Goal: Entertainment & Leisure: Consume media (video, audio)

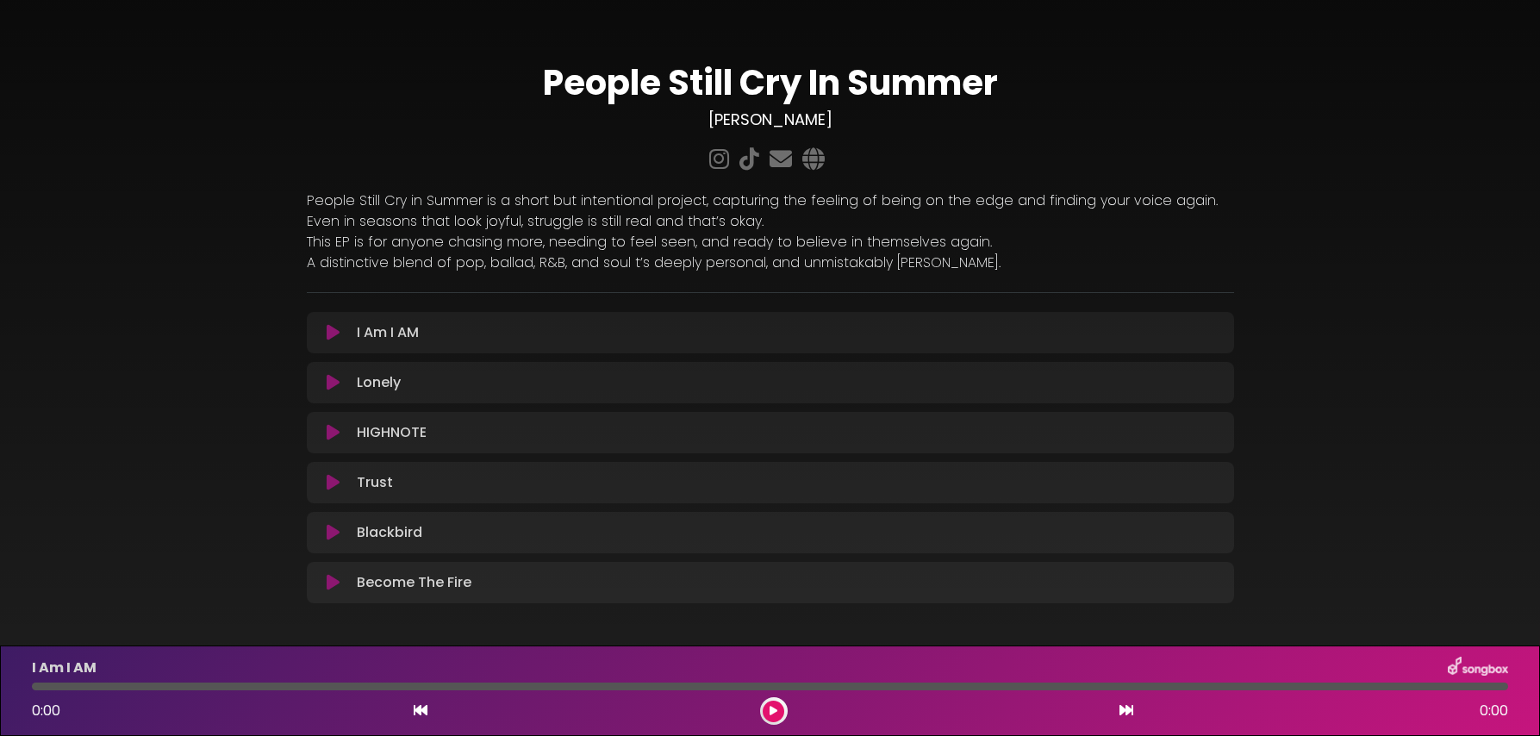
click at [333, 483] on icon at bounding box center [333, 482] width 13 height 17
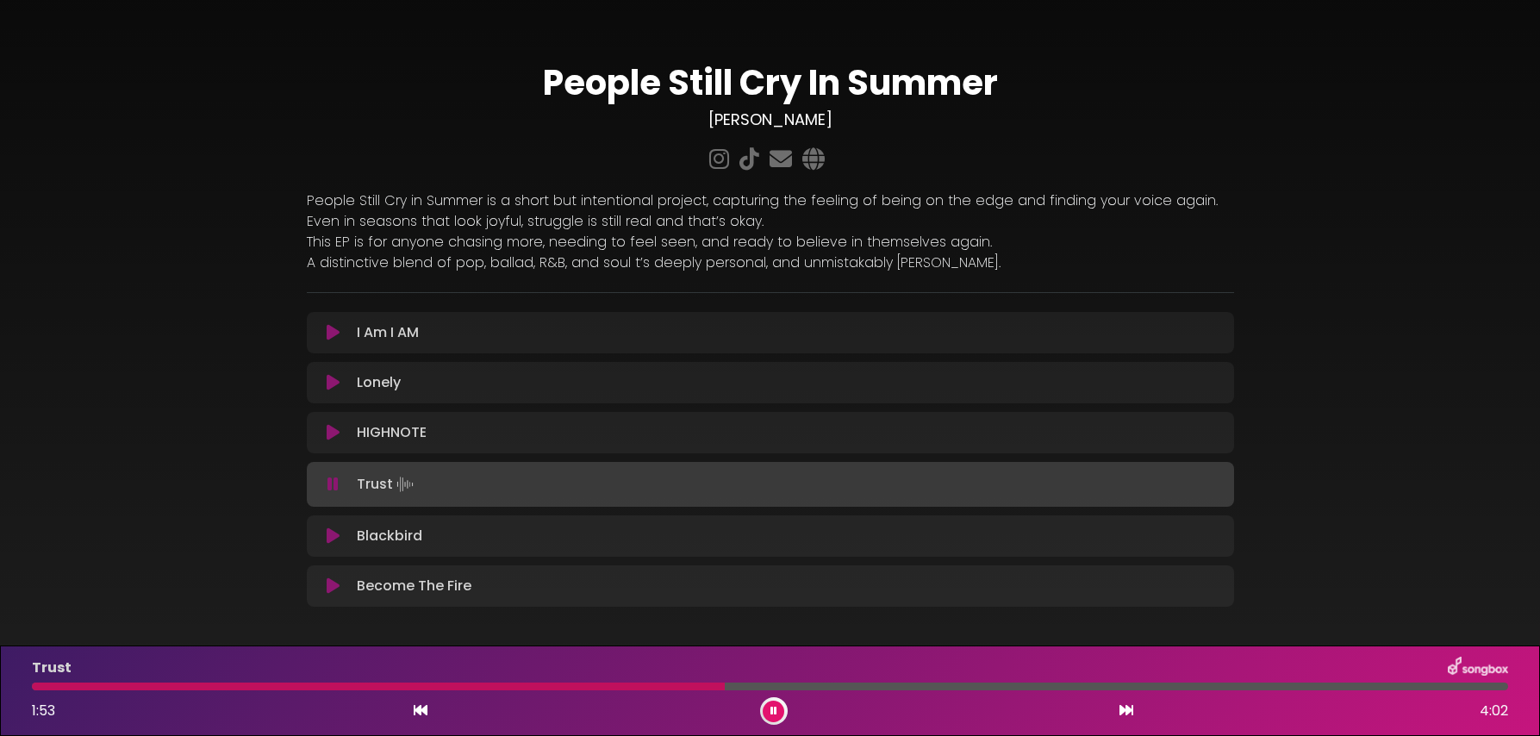
click at [557, 687] on div at bounding box center [378, 687] width 693 height 8
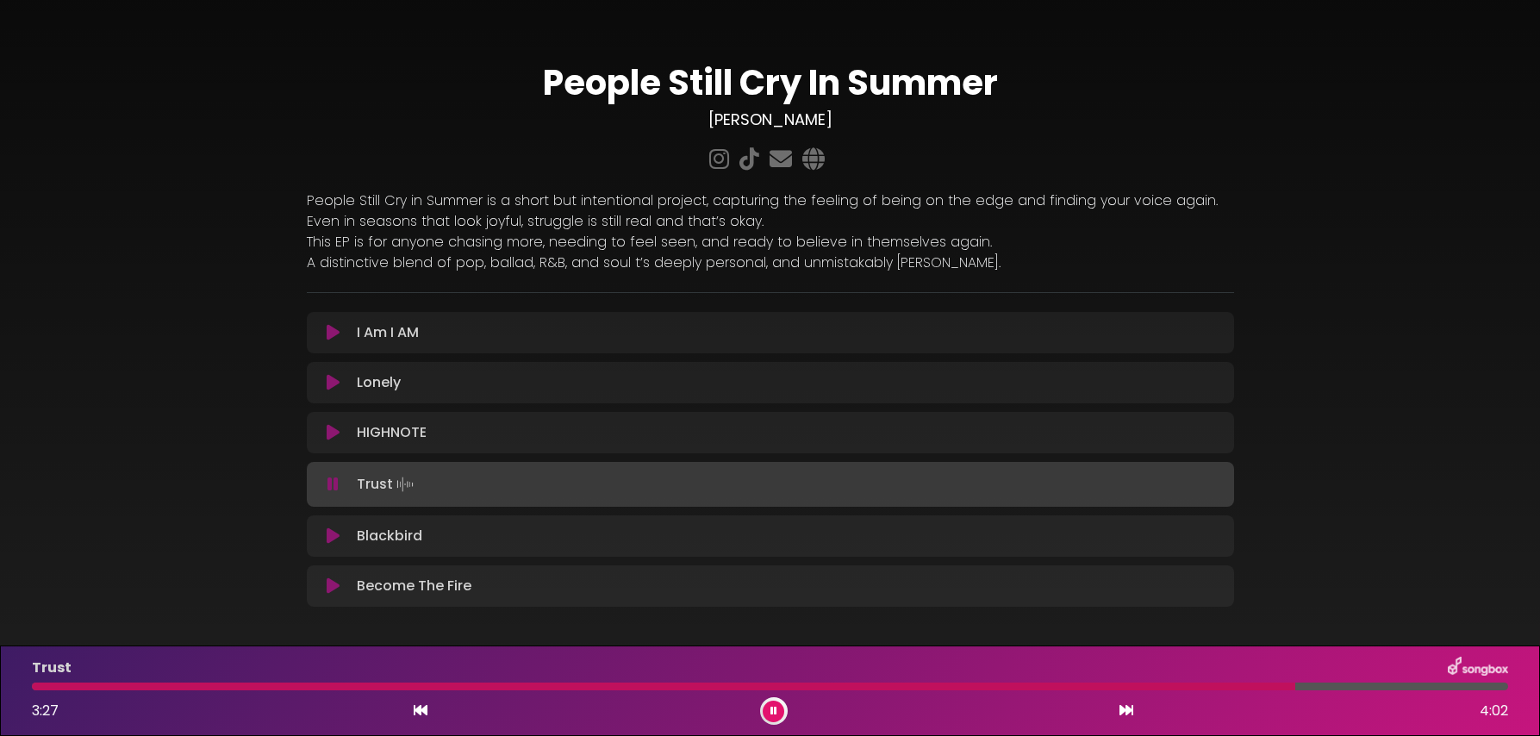
click at [533, 684] on div at bounding box center [664, 687] width 1264 height 8
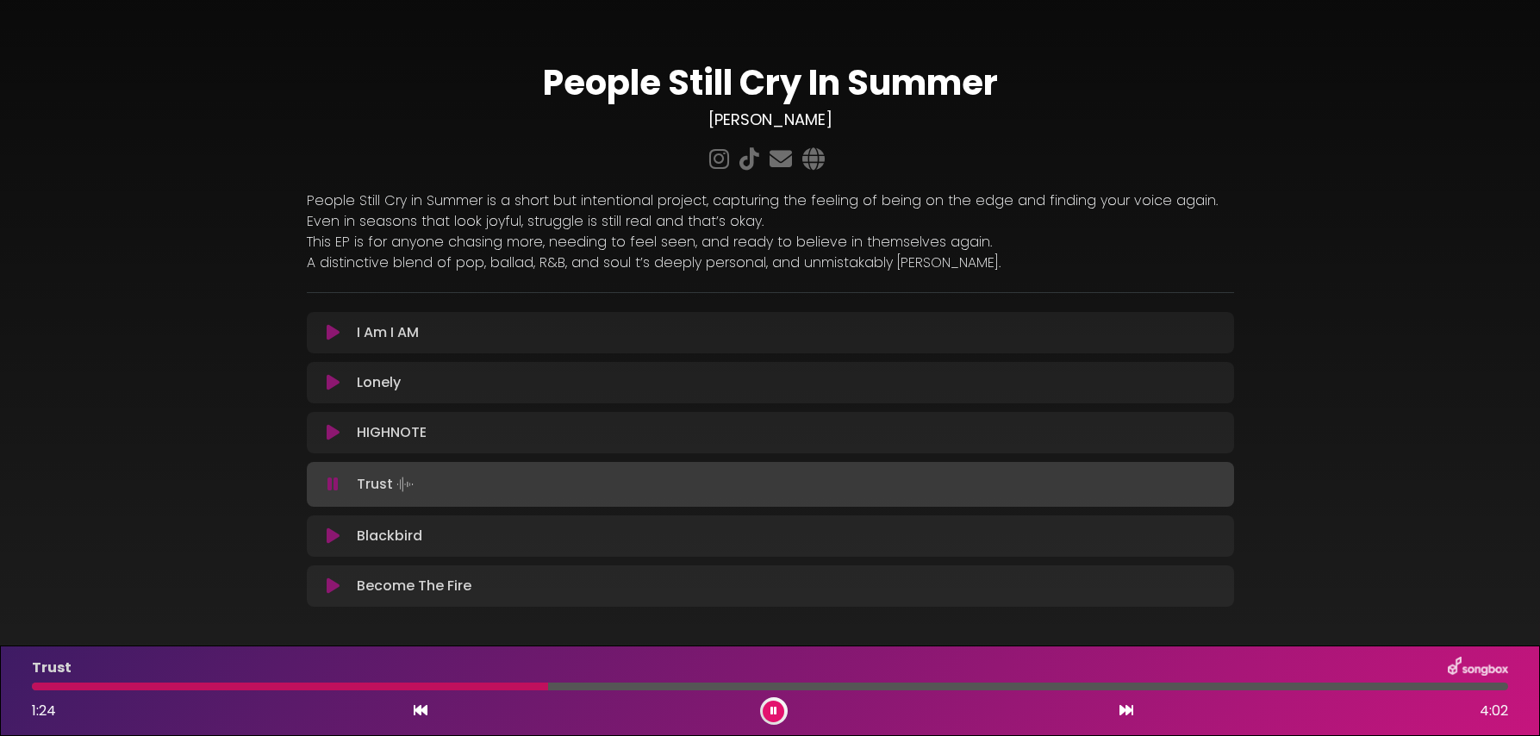
click at [453, 688] on div at bounding box center [290, 687] width 516 height 8
click at [418, 687] on div at bounding box center [770, 687] width 1477 height 8
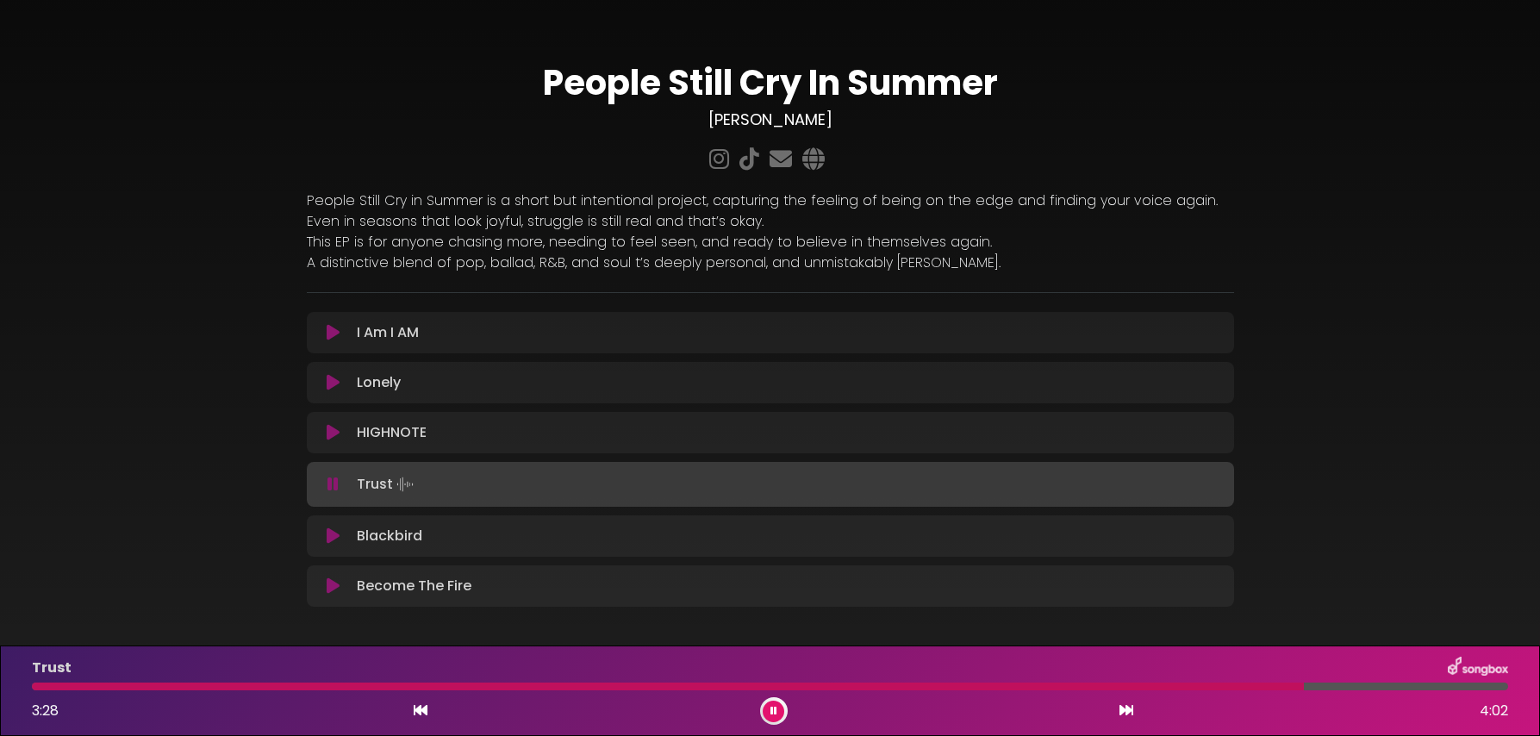
click at [653, 689] on div at bounding box center [668, 687] width 1272 height 8
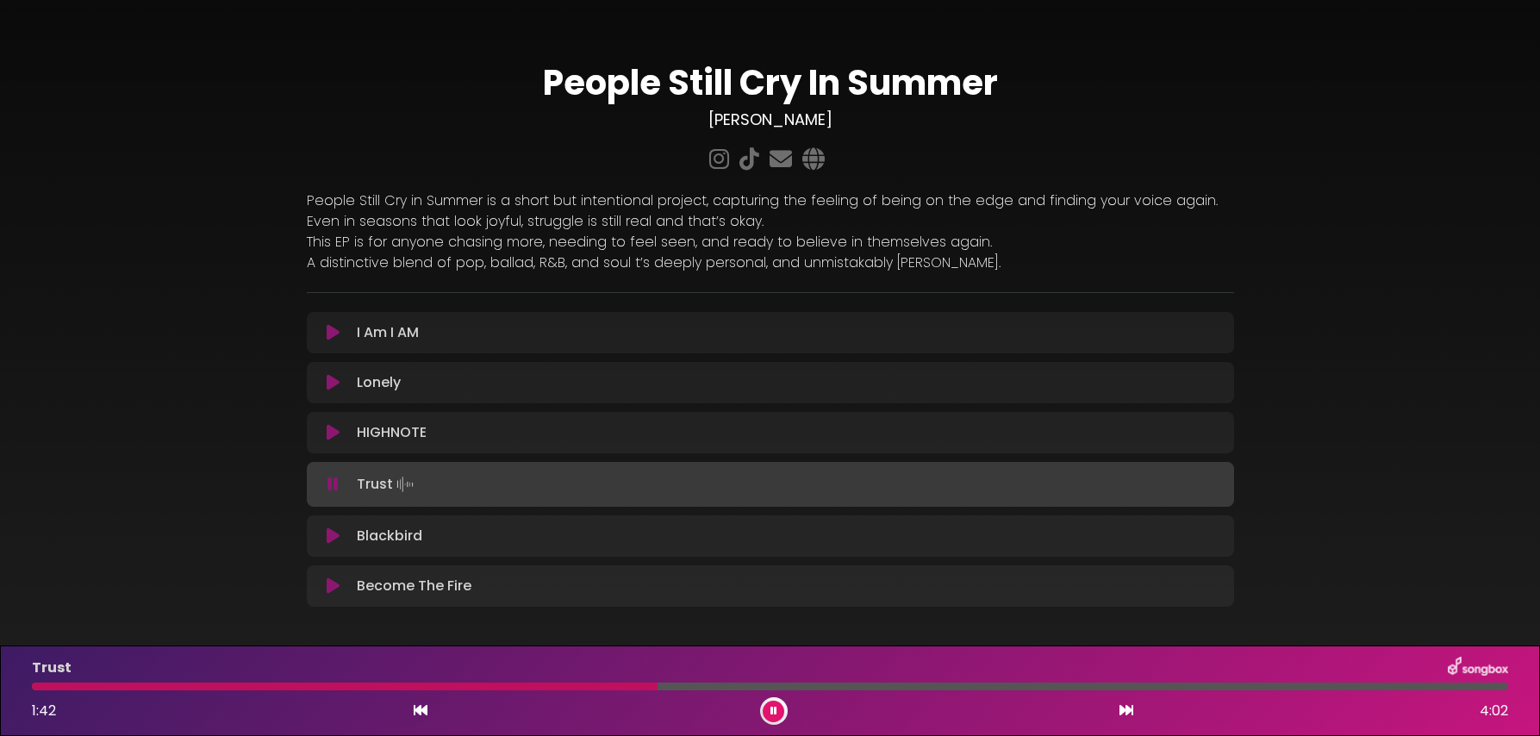
click at [684, 686] on div at bounding box center [770, 687] width 1477 height 8
click at [772, 695] on div "Trust 1:48 4:02" at bounding box center [770, 691] width 1497 height 68
click at [745, 685] on div at bounding box center [770, 687] width 1477 height 8
click at [746, 685] on div at bounding box center [770, 687] width 1477 height 8
click at [761, 685] on div at bounding box center [770, 687] width 1477 height 8
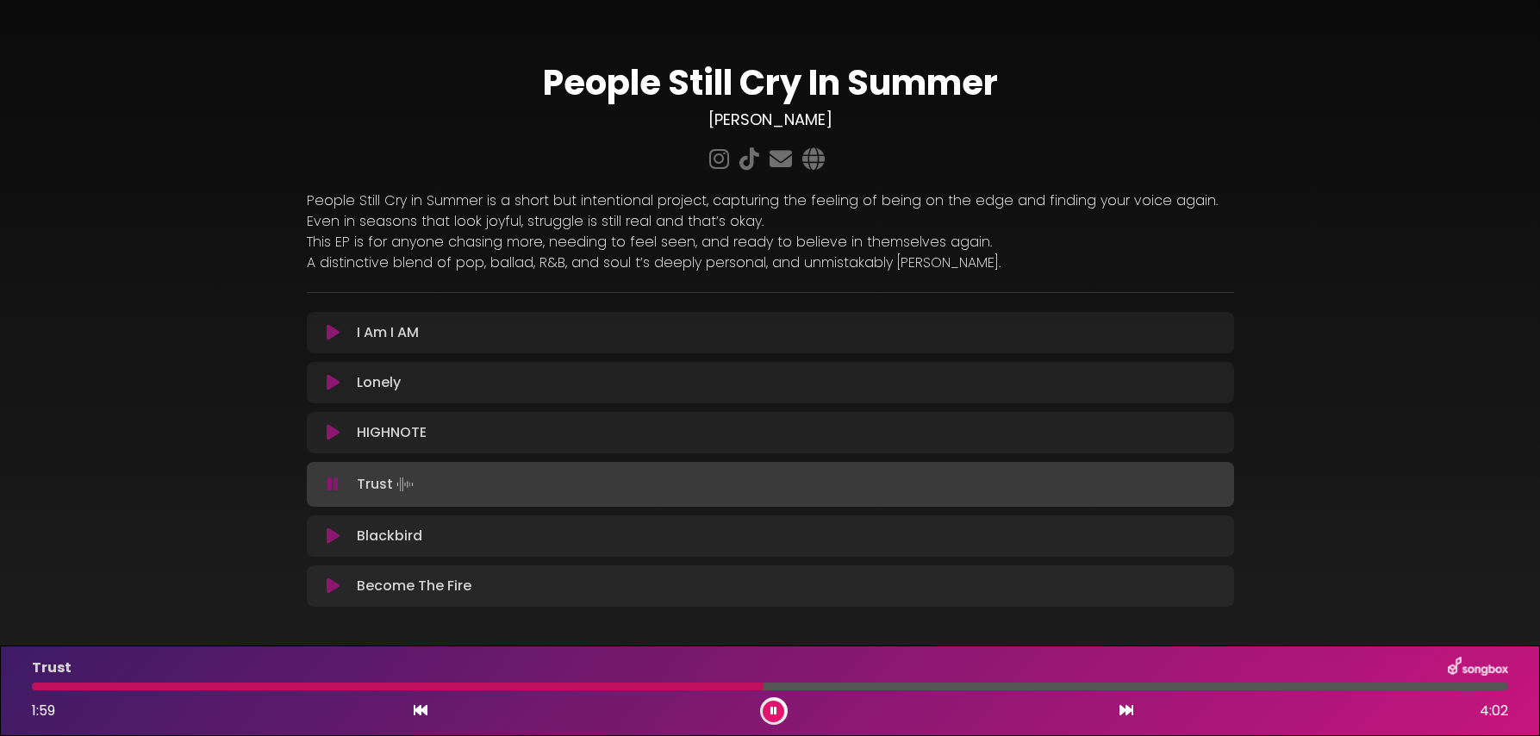
click at [775, 686] on div at bounding box center [770, 687] width 1477 height 8
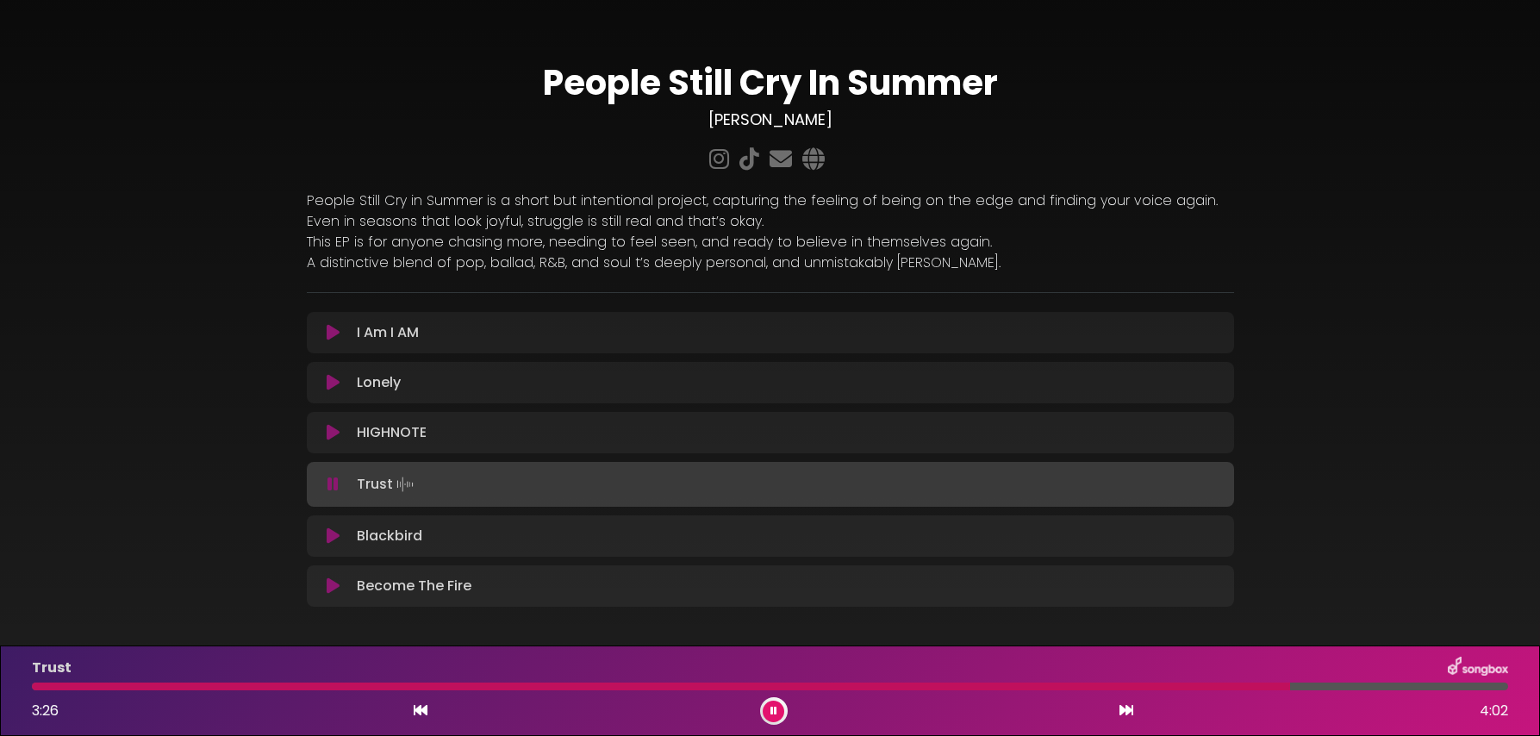
click at [778, 686] on div at bounding box center [661, 687] width 1258 height 8
click at [778, 686] on div at bounding box center [662, 687] width 1261 height 8
click at [772, 689] on div at bounding box center [770, 687] width 1477 height 8
click at [769, 716] on button at bounding box center [774, 712] width 22 height 22
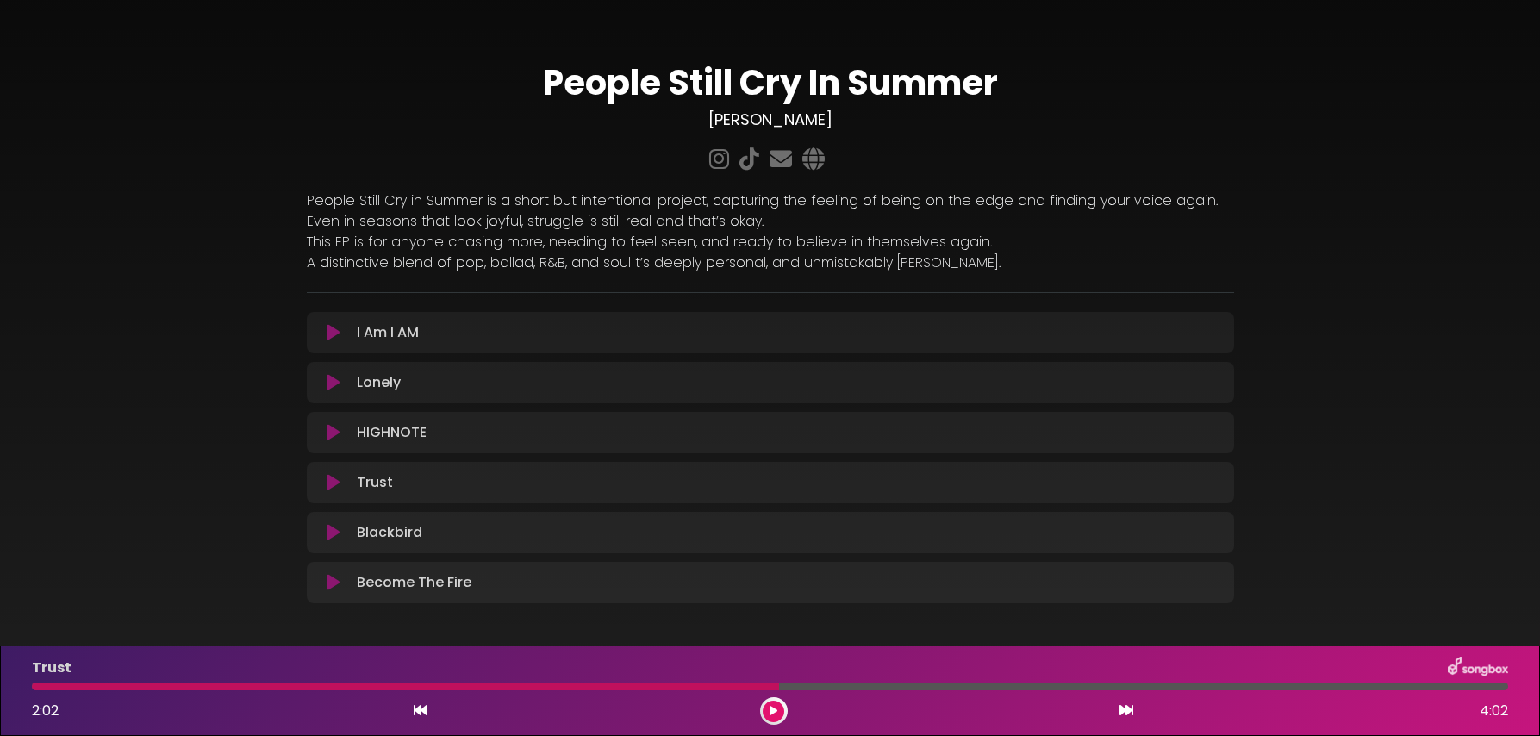
click at [769, 715] on button at bounding box center [774, 712] width 22 height 22
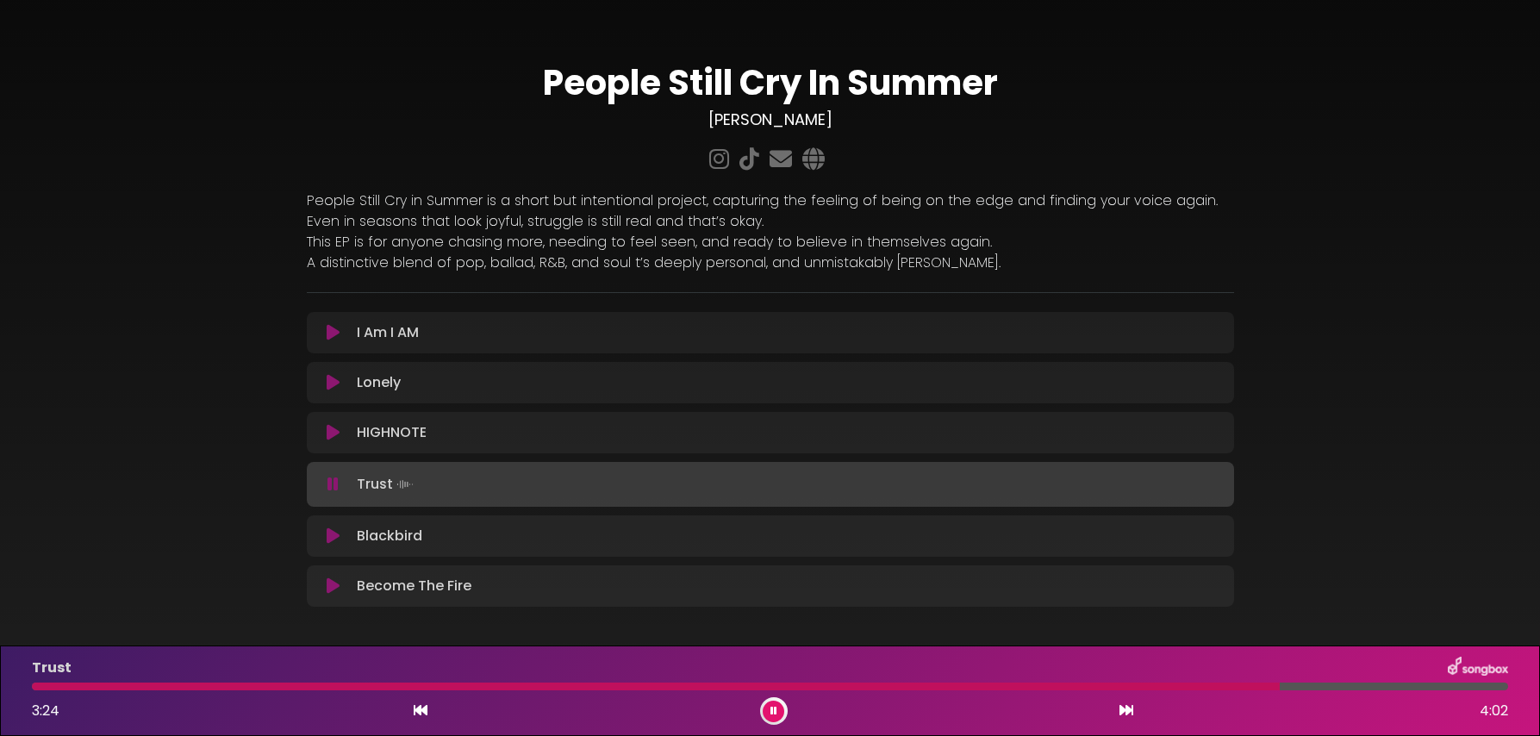
click at [763, 701] on button at bounding box center [774, 712] width 22 height 22
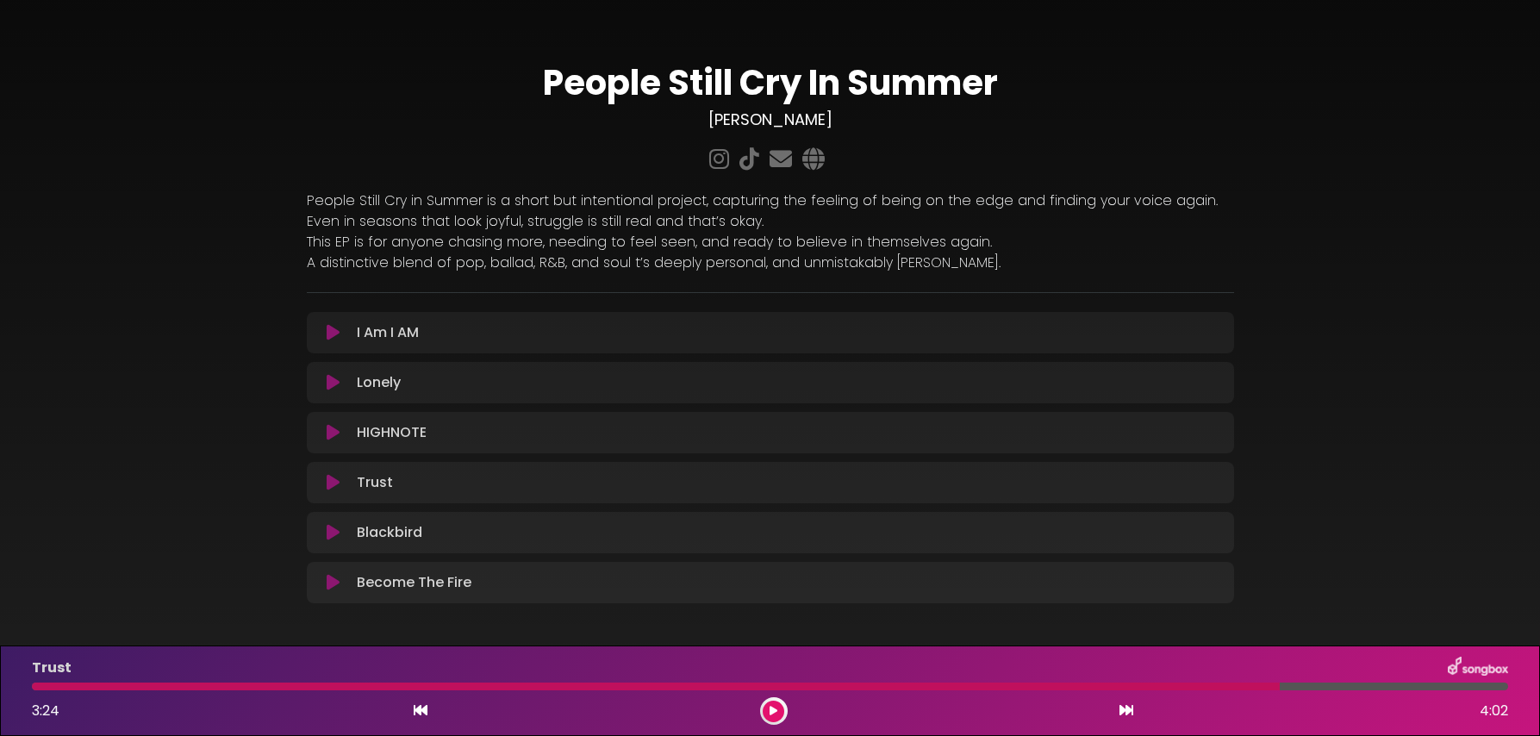
click at [667, 687] on div at bounding box center [656, 687] width 1248 height 8
click at [771, 709] on icon at bounding box center [774, 711] width 8 height 10
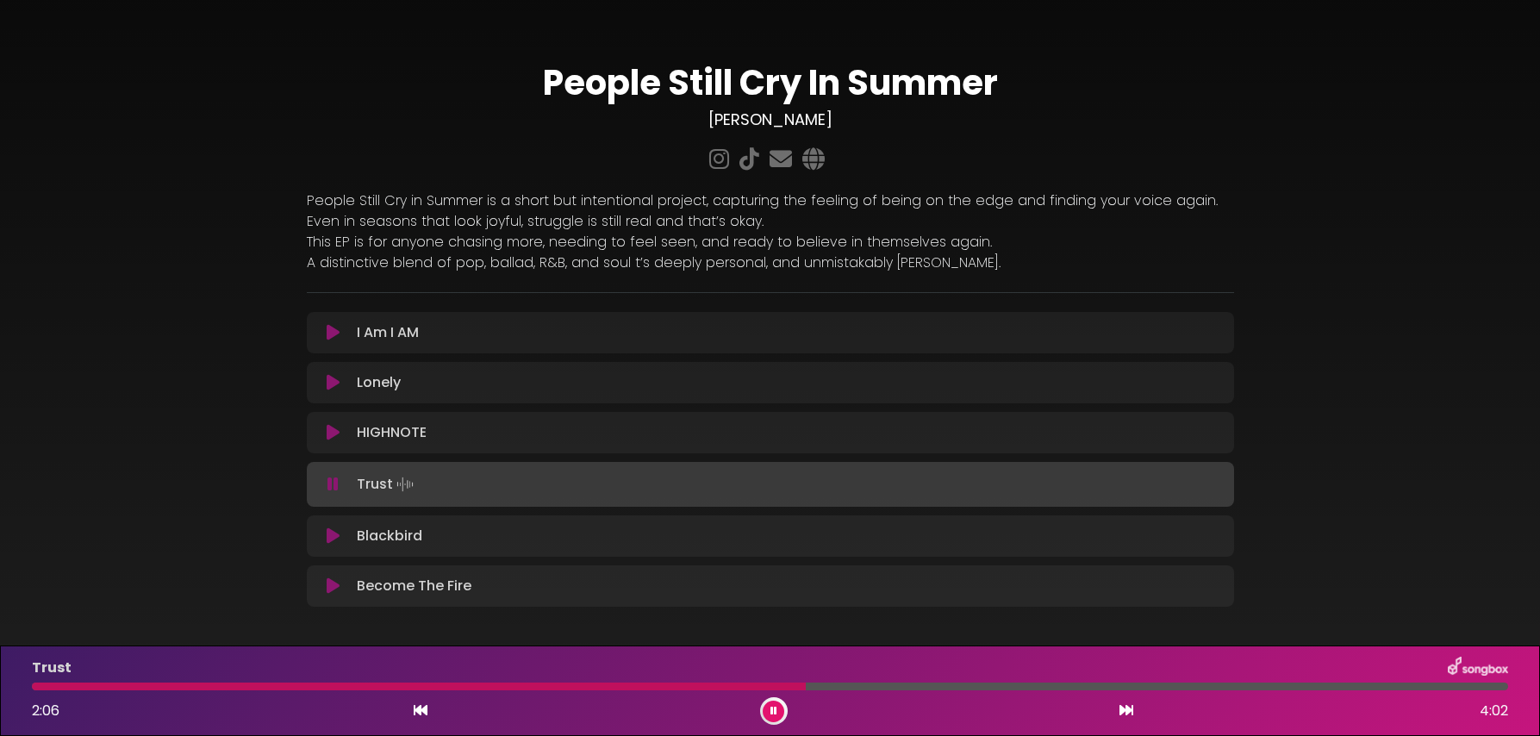
click at [763, 701] on button at bounding box center [774, 712] width 22 height 22
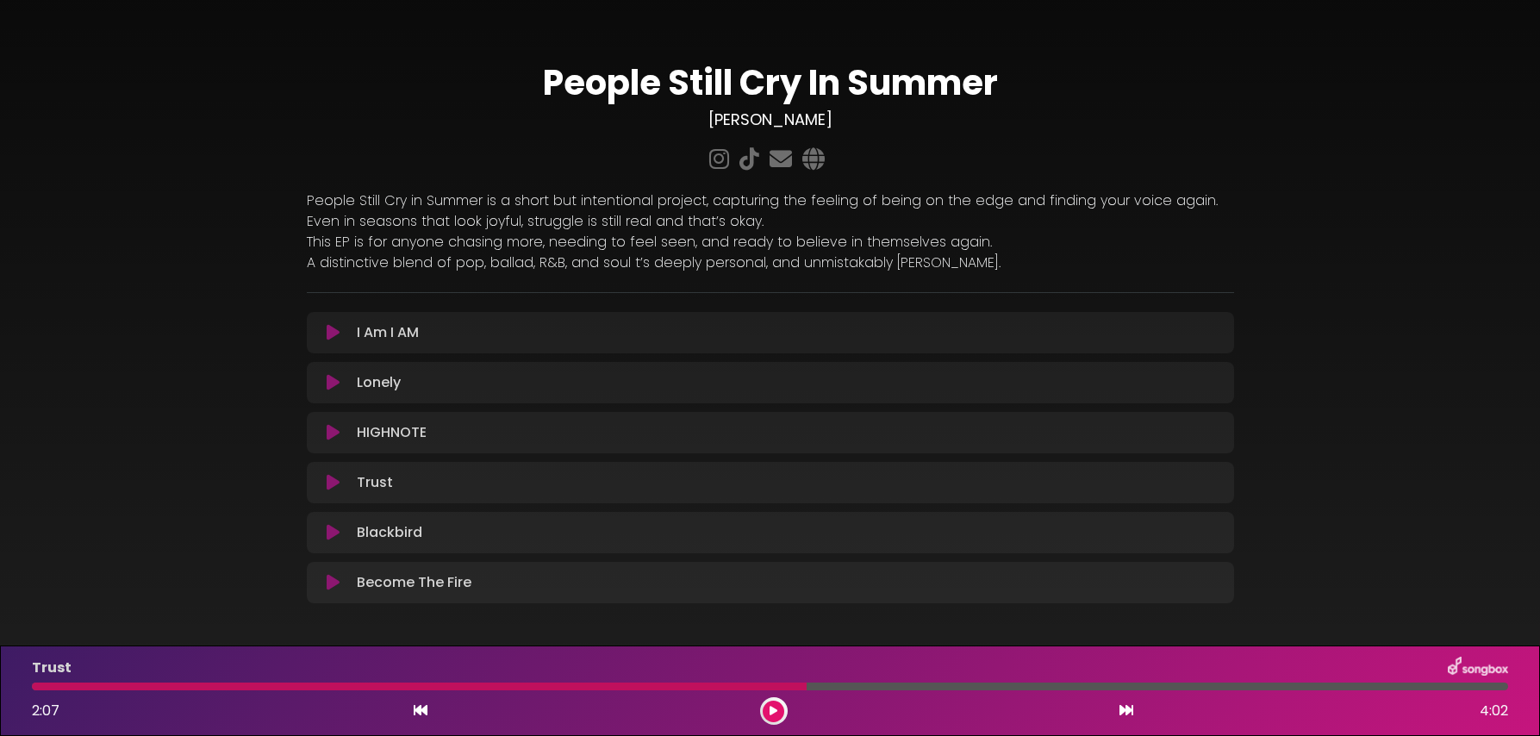
click at [776, 708] on icon at bounding box center [774, 711] width 8 height 10
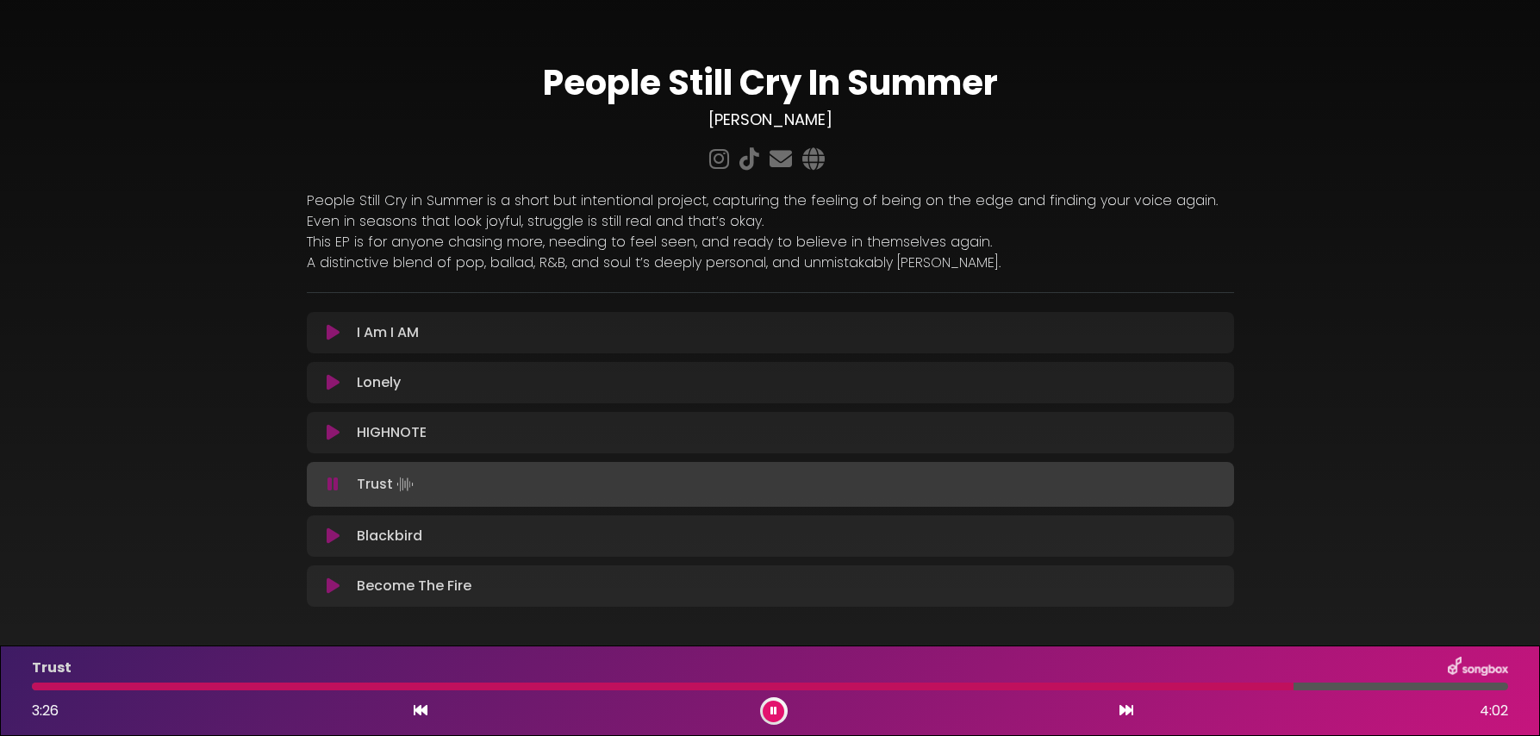
click at [755, 684] on div at bounding box center [770, 687] width 1477 height 8
click at [819, 686] on div at bounding box center [770, 687] width 1477 height 8
click at [837, 687] on div at bounding box center [770, 687] width 1477 height 8
click at [854, 687] on div at bounding box center [770, 687] width 1477 height 8
click at [870, 688] on div at bounding box center [661, 687] width 1258 height 8
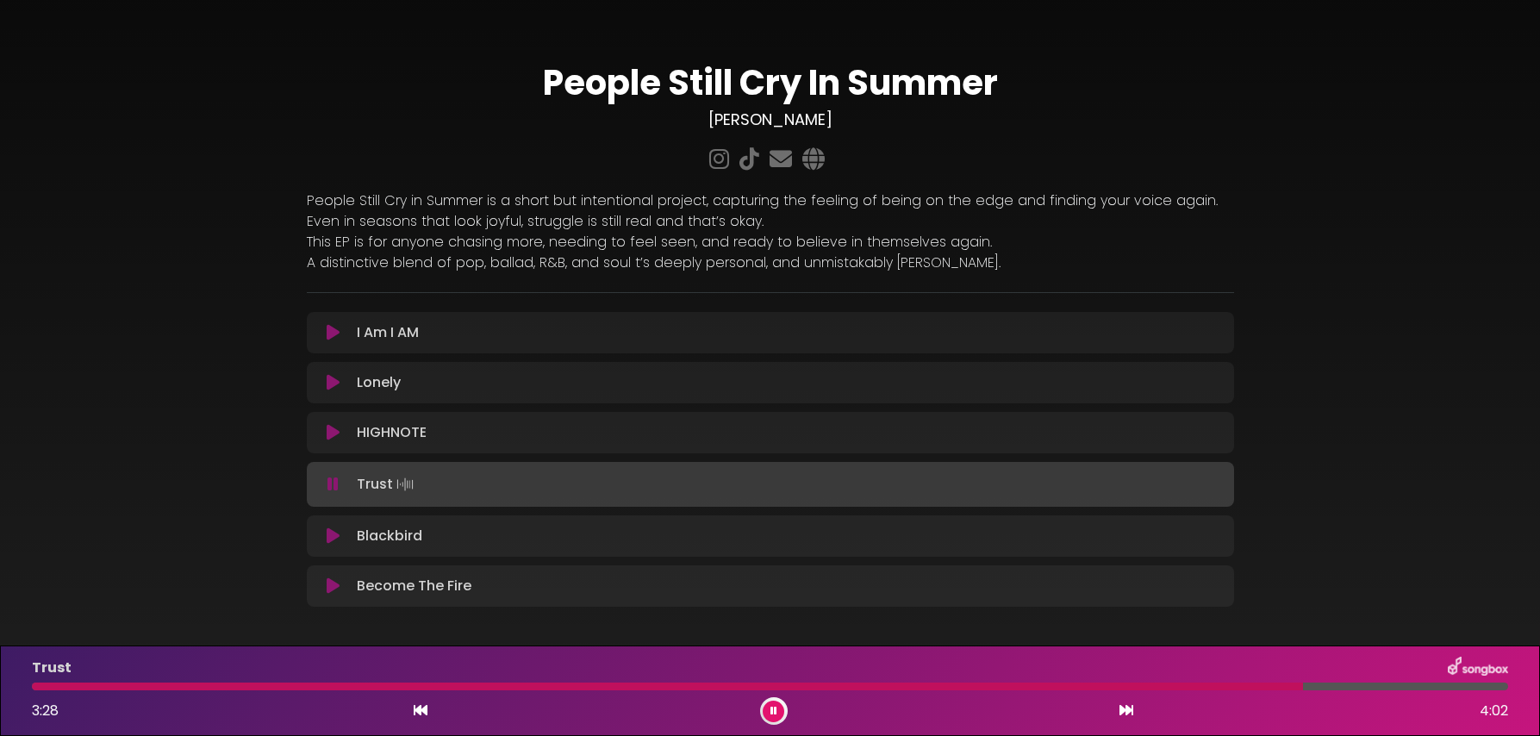
click at [776, 713] on icon at bounding box center [774, 711] width 7 height 10
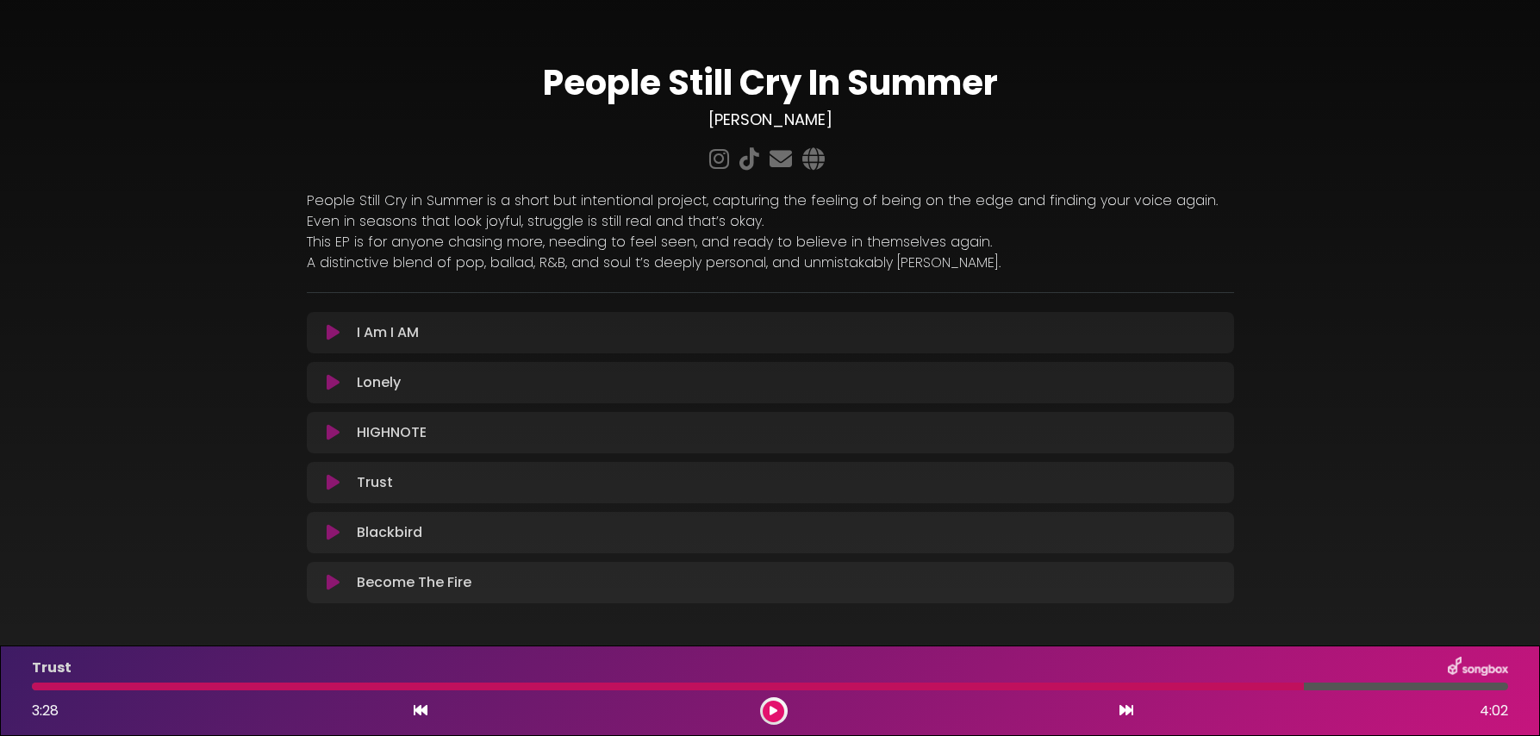
click at [821, 687] on div at bounding box center [668, 687] width 1272 height 8
click at [770, 712] on icon at bounding box center [774, 711] width 8 height 10
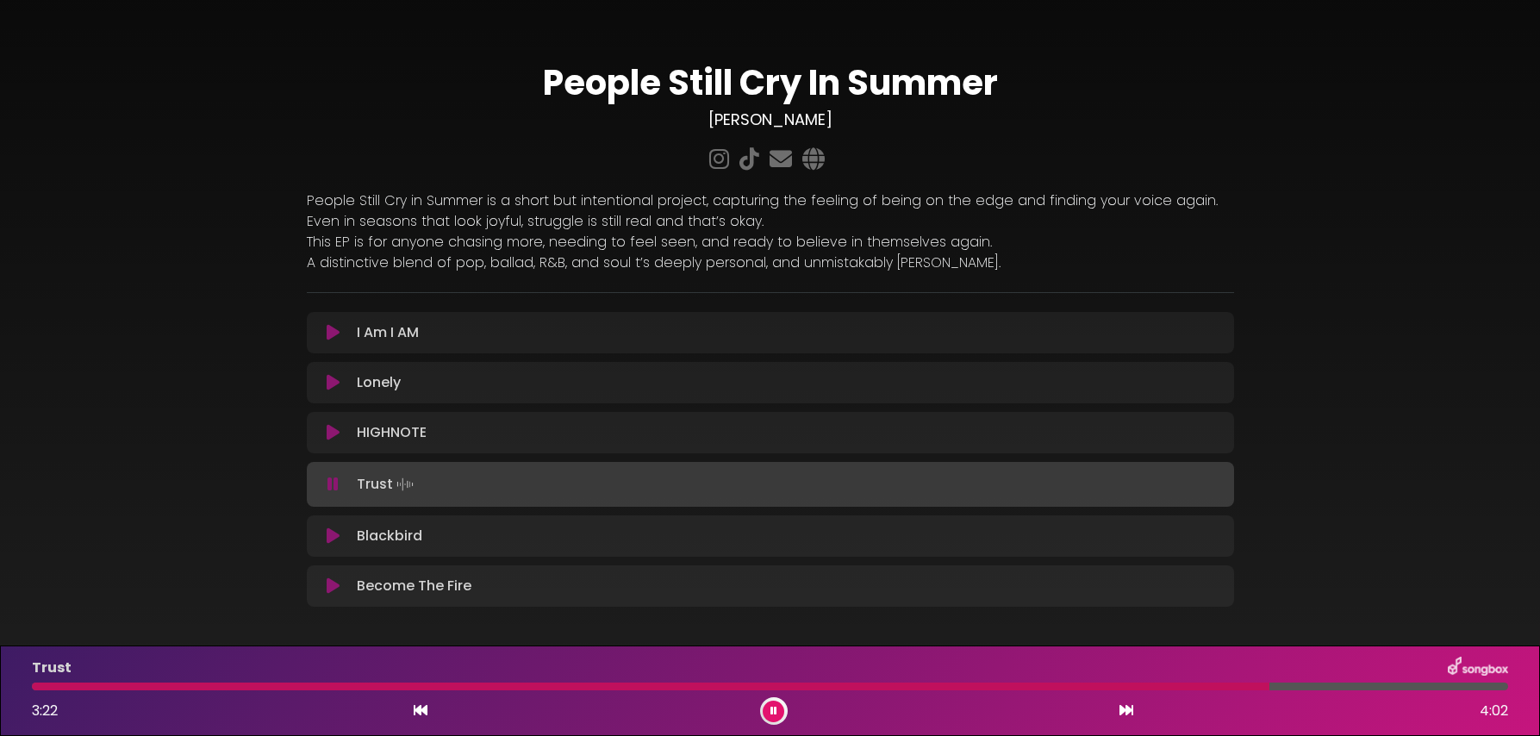
click at [763, 701] on button at bounding box center [774, 712] width 22 height 22
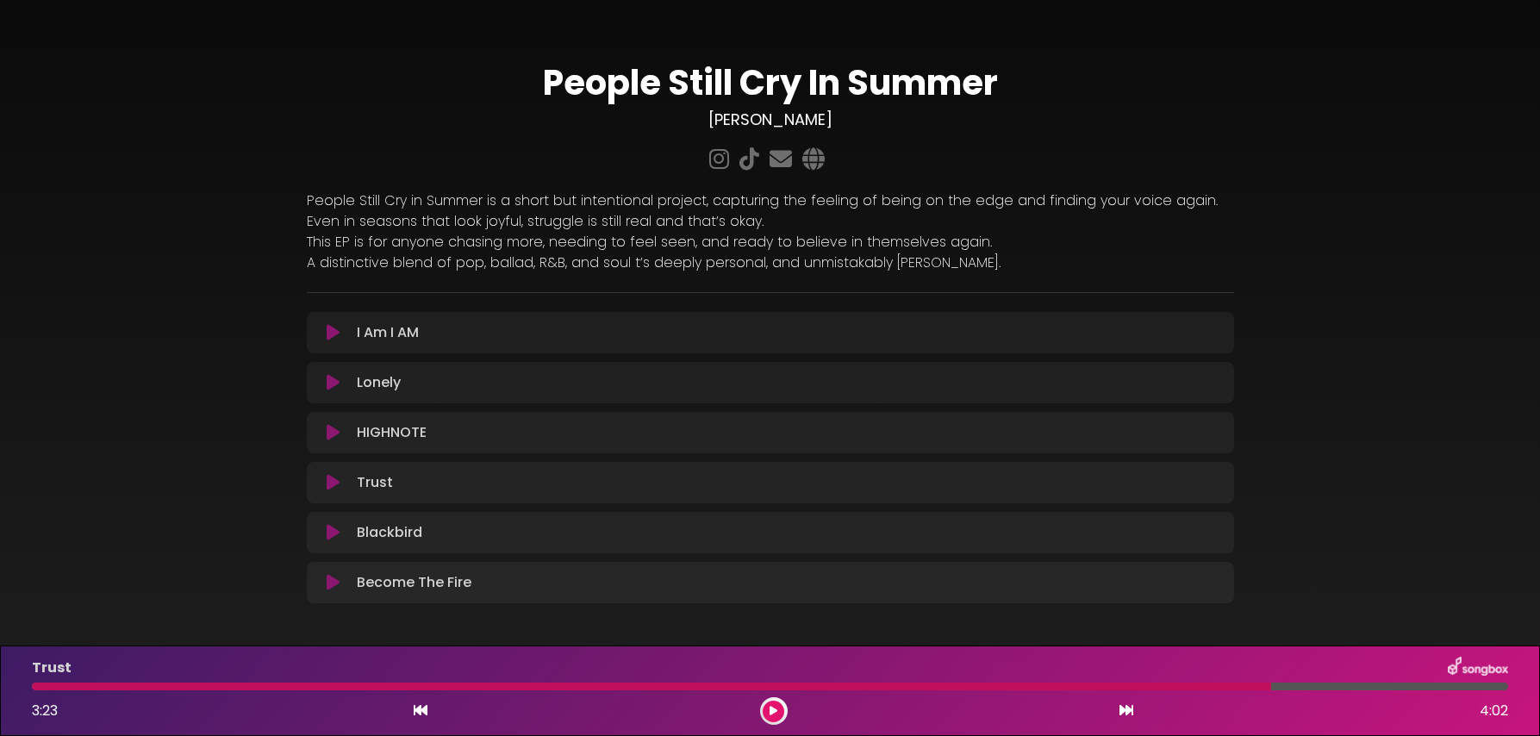
click at [882, 685] on div at bounding box center [652, 687] width 1240 height 8
click at [779, 711] on button at bounding box center [774, 712] width 22 height 22
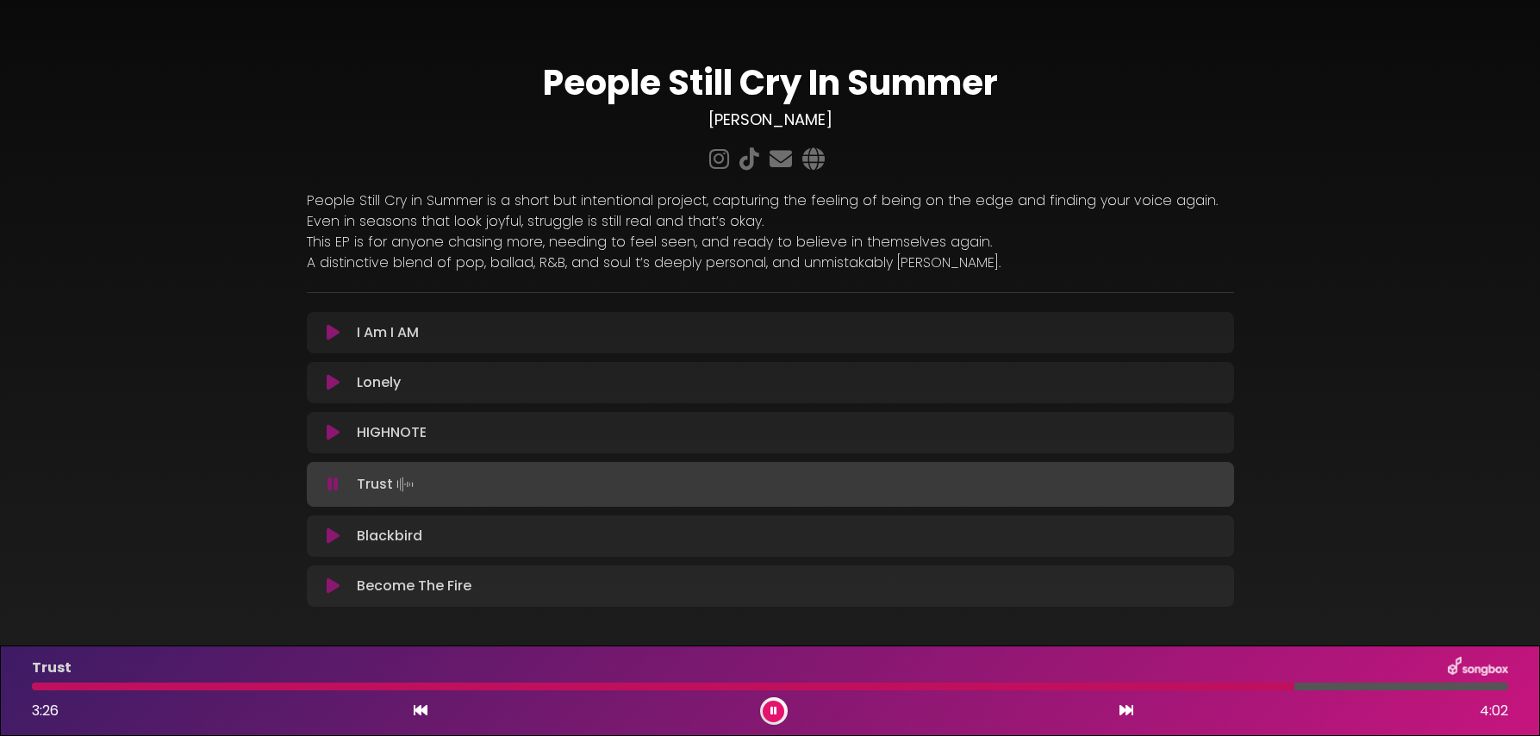
click at [763, 701] on button at bounding box center [774, 712] width 22 height 22
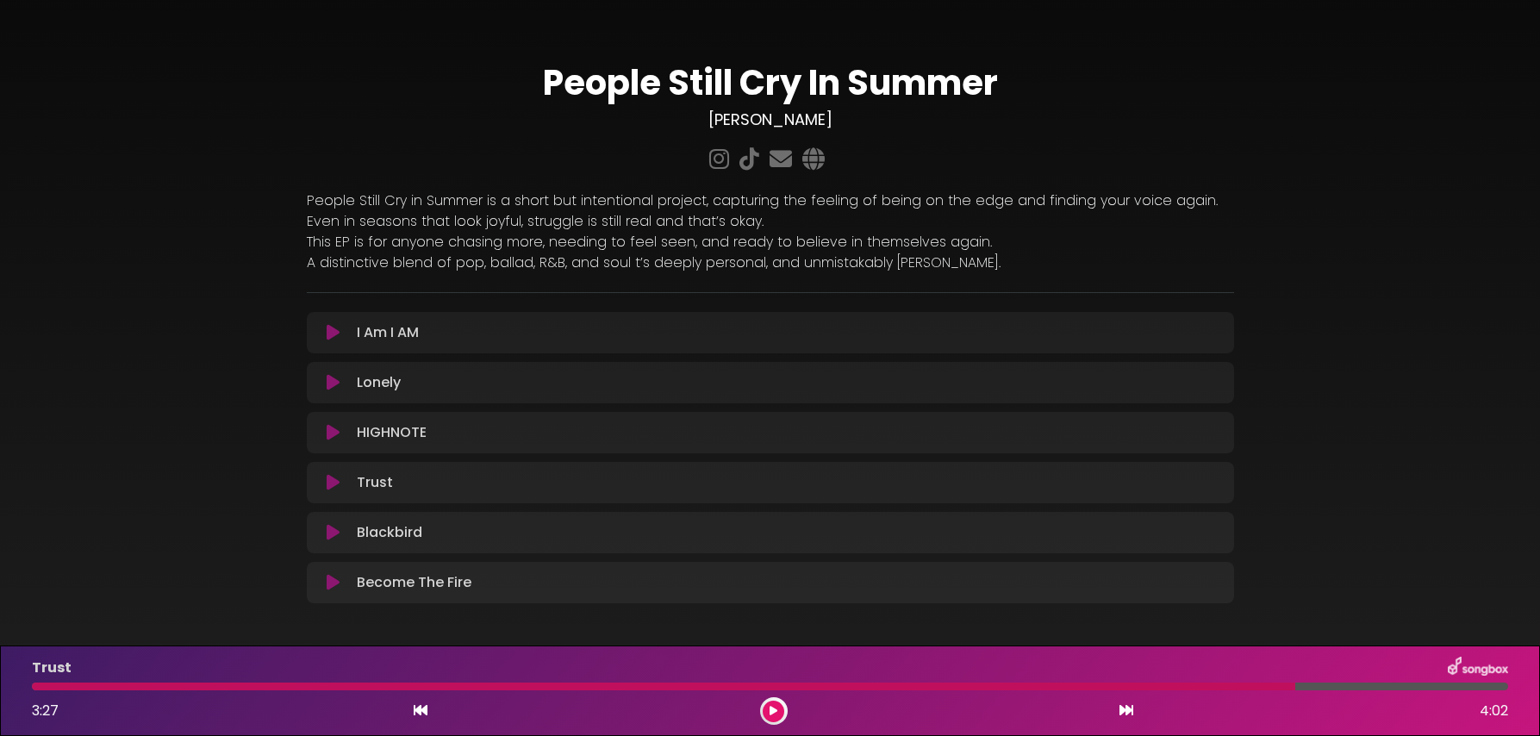
click at [893, 684] on div at bounding box center [664, 687] width 1264 height 8
click at [777, 719] on button at bounding box center [774, 712] width 22 height 22
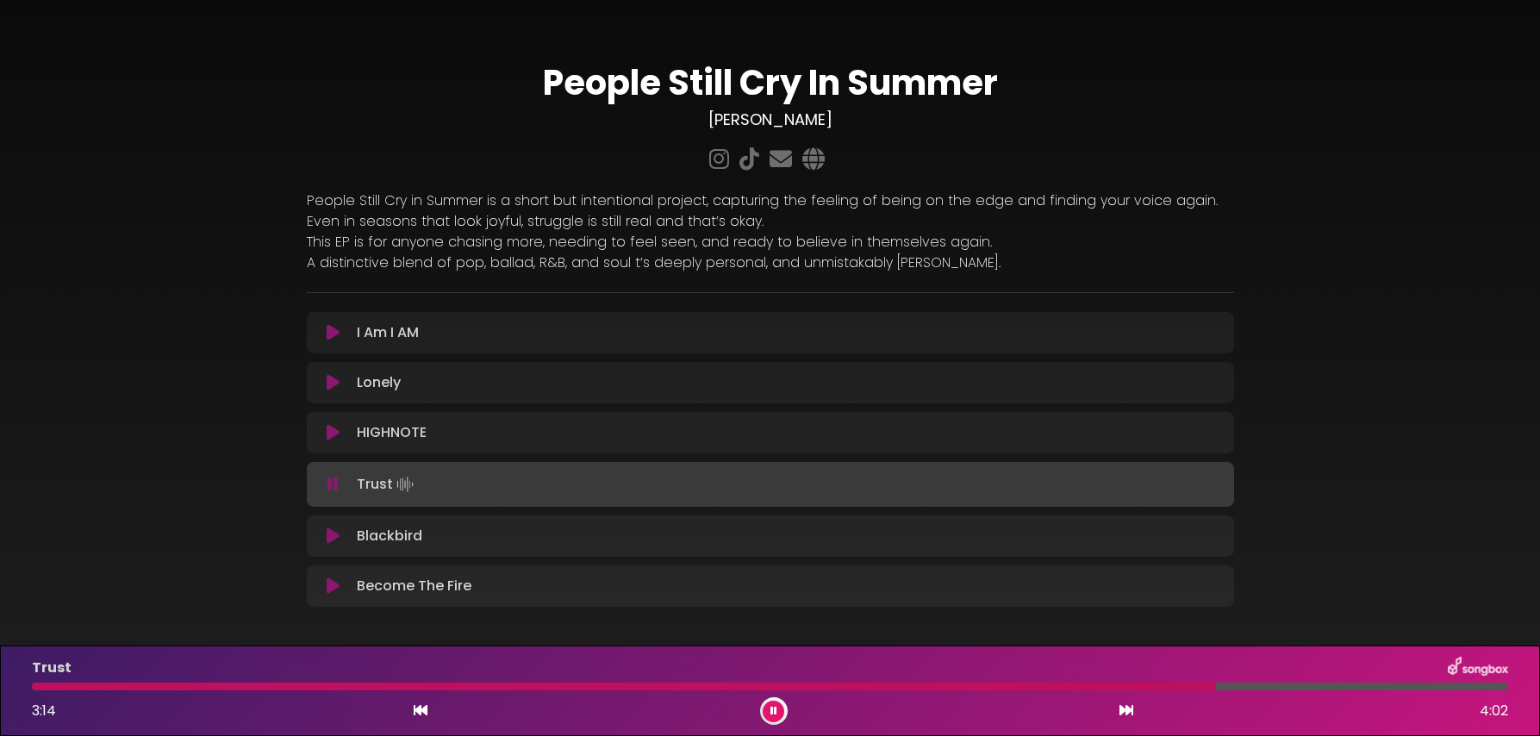
click at [763, 701] on button at bounding box center [774, 712] width 22 height 22
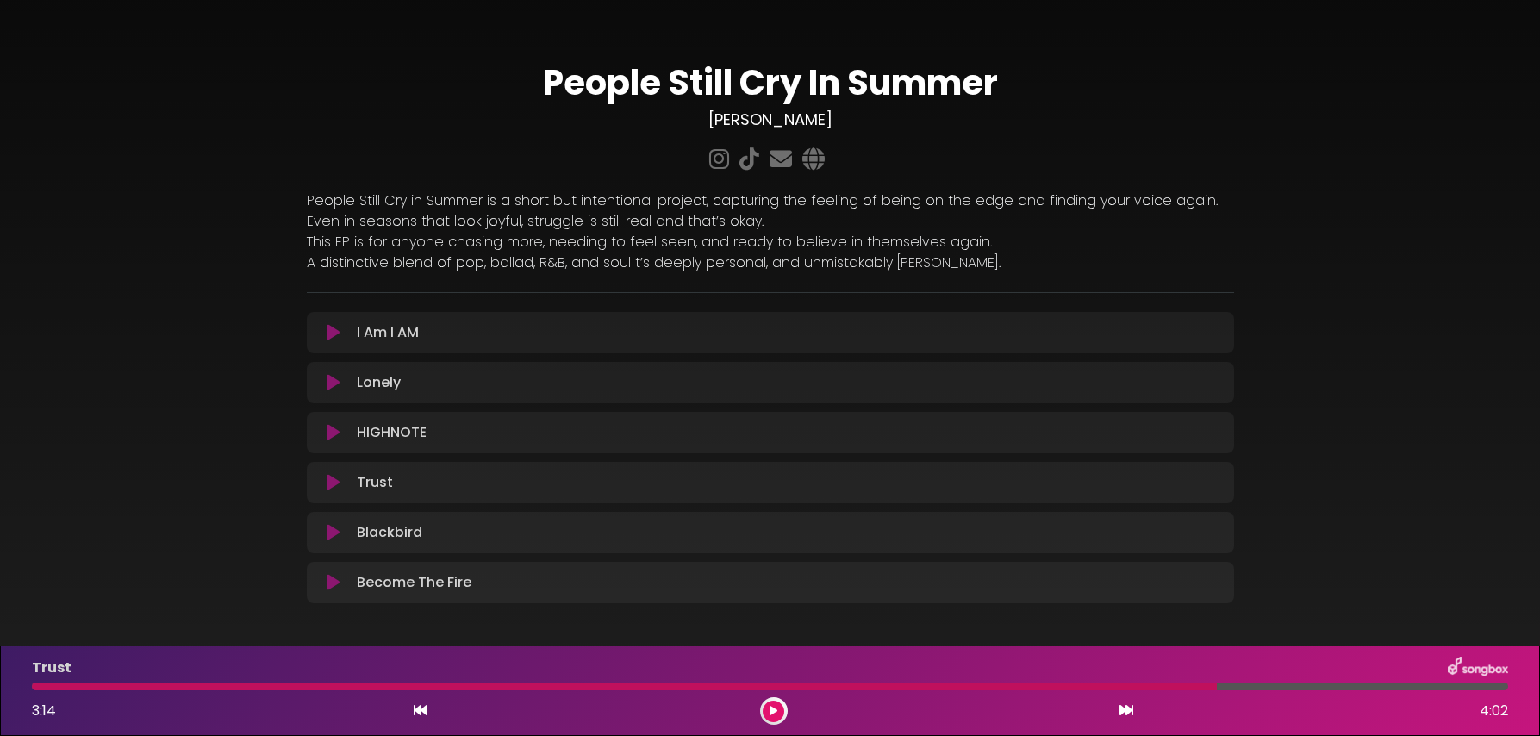
drag, startPoint x: 765, startPoint y: 715, endPoint x: 847, endPoint y: 692, distance: 84.9
click at [768, 713] on button at bounding box center [774, 712] width 22 height 22
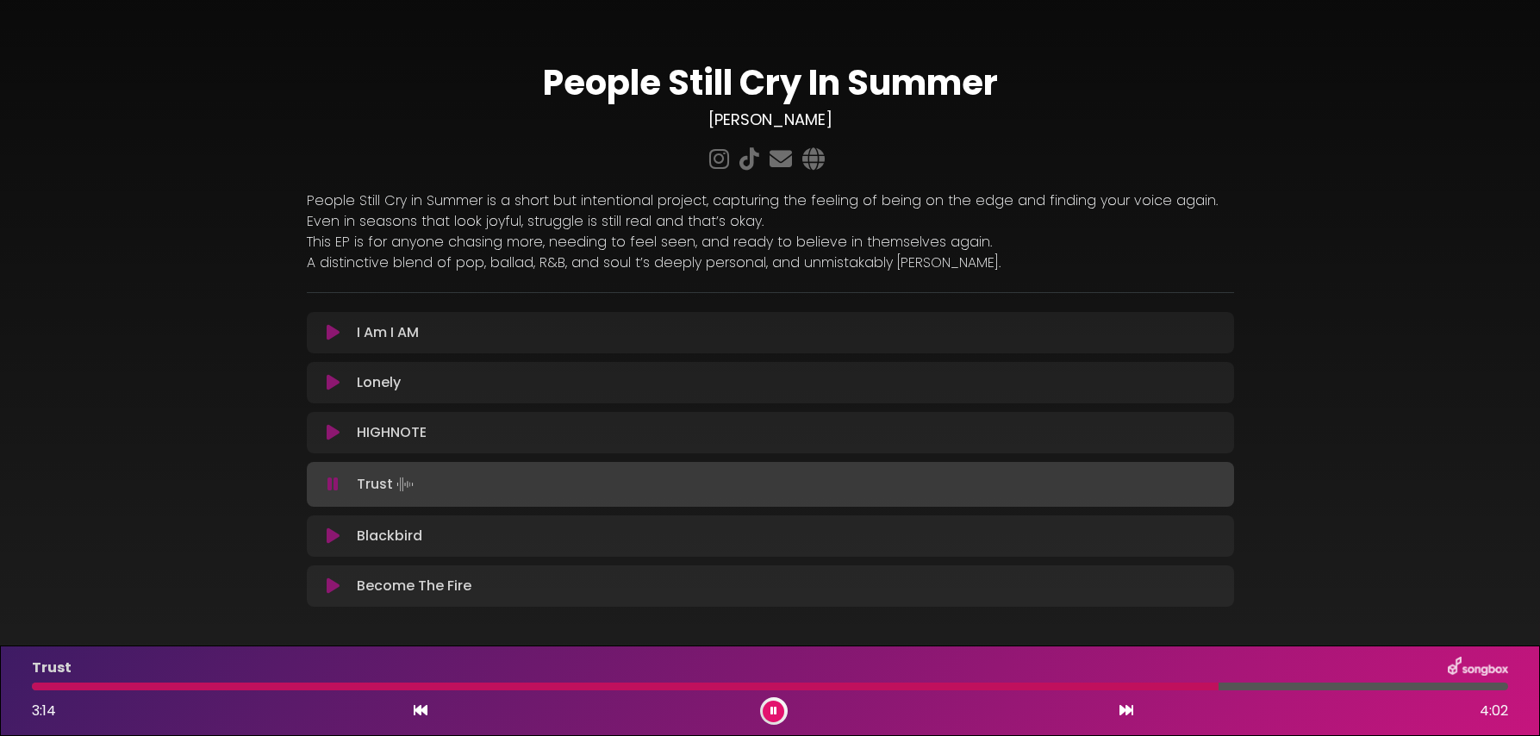
click at [921, 686] on div at bounding box center [770, 687] width 1477 height 8
click at [895, 687] on div at bounding box center [478, 687] width 893 height 8
click at [881, 687] on div at bounding box center [770, 687] width 1477 height 8
drag, startPoint x: 778, startPoint y: 714, endPoint x: 800, endPoint y: 703, distance: 24.7
click at [778, 714] on button at bounding box center [774, 712] width 22 height 22
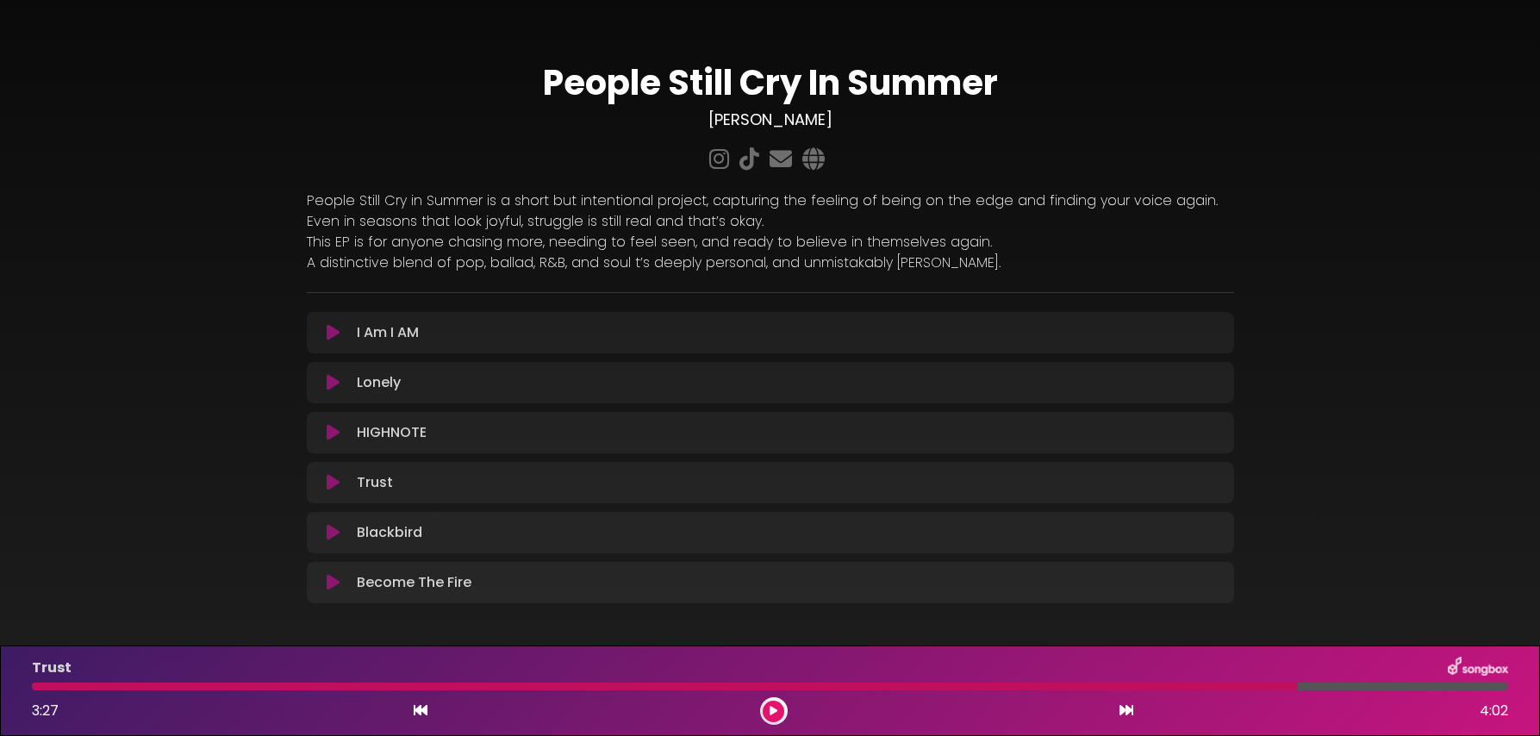
click at [861, 684] on div at bounding box center [665, 687] width 1266 height 8
click at [781, 712] on button at bounding box center [774, 712] width 22 height 22
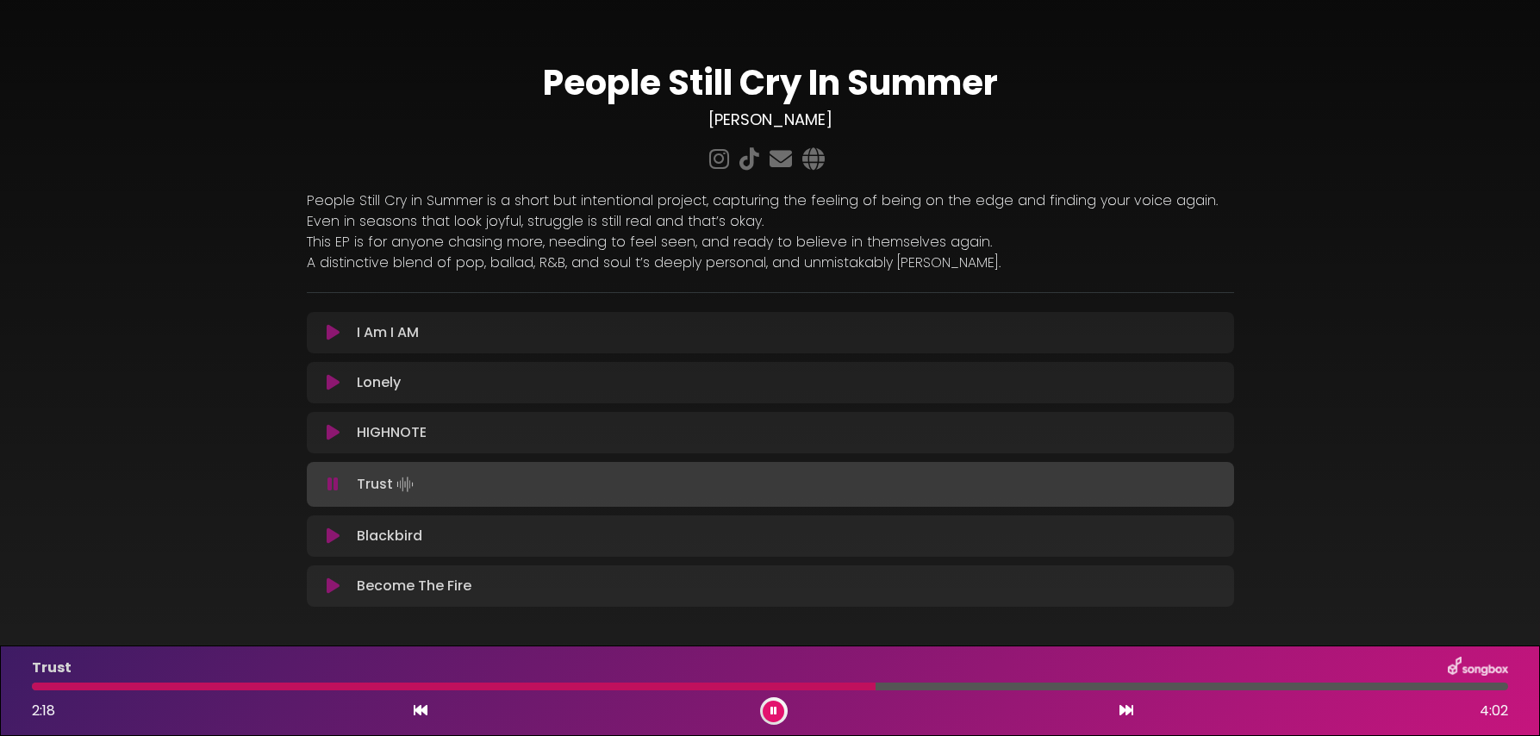
click at [769, 711] on button at bounding box center [774, 712] width 22 height 22
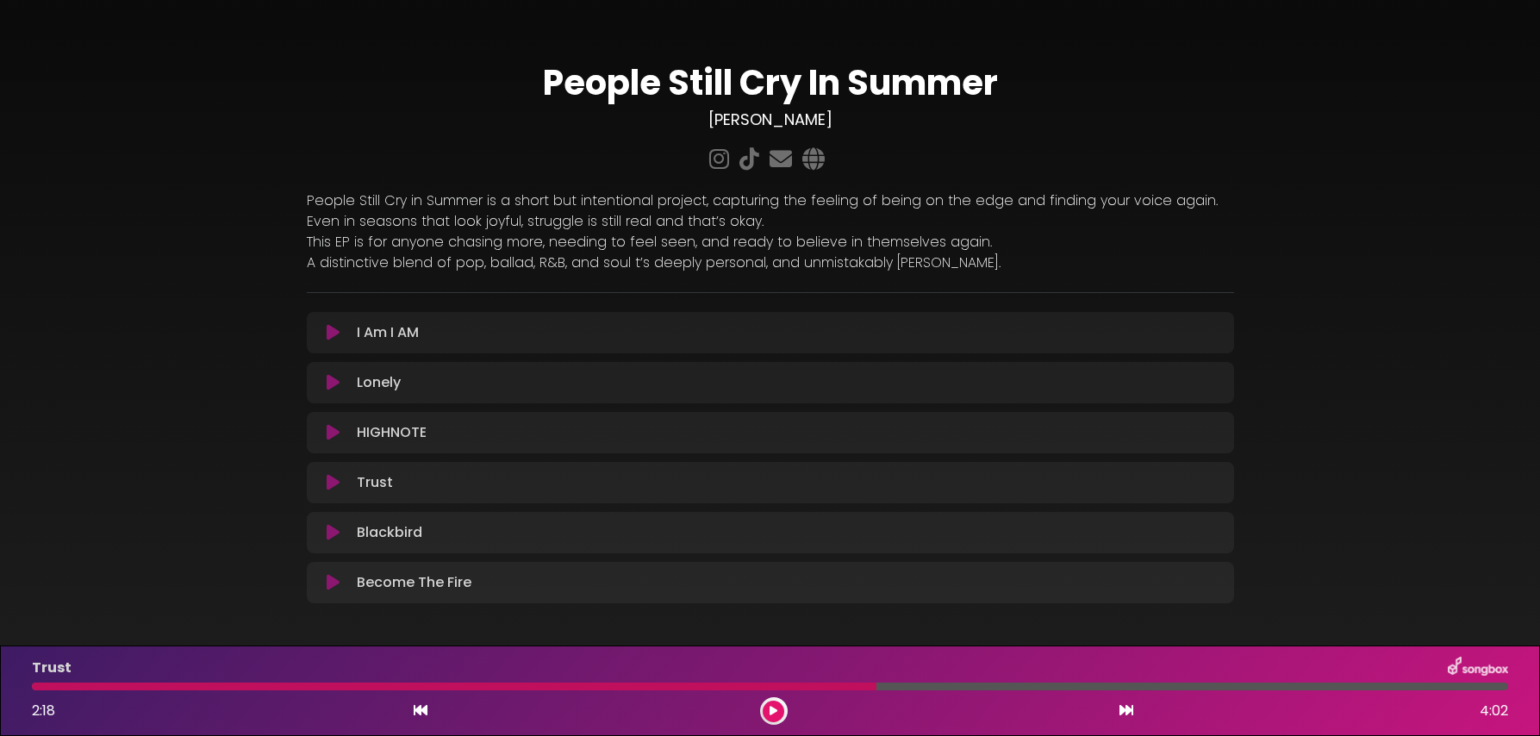
click at [776, 711] on icon at bounding box center [774, 711] width 8 height 10
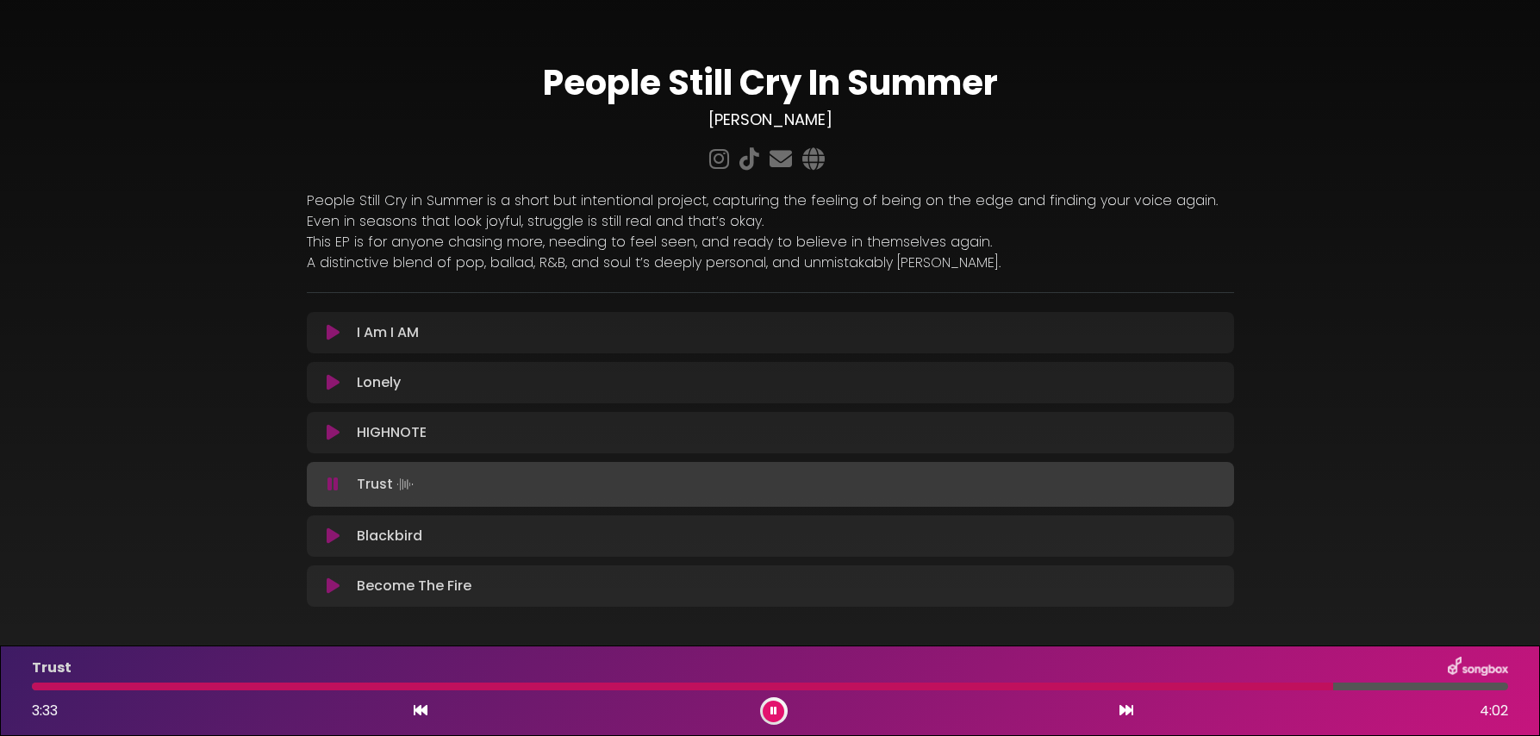
click at [776, 711] on icon at bounding box center [774, 711] width 7 height 10
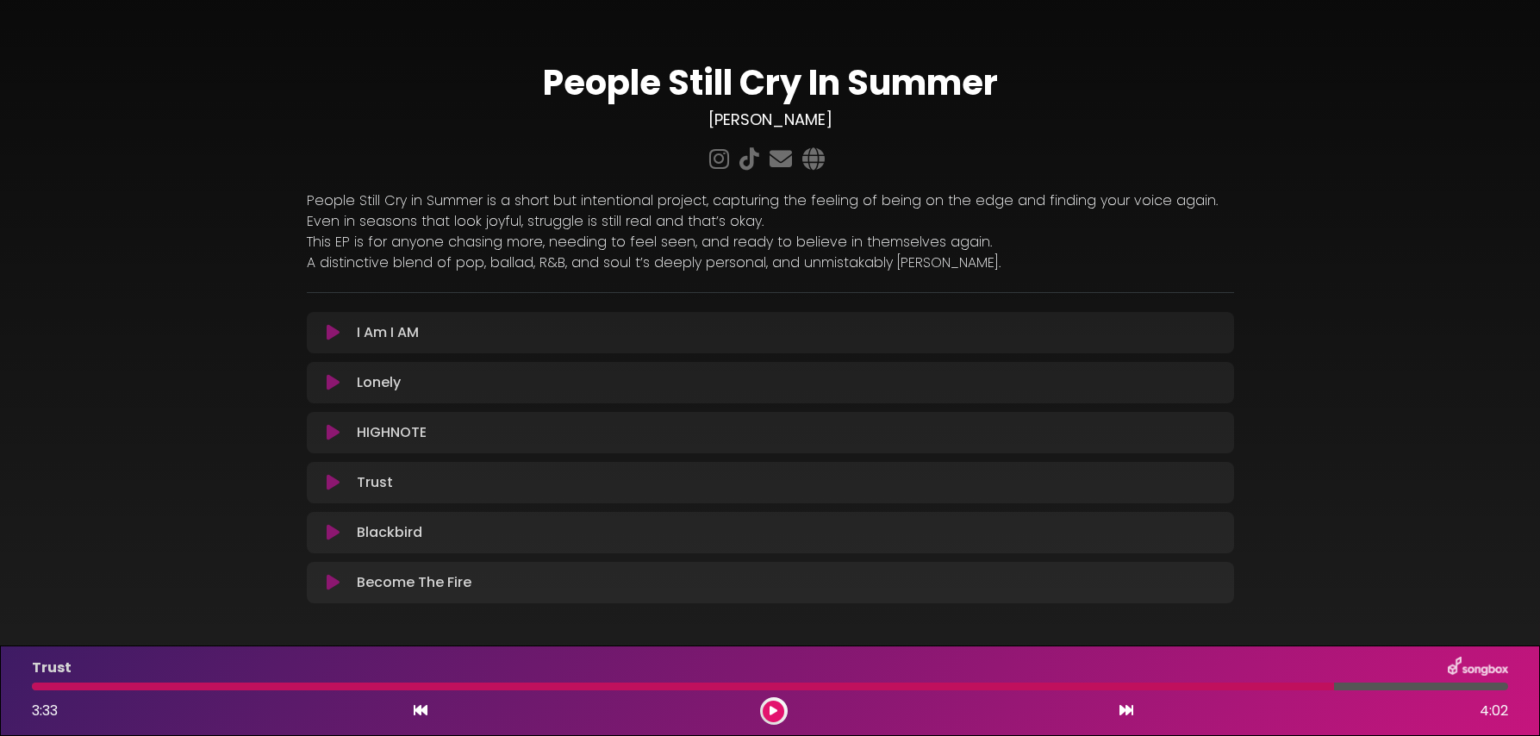
click at [867, 684] on div at bounding box center [683, 687] width 1302 height 8
drag, startPoint x: 767, startPoint y: 710, endPoint x: 780, endPoint y: 717, distance: 14.7
click at [767, 710] on button at bounding box center [774, 712] width 22 height 22
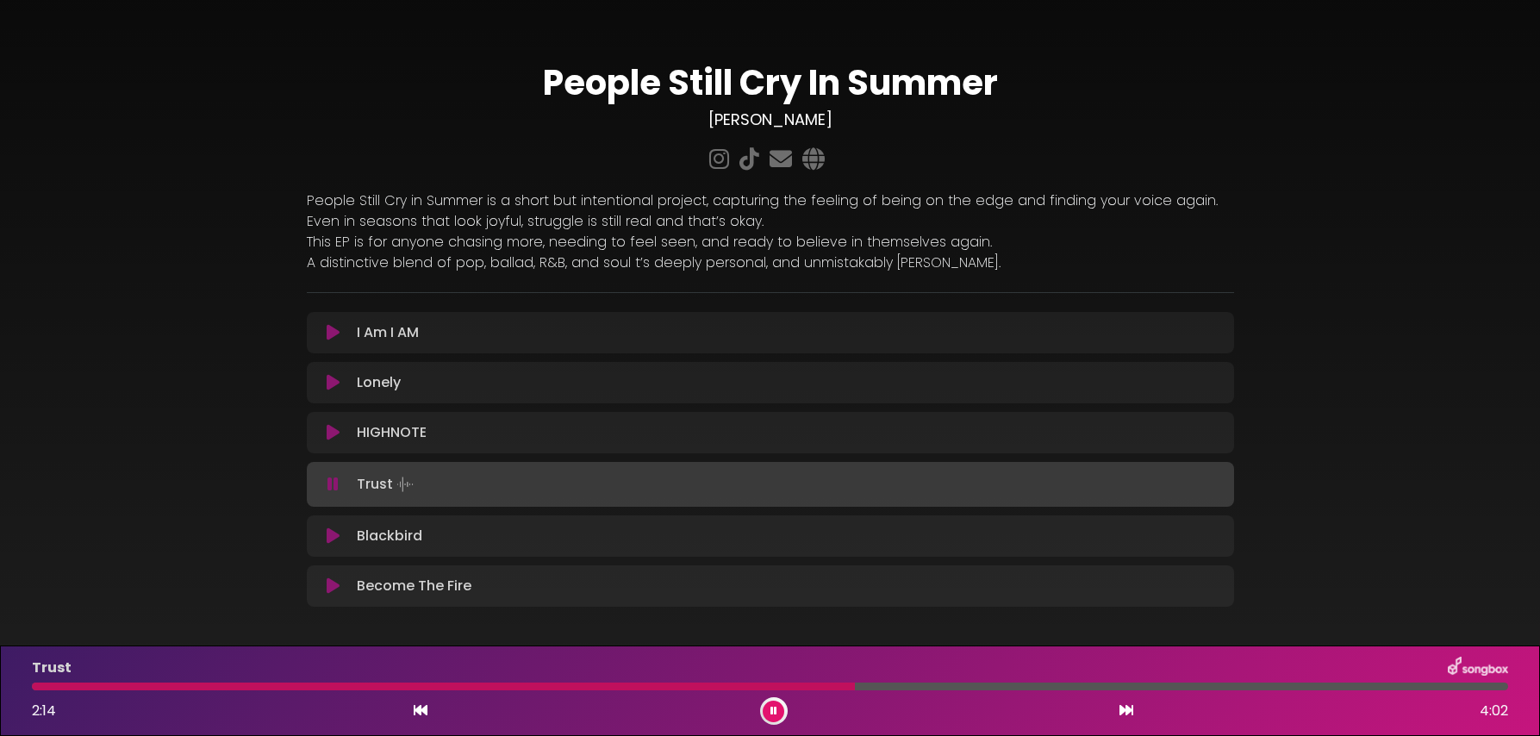
click at [855, 687] on div at bounding box center [770, 687] width 1477 height 8
click at [862, 686] on div at bounding box center [770, 687] width 1477 height 8
click at [778, 709] on button at bounding box center [774, 712] width 22 height 22
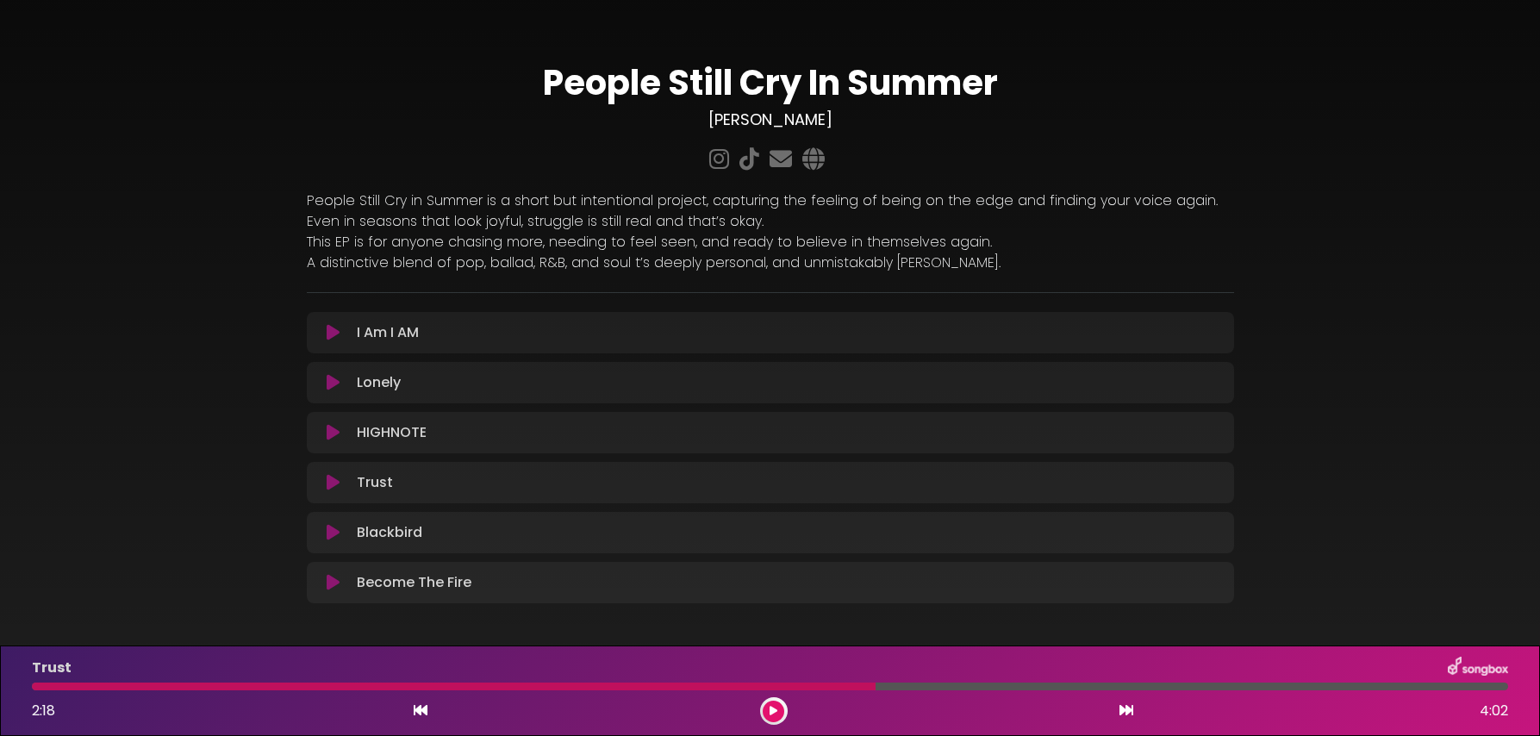
click at [778, 709] on button at bounding box center [774, 712] width 22 height 22
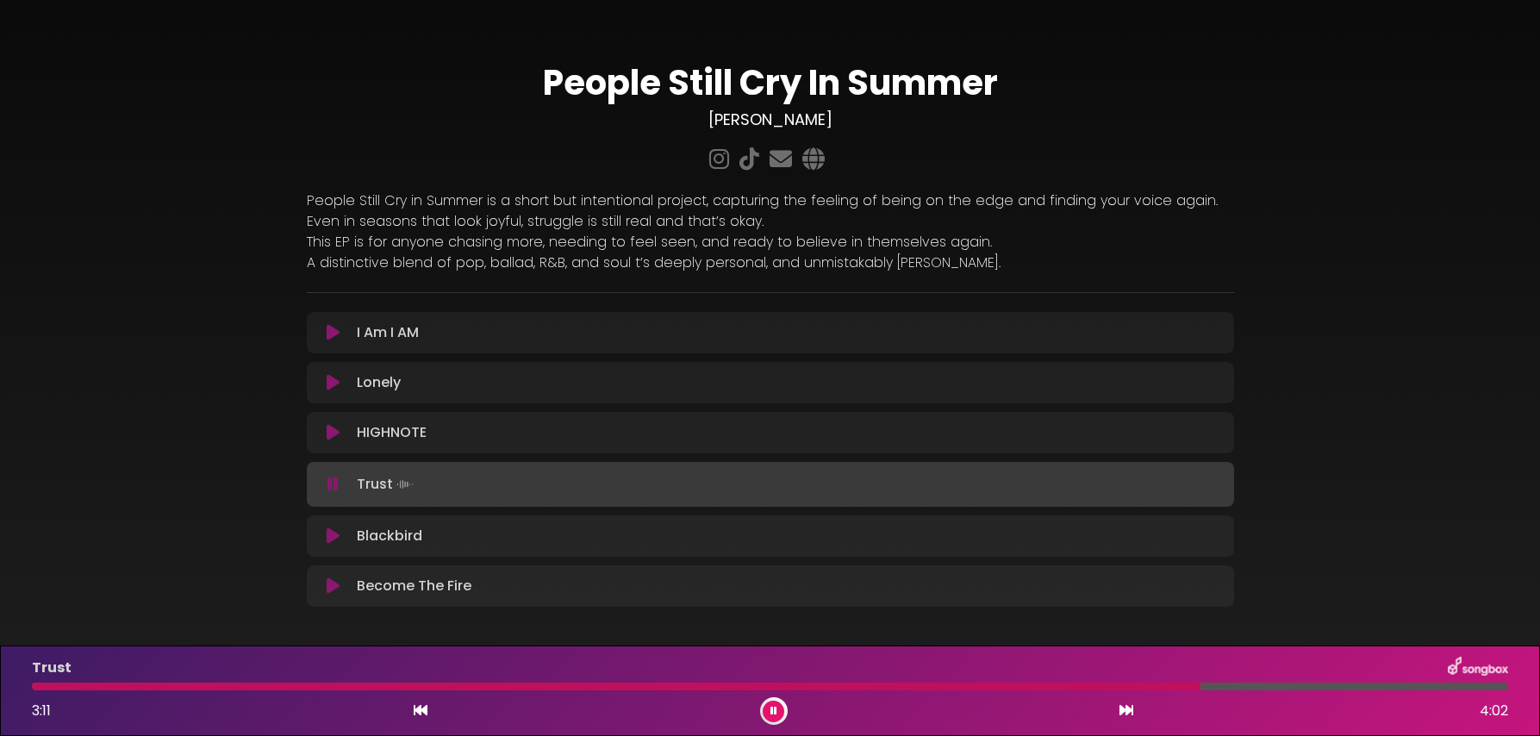
click at [763, 701] on button at bounding box center [774, 712] width 22 height 22
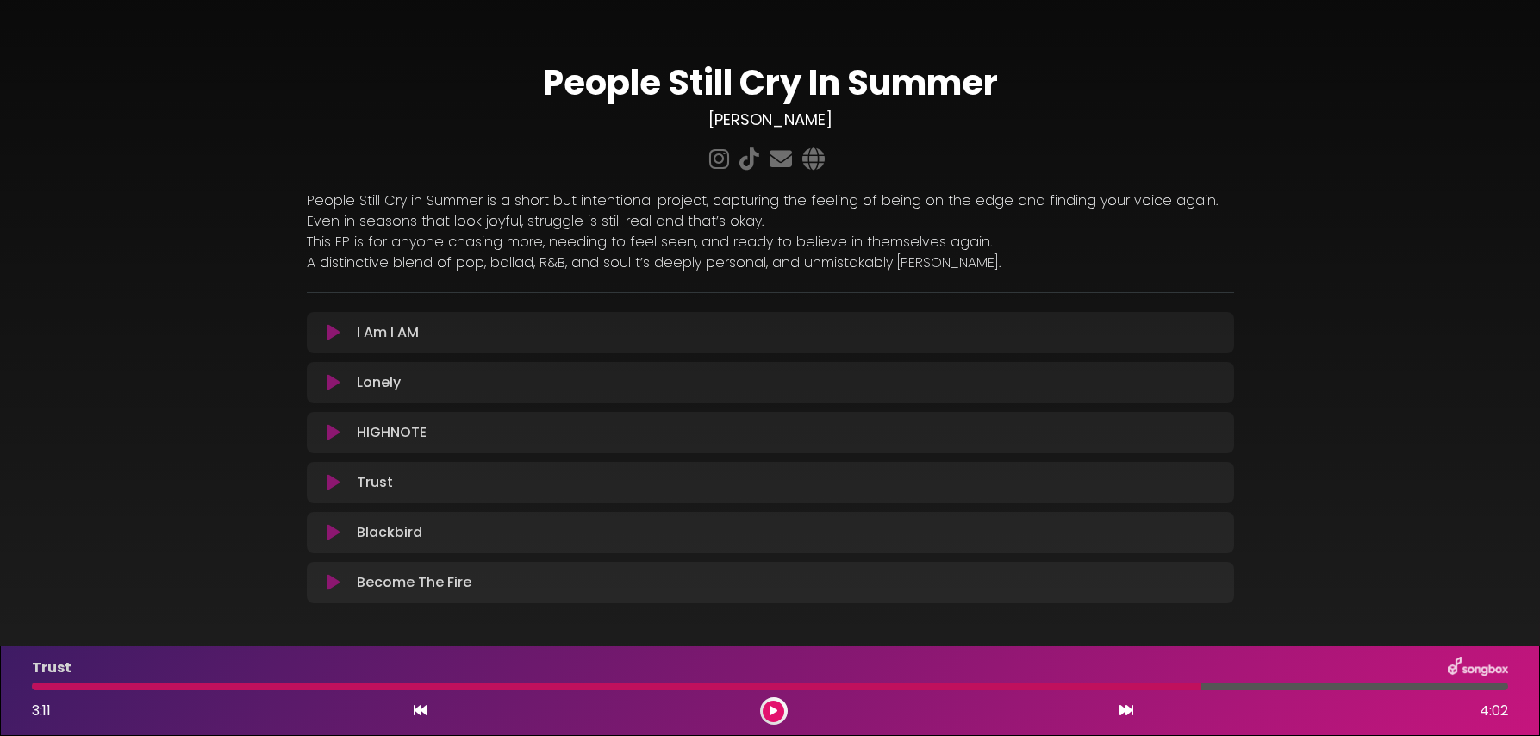
click at [971, 681] on div "Trust 3:11 4:02" at bounding box center [770, 691] width 1497 height 68
click at [970, 686] on div at bounding box center [617, 687] width 1170 height 8
click at [771, 703] on button at bounding box center [774, 712] width 22 height 22
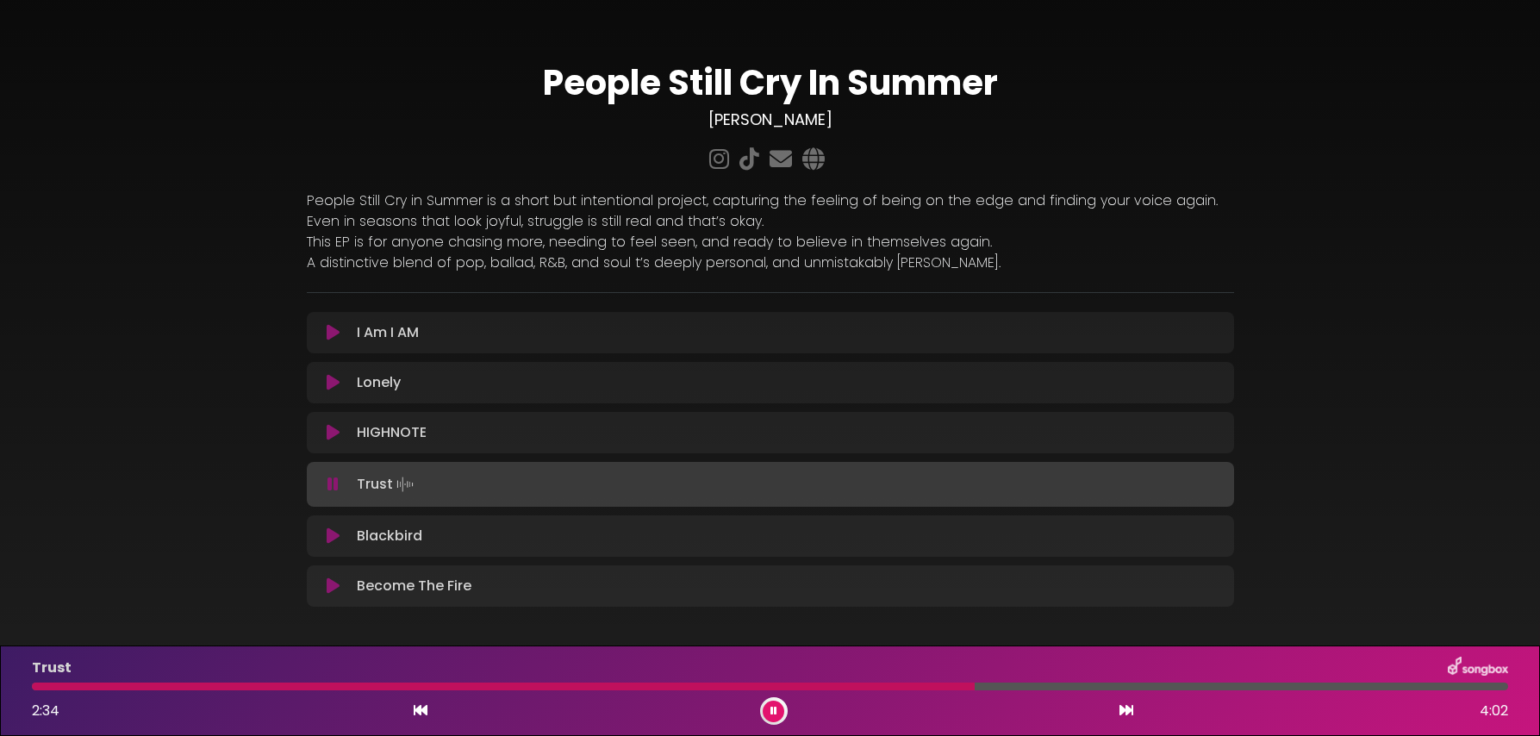
click at [883, 683] on div at bounding box center [503, 687] width 943 height 8
click at [854, 687] on div at bounding box center [770, 687] width 1477 height 8
click at [778, 709] on button at bounding box center [774, 712] width 22 height 22
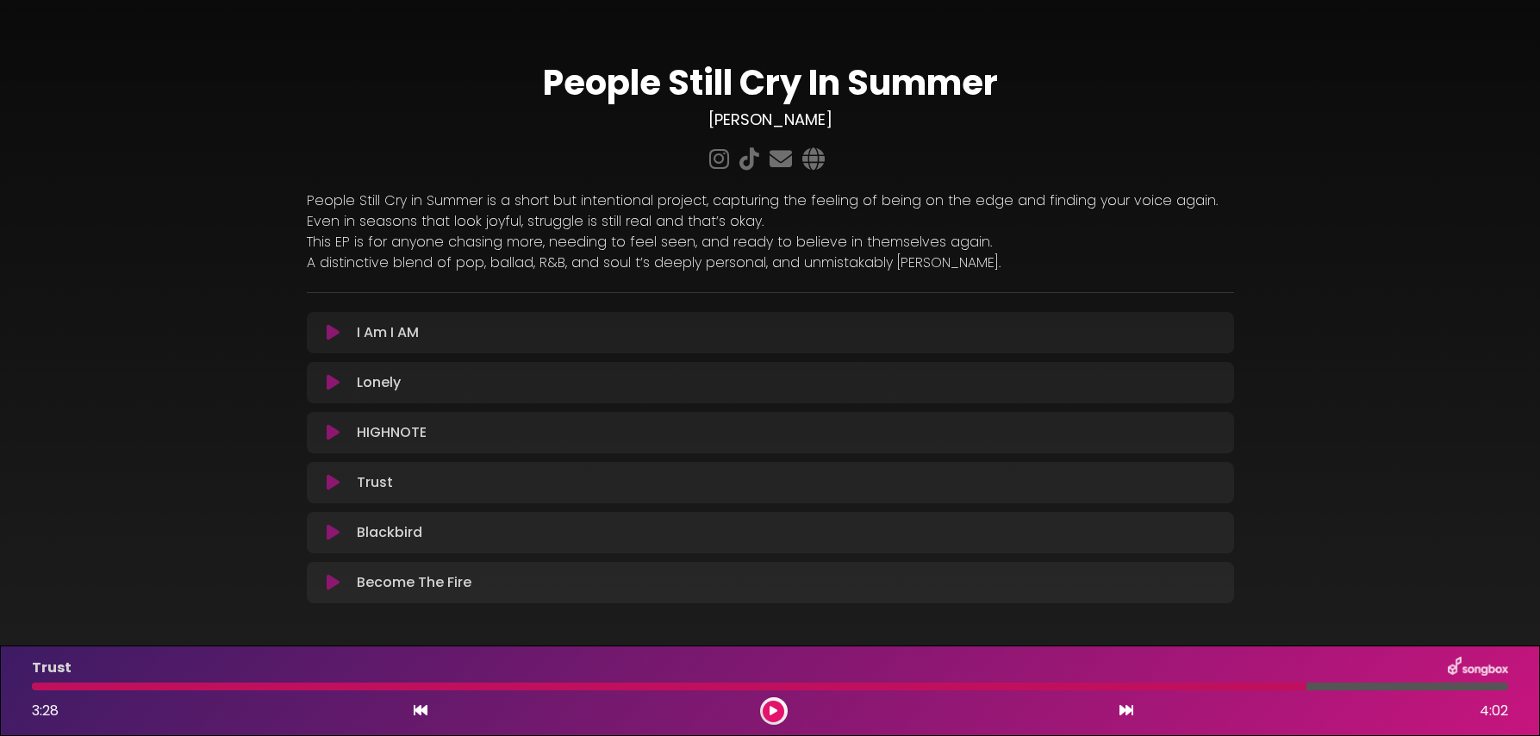
click at [832, 684] on div at bounding box center [669, 687] width 1275 height 8
click at [770, 715] on icon at bounding box center [774, 711] width 8 height 10
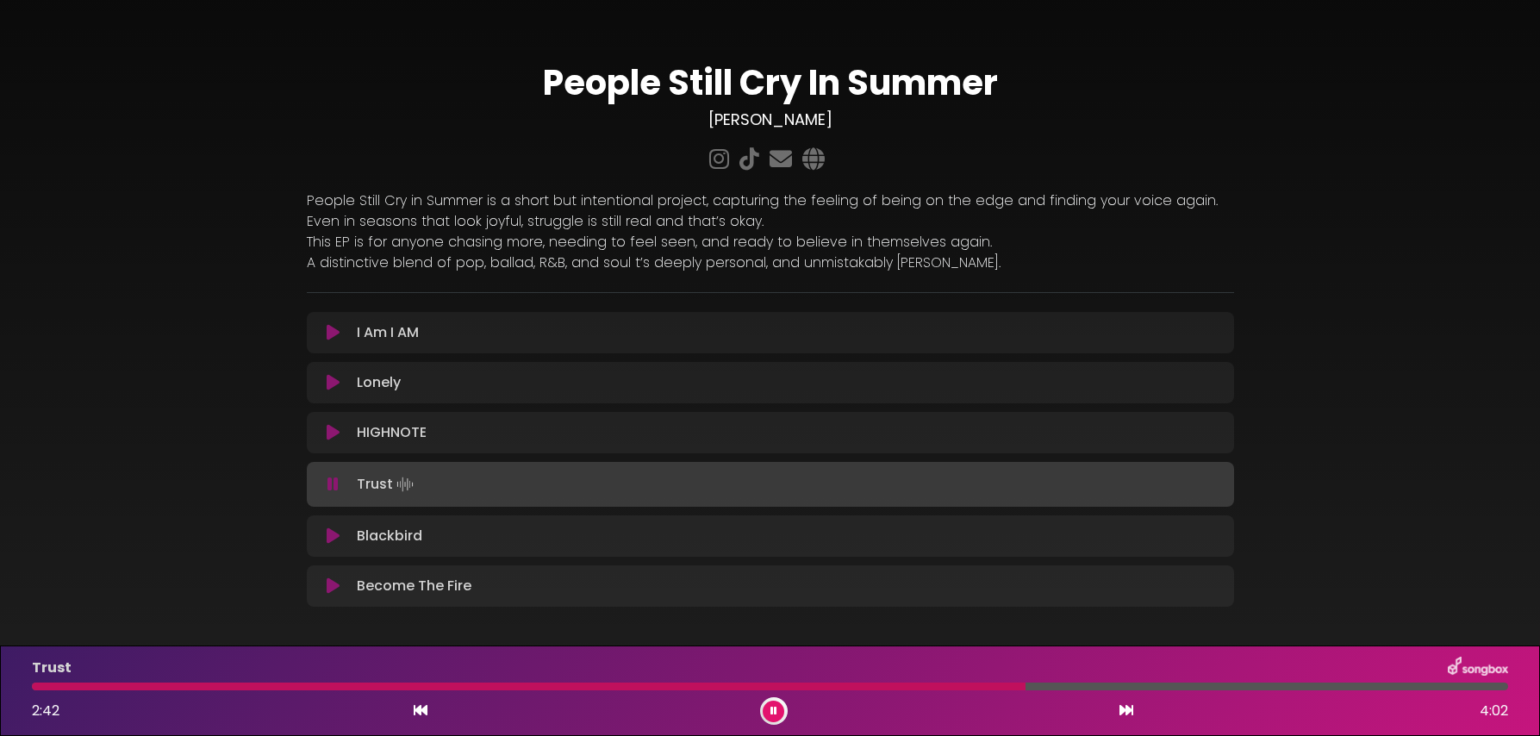
click at [763, 701] on button at bounding box center [774, 712] width 22 height 22
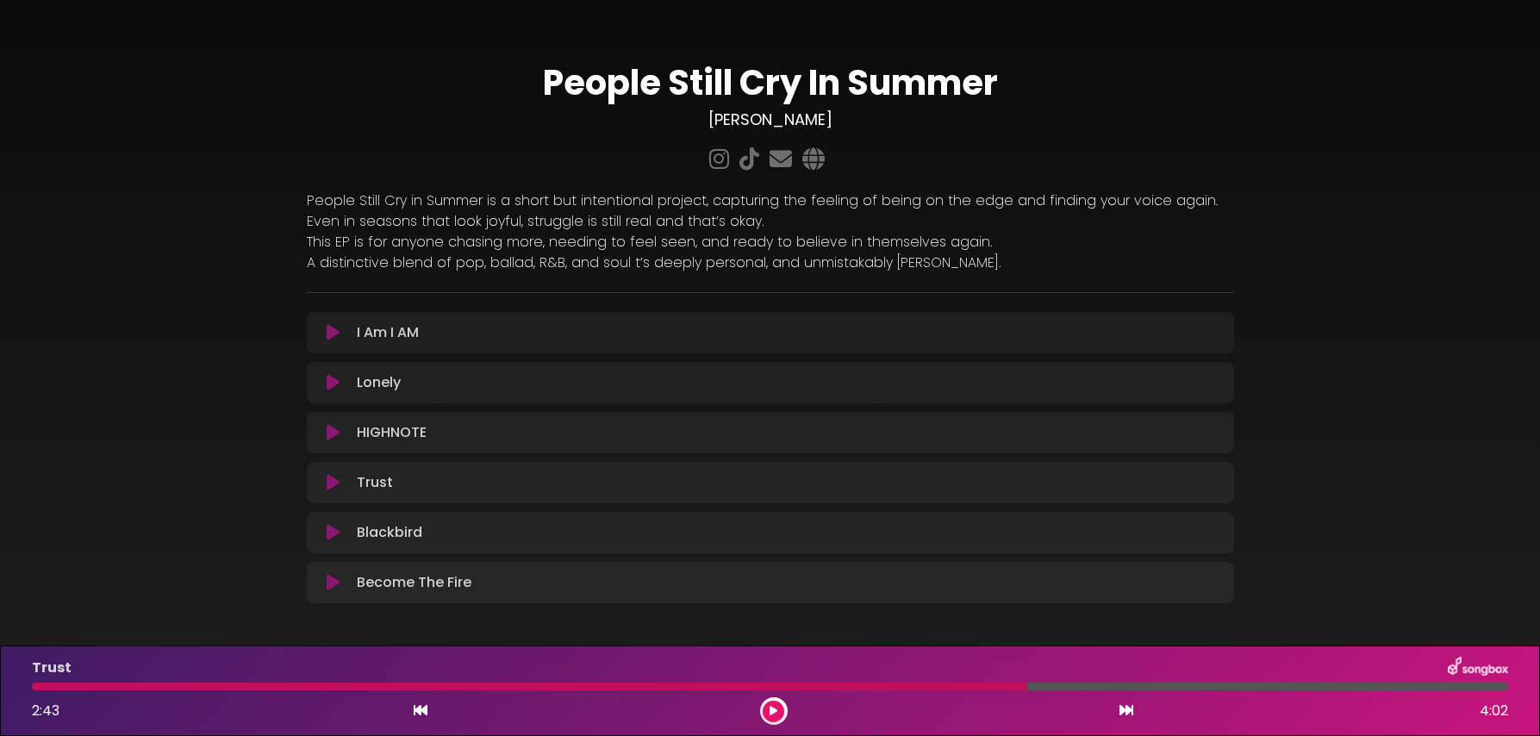
click at [869, 687] on div at bounding box center [530, 687] width 996 height 8
click at [770, 711] on icon at bounding box center [774, 711] width 8 height 10
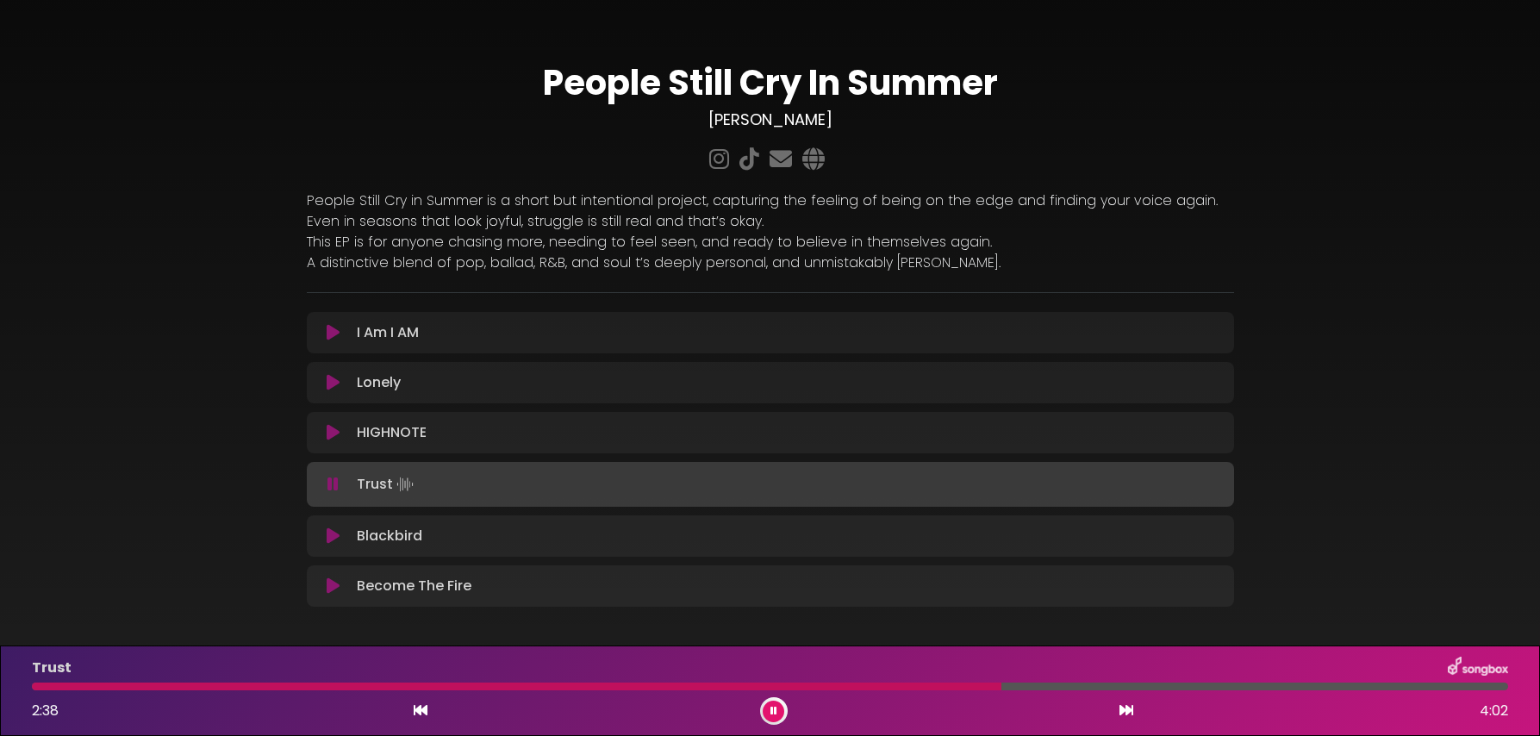
click at [763, 701] on button at bounding box center [774, 712] width 22 height 22
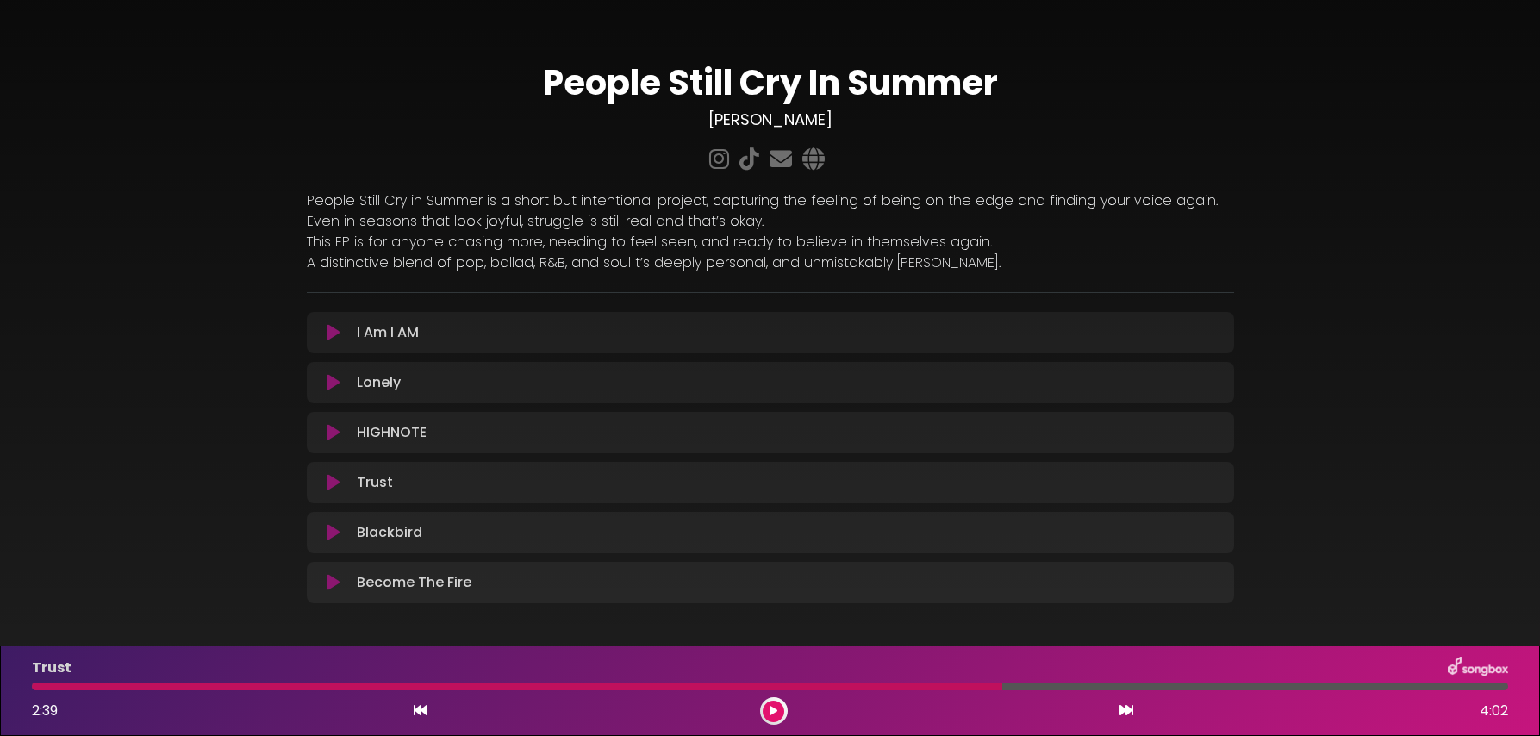
click at [923, 690] on div at bounding box center [517, 687] width 971 height 8
click at [779, 710] on button at bounding box center [774, 712] width 22 height 22
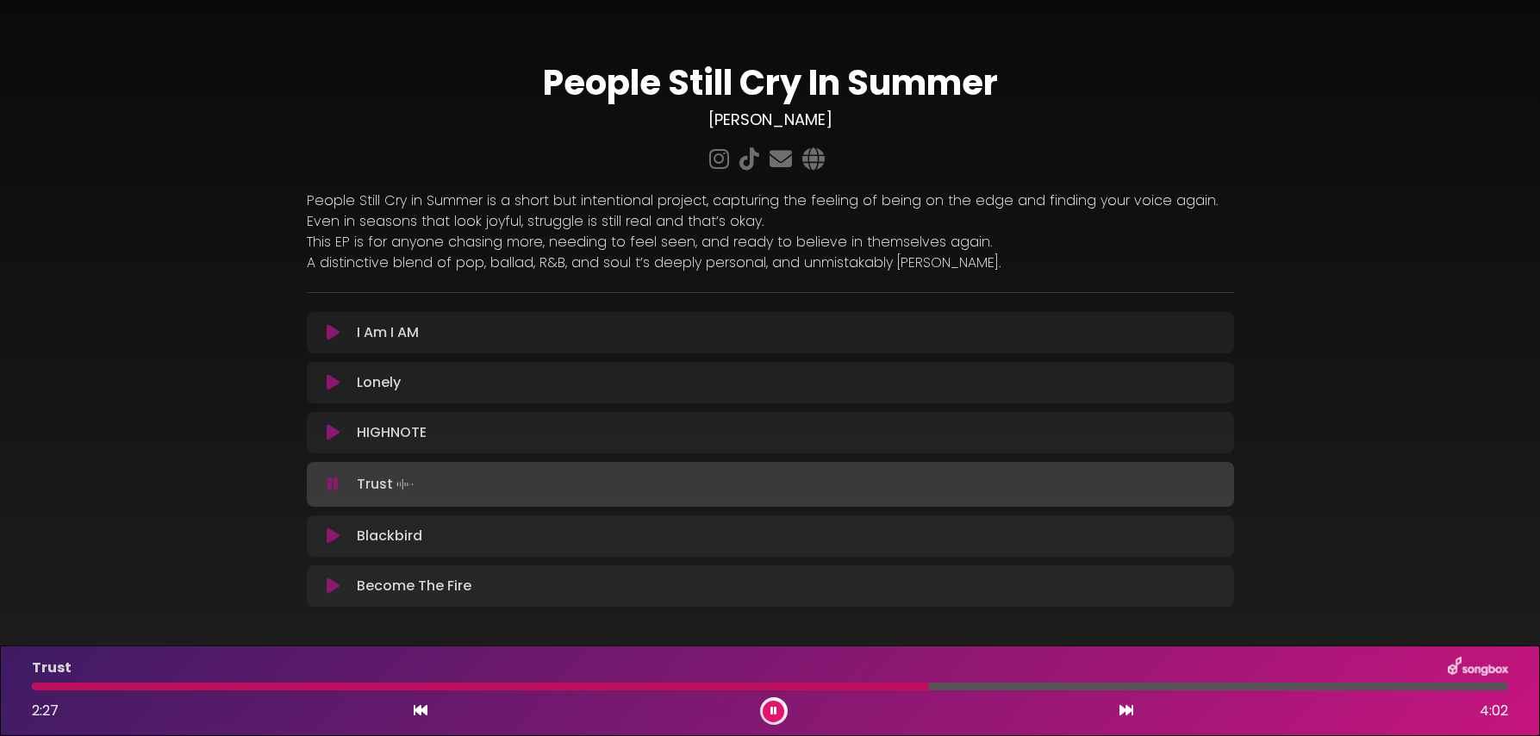
drag, startPoint x: 877, startPoint y: 686, endPoint x: 869, endPoint y: 687, distance: 8.7
click at [877, 686] on div at bounding box center [770, 687] width 1477 height 8
click at [779, 713] on button at bounding box center [774, 712] width 22 height 22
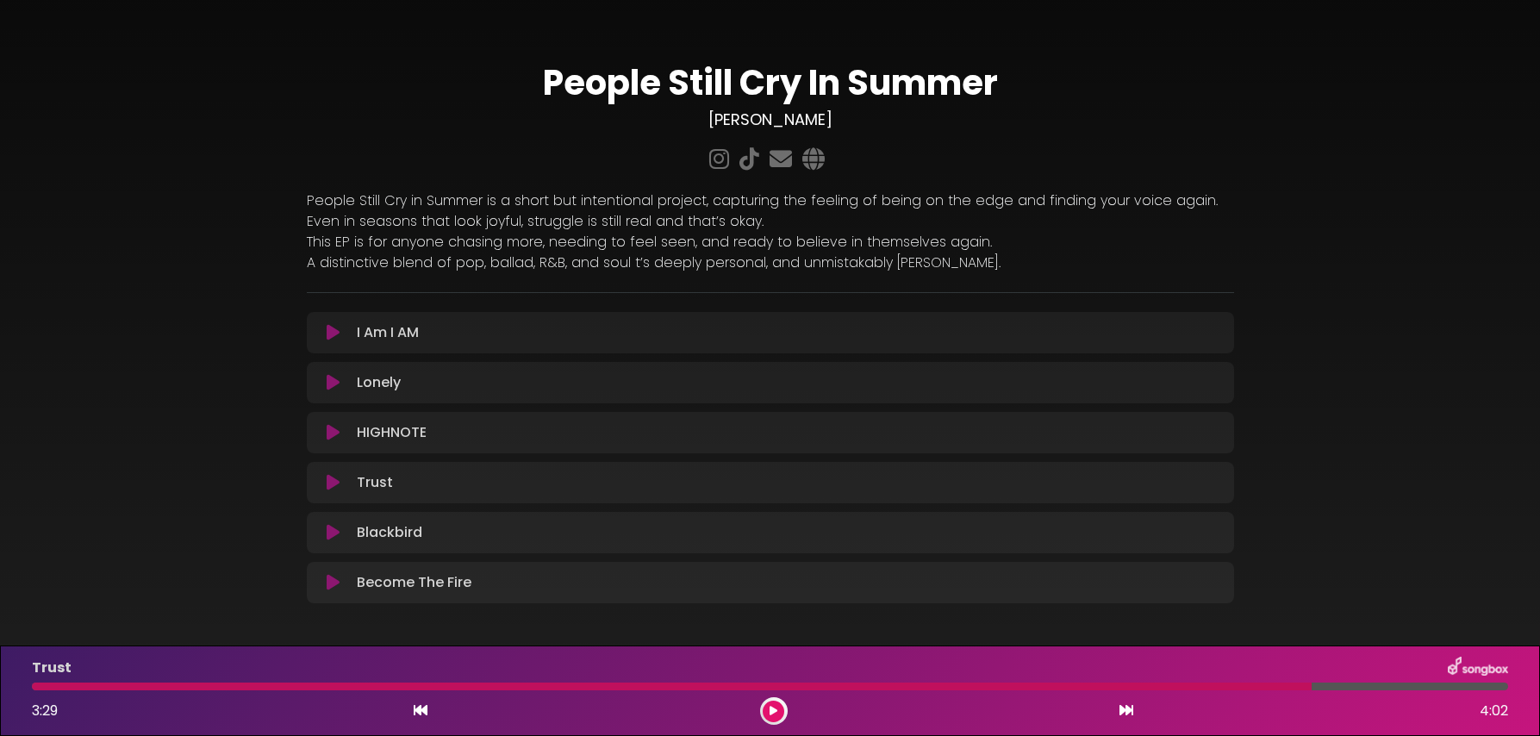
click at [763, 701] on button at bounding box center [774, 712] width 22 height 22
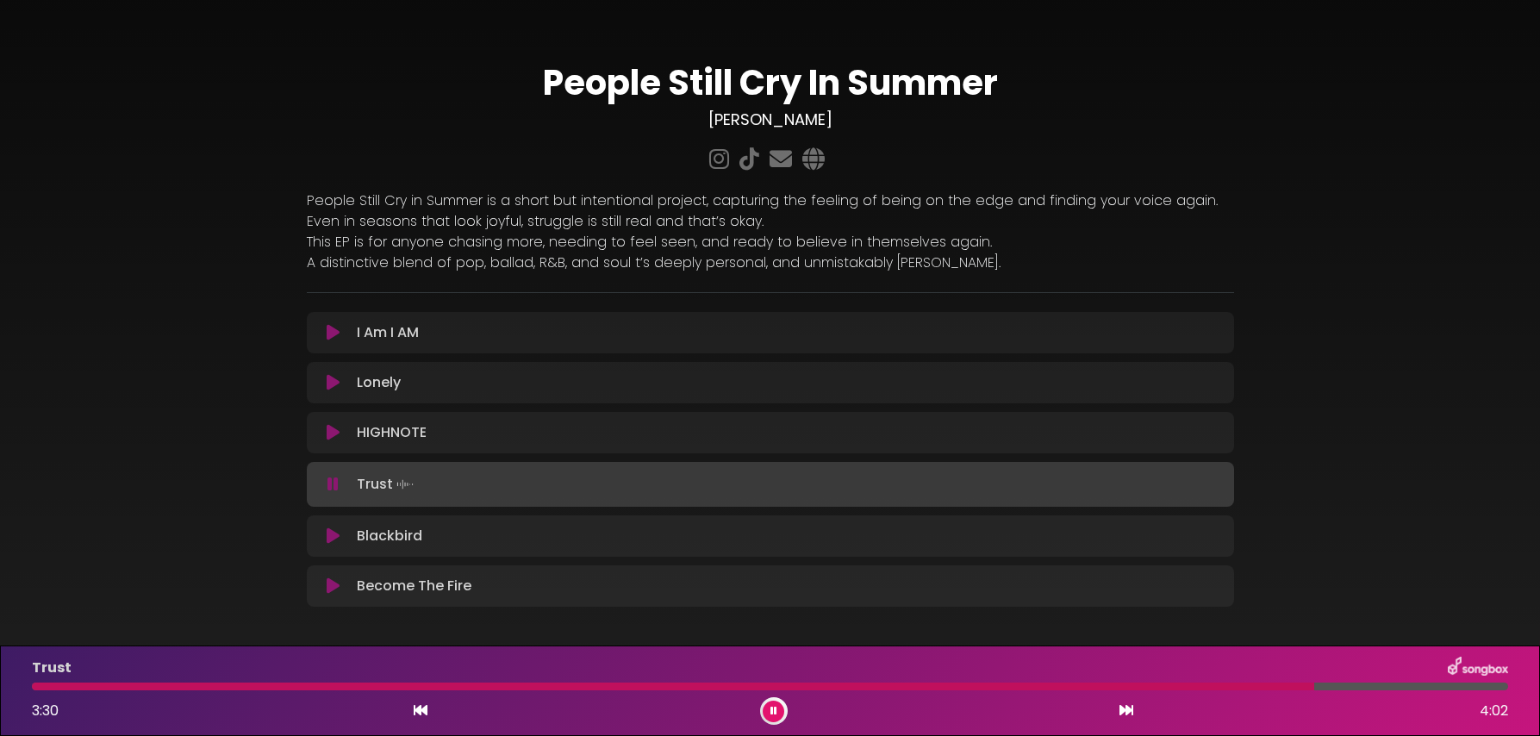
click at [763, 701] on button at bounding box center [774, 712] width 22 height 22
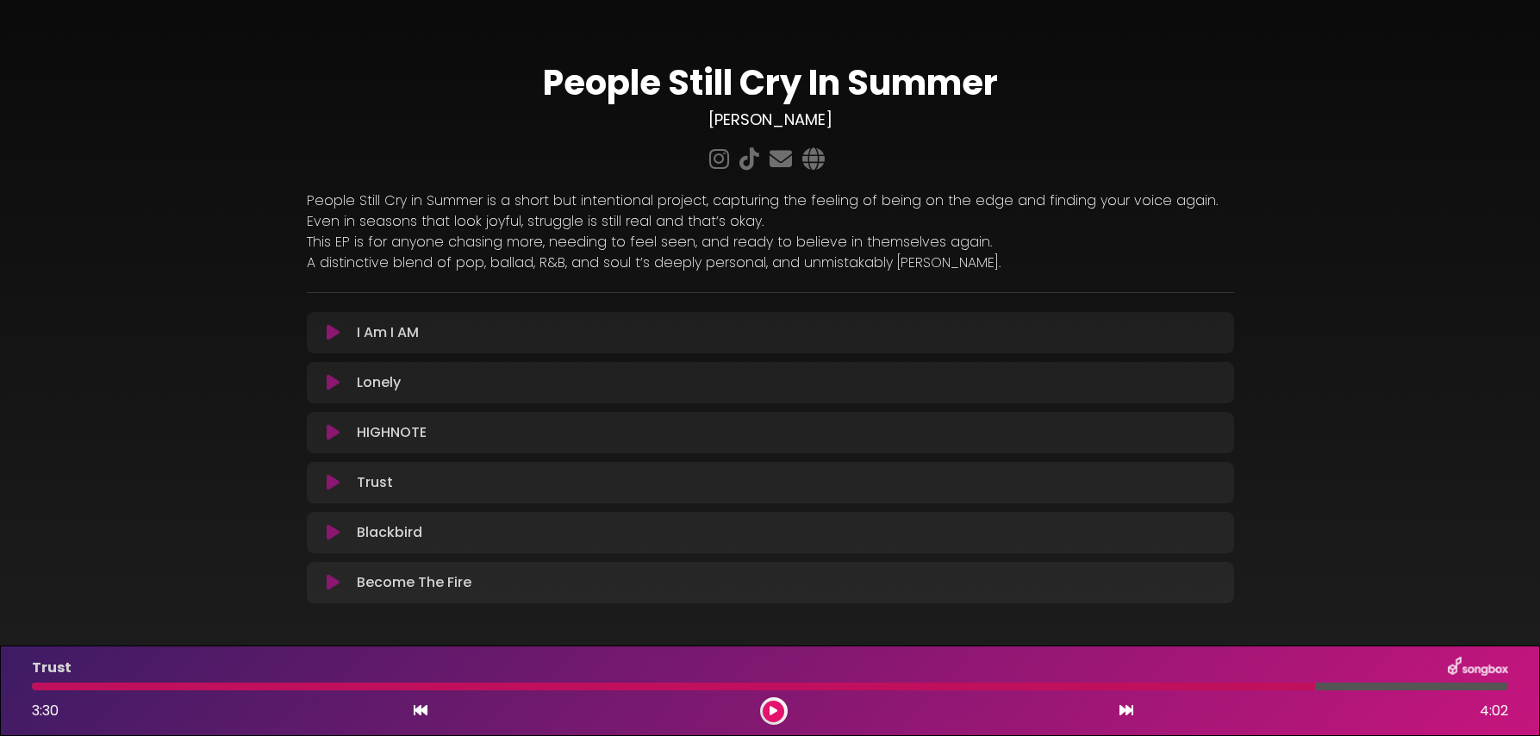
drag, startPoint x: 936, startPoint y: 685, endPoint x: 904, endPoint y: 692, distance: 32.6
click at [936, 685] on div at bounding box center [673, 687] width 1283 height 8
click at [779, 710] on button at bounding box center [774, 712] width 22 height 22
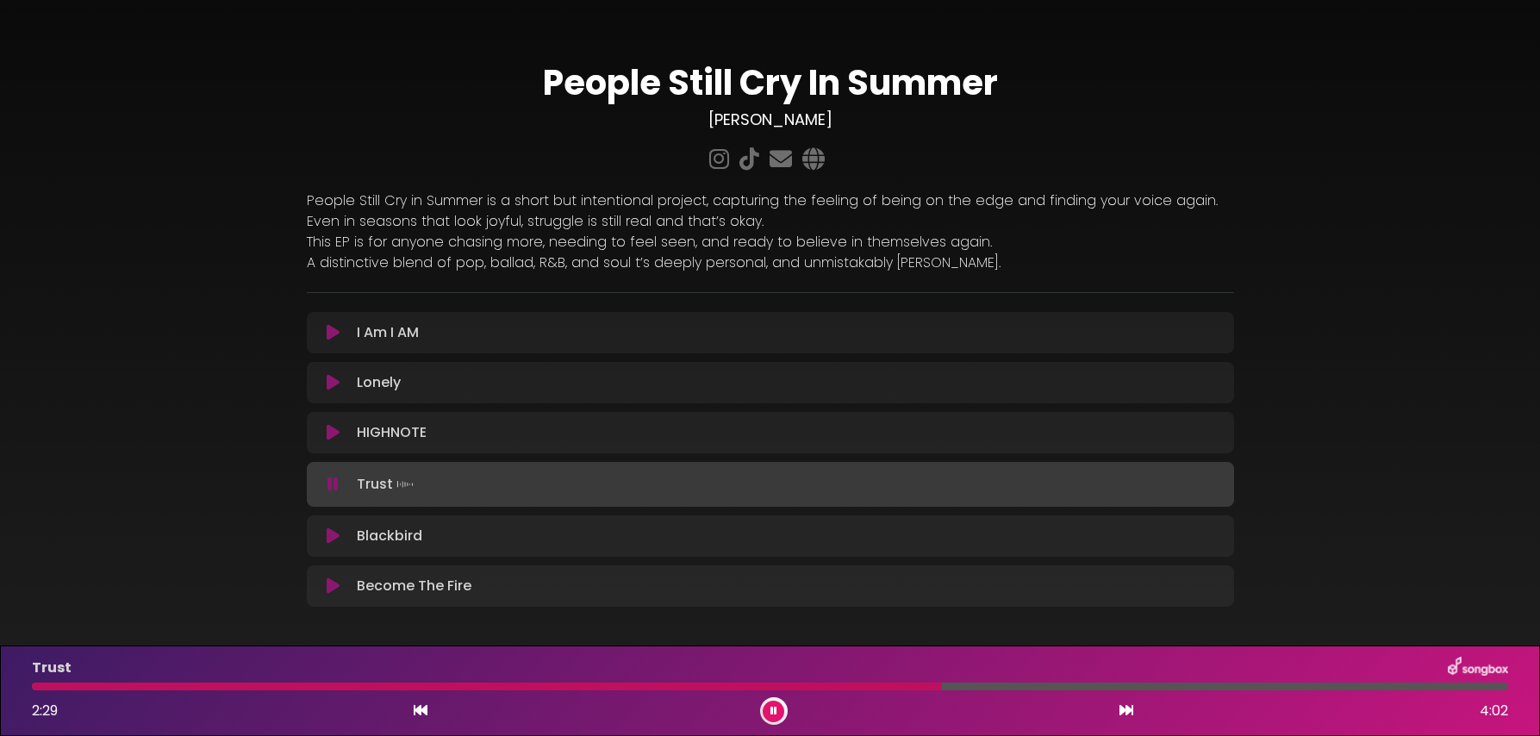
click at [865, 680] on div "Trust 2:29 4:02" at bounding box center [770, 691] width 1497 height 68
click at [863, 687] on div at bounding box center [488, 687] width 912 height 8
click at [858, 687] on div at bounding box center [452, 687] width 840 height 8
click at [782, 718] on div at bounding box center [774, 711] width 28 height 28
click at [773, 713] on icon at bounding box center [774, 711] width 7 height 10
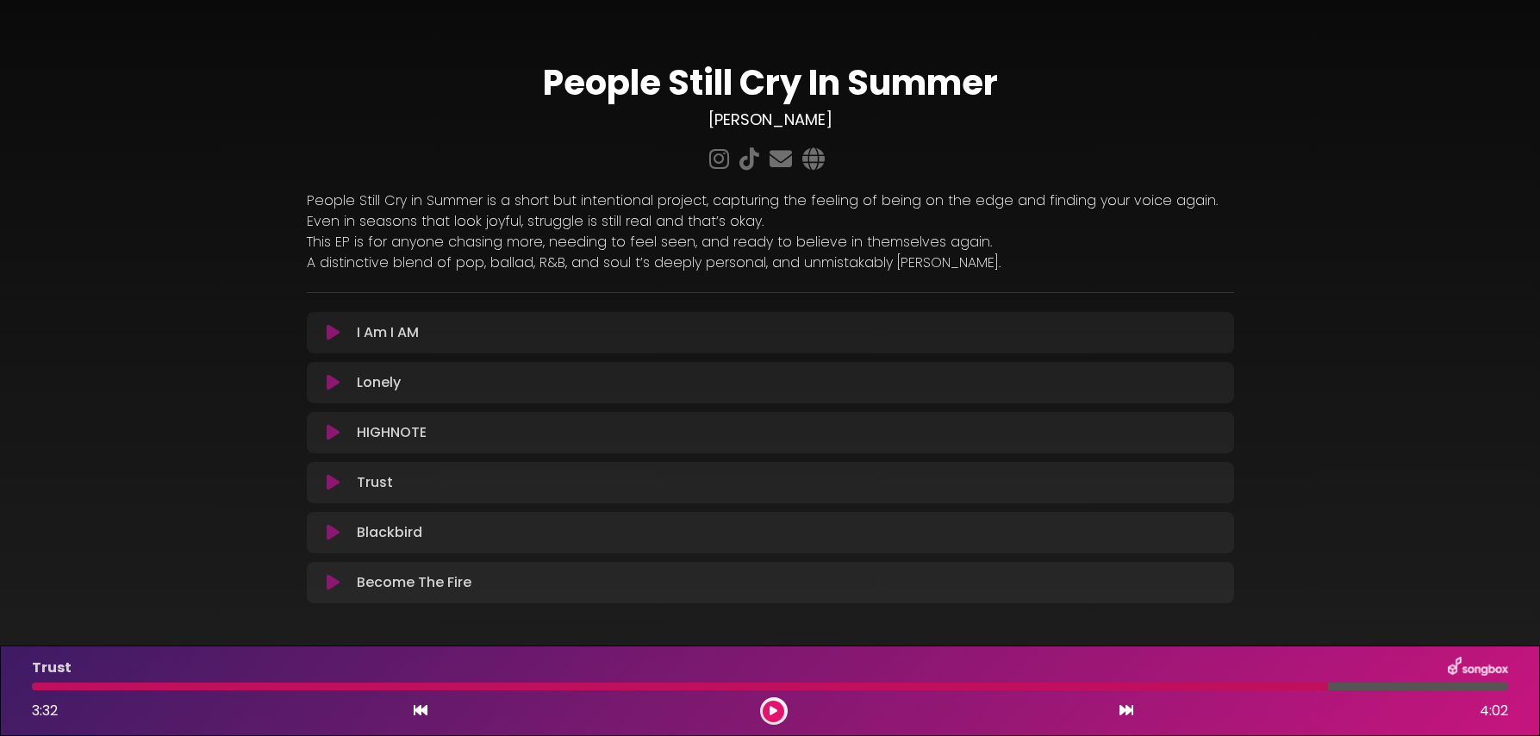
click at [330, 330] on icon at bounding box center [333, 332] width 13 height 17
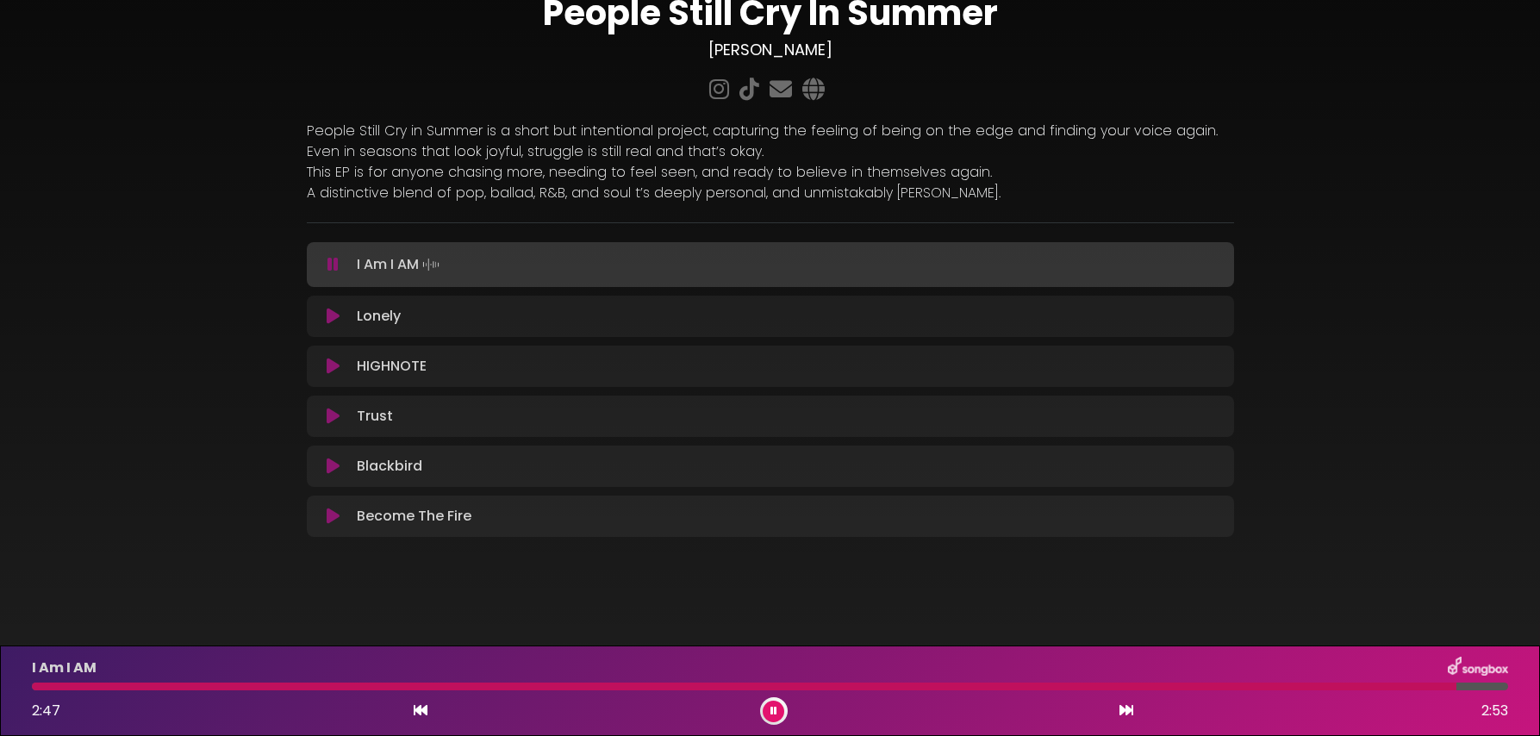
scroll to position [71, 0]
click at [777, 717] on button at bounding box center [774, 712] width 22 height 22
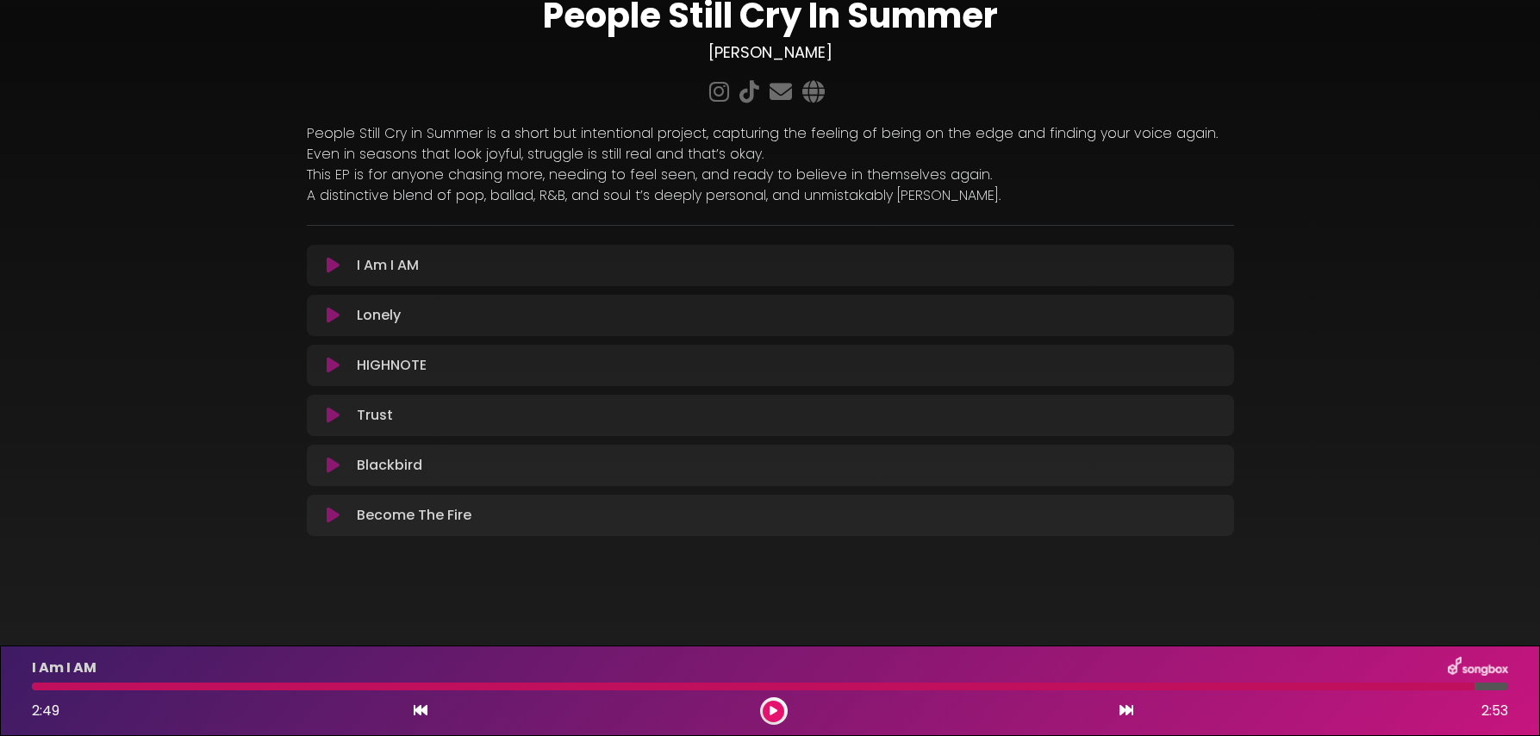
scroll to position [67, 0]
click at [747, 686] on div at bounding box center [753, 687] width 1443 height 8
click at [776, 710] on icon at bounding box center [774, 711] width 8 height 10
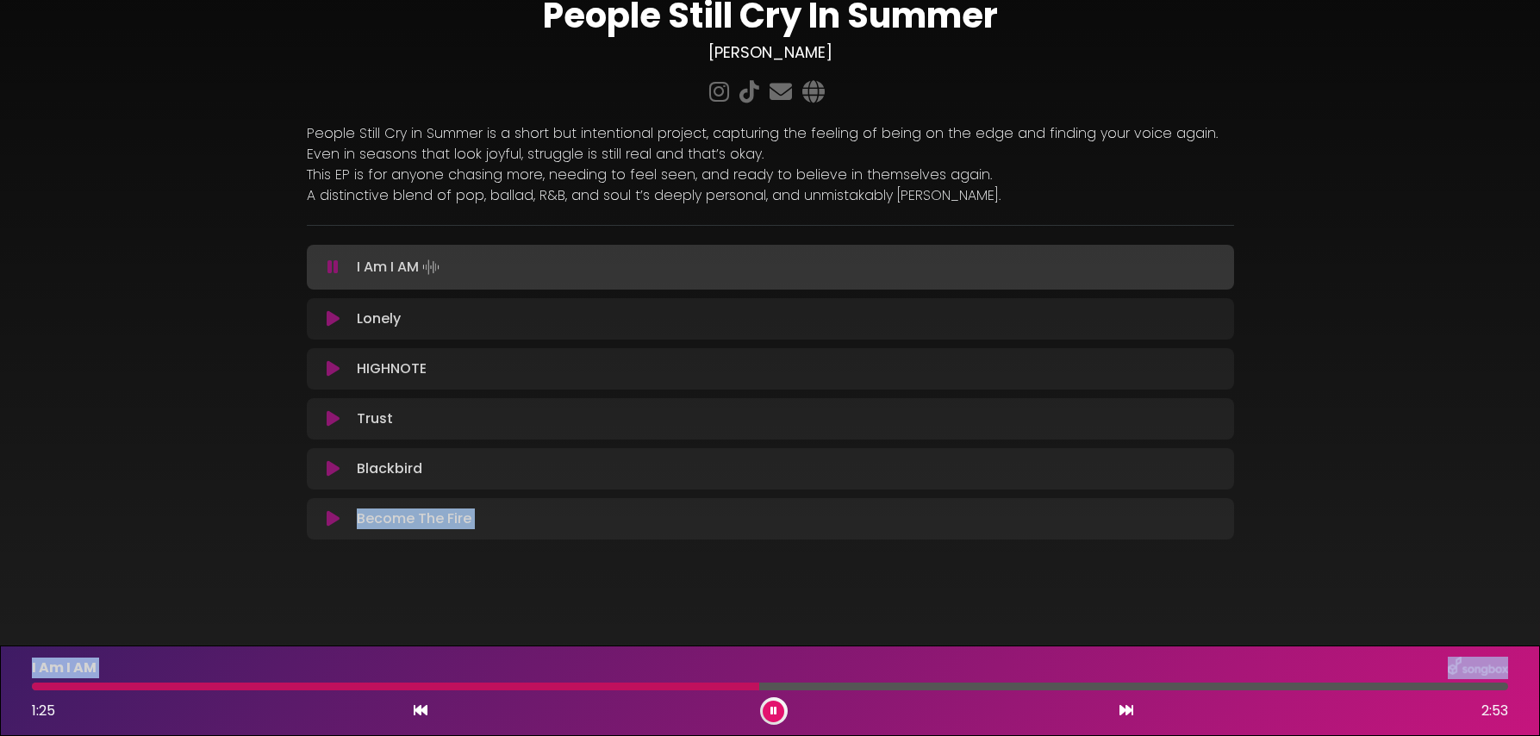
drag, startPoint x: 688, startPoint y: 688, endPoint x: -53, endPoint y: 671, distance: 740.6
click at [0, 671] on html "× People Still Cry In Summer [PERSON_NAME]" at bounding box center [770, 368] width 1540 height 736
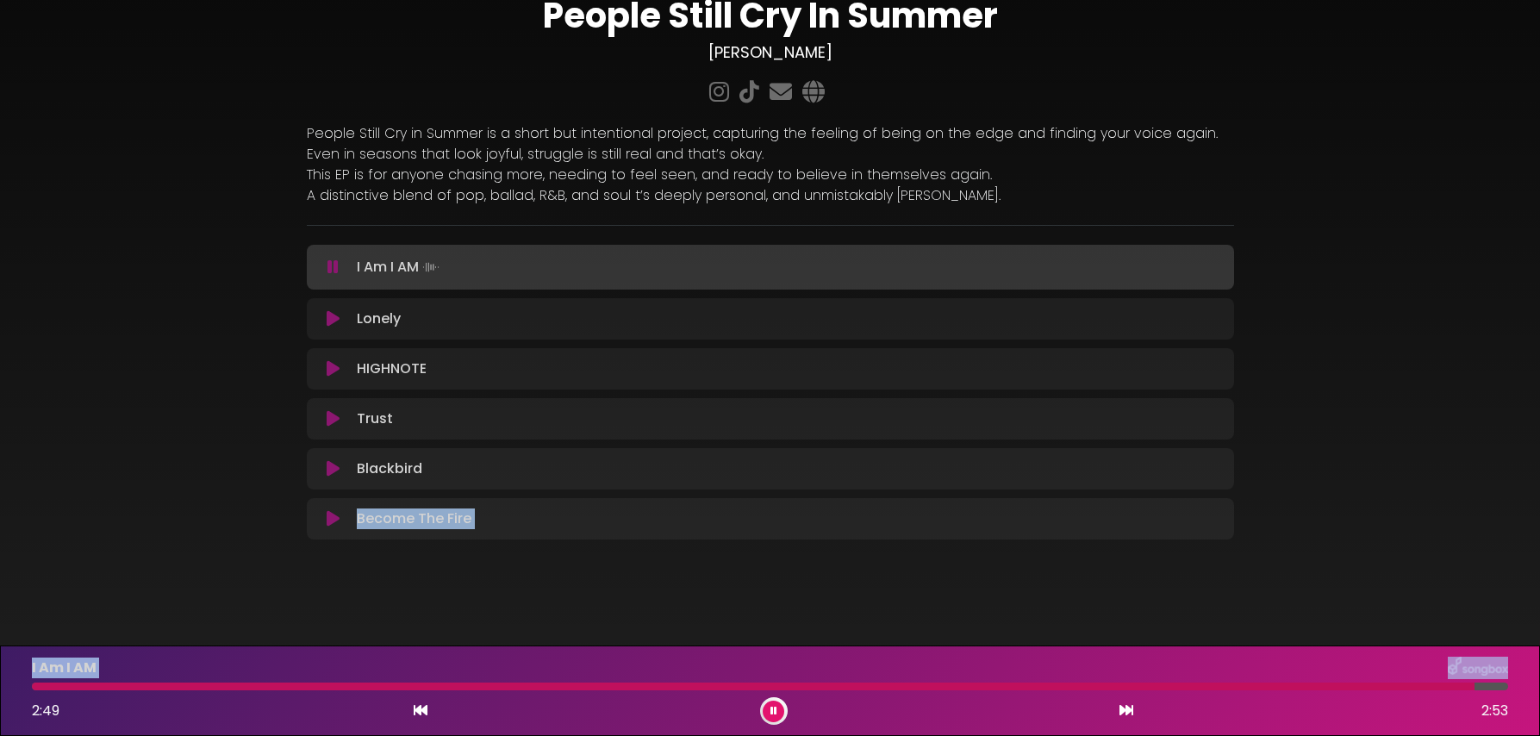
click at [781, 710] on button at bounding box center [774, 712] width 22 height 22
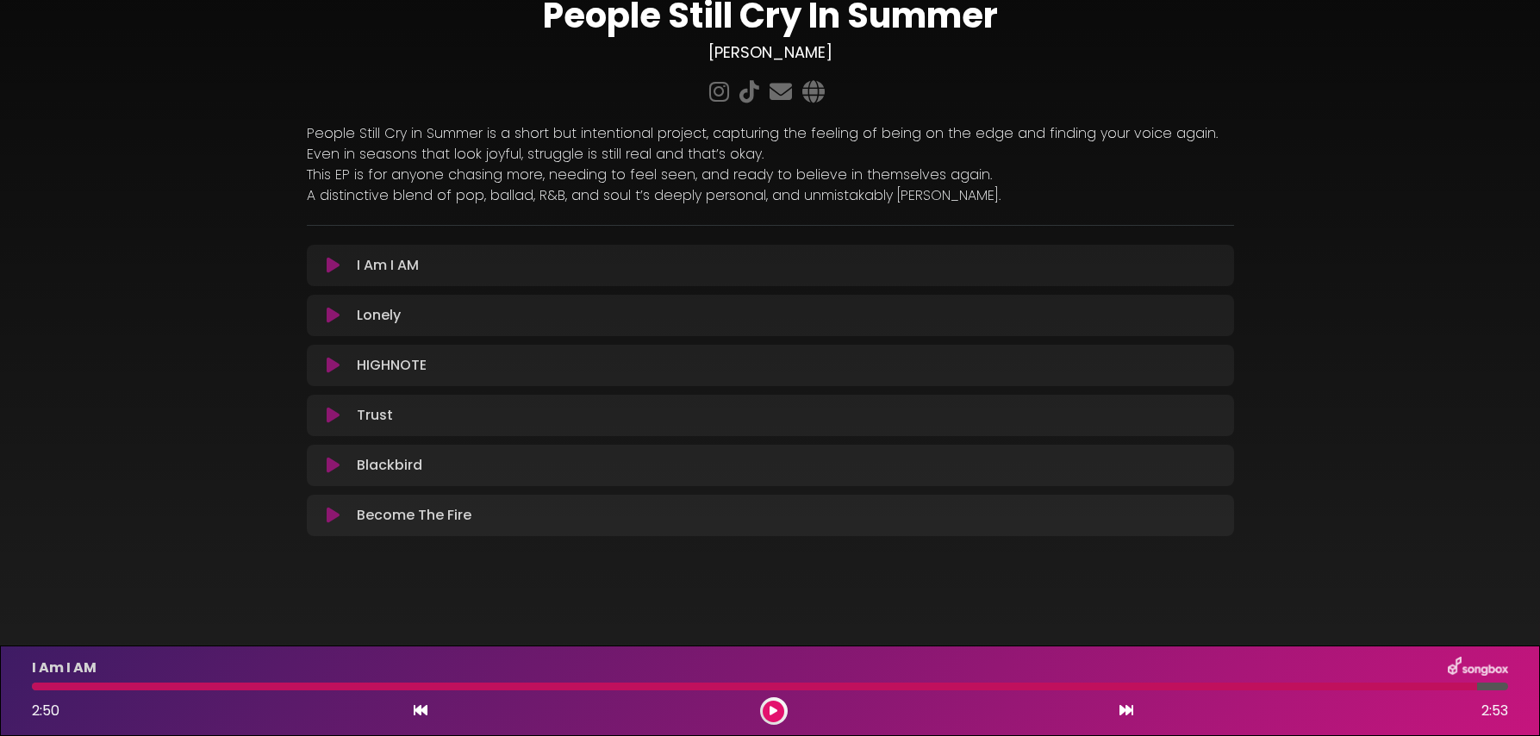
drag, startPoint x: 728, startPoint y: 685, endPoint x: 41, endPoint y: 686, distance: 687.9
click at [2, 681] on div "I Am I AM 2:50 2:53" at bounding box center [770, 691] width 1540 height 91
drag, startPoint x: 59, startPoint y: 687, endPoint x: -3, endPoint y: 681, distance: 61.5
click at [0, 681] on html "× People Still Cry In Summer [PERSON_NAME]" at bounding box center [770, 368] width 1540 height 736
click at [779, 713] on button at bounding box center [774, 712] width 22 height 22
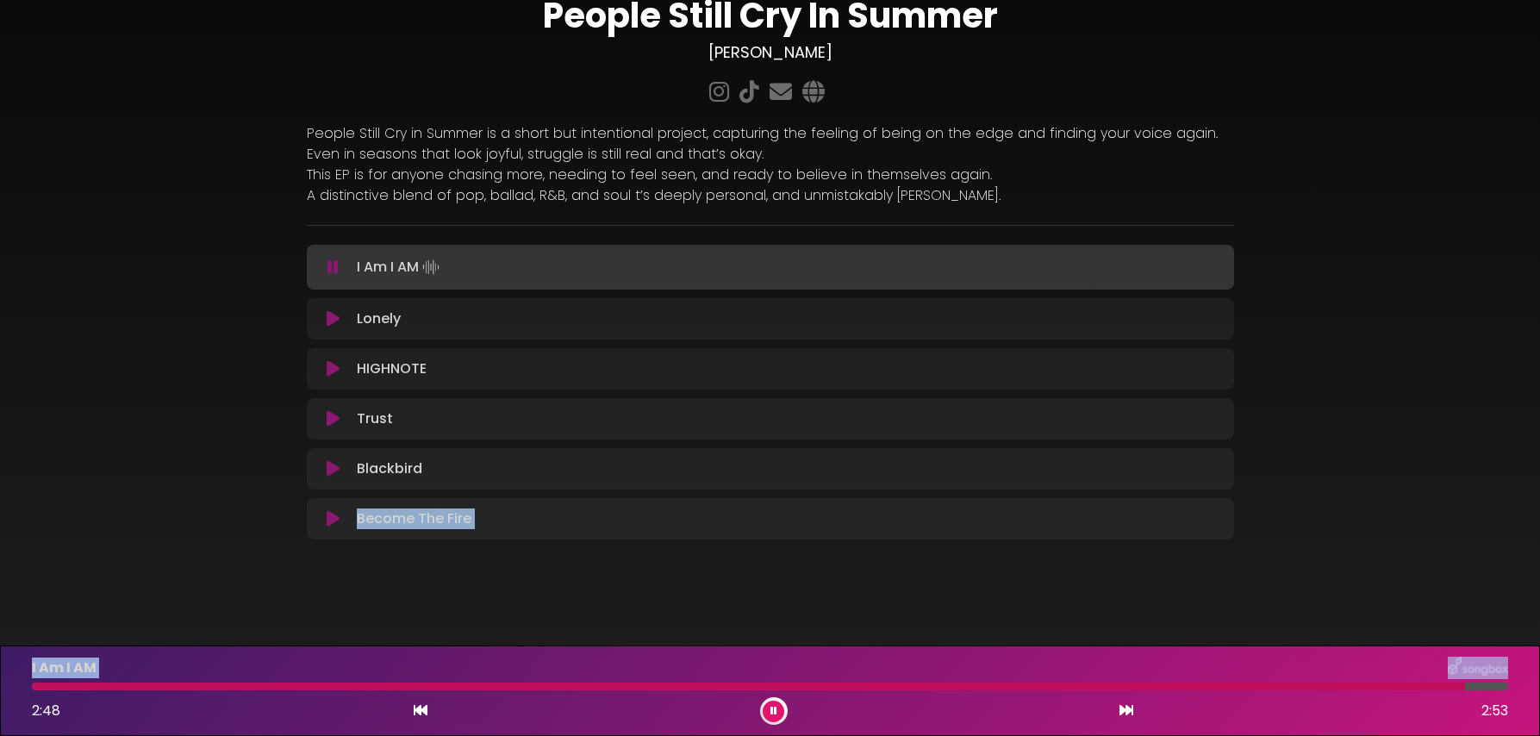
click at [763, 701] on button at bounding box center [774, 712] width 22 height 22
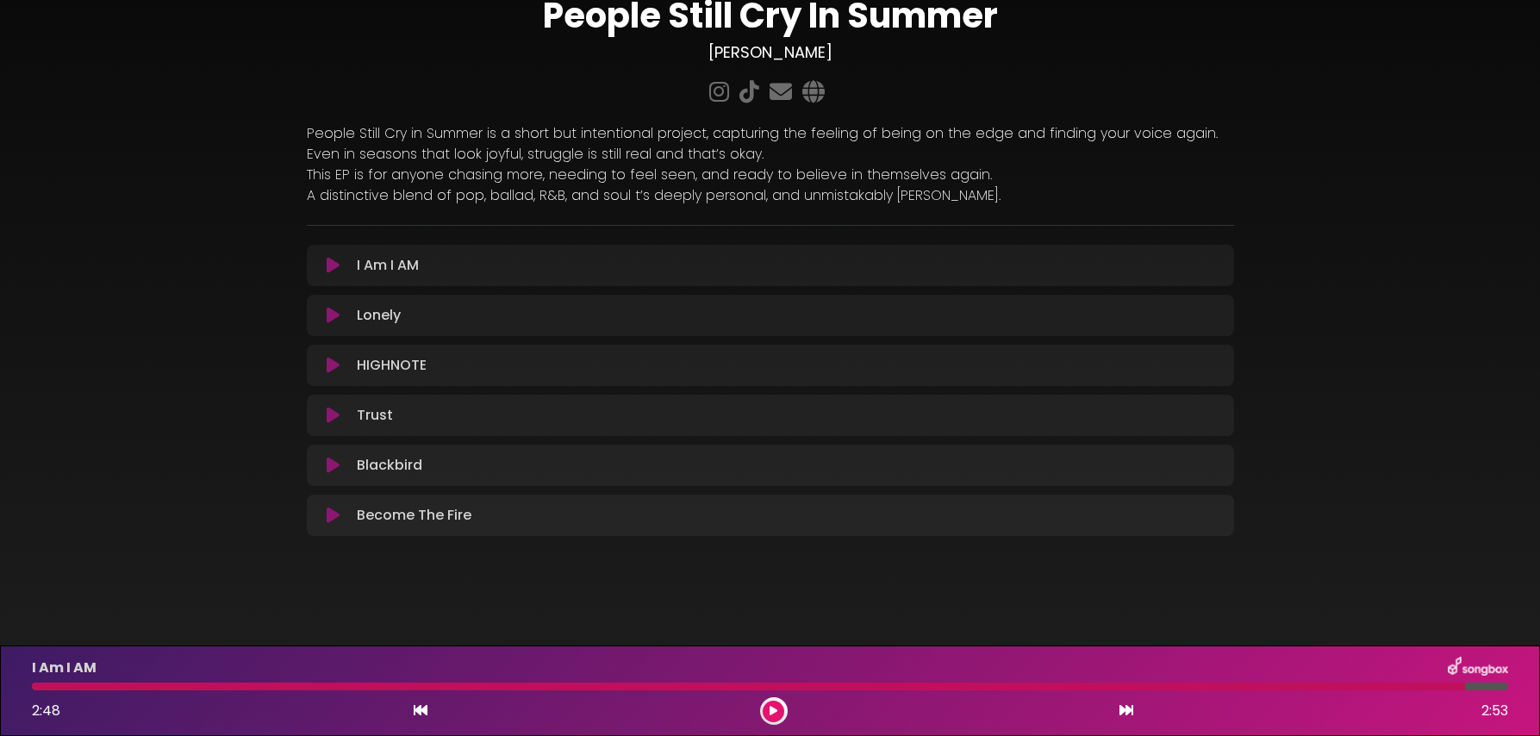
drag, startPoint x: 708, startPoint y: 690, endPoint x: 34, endPoint y: 686, distance: 673.2
click at [29, 687] on div at bounding box center [770, 687] width 1497 height 8
drag, startPoint x: 47, startPoint y: 688, endPoint x: 9, endPoint y: 690, distance: 37.1
click at [11, 690] on div "I Am I AM 2:48 2:53" at bounding box center [770, 691] width 1540 height 91
click at [773, 713] on icon at bounding box center [774, 711] width 8 height 10
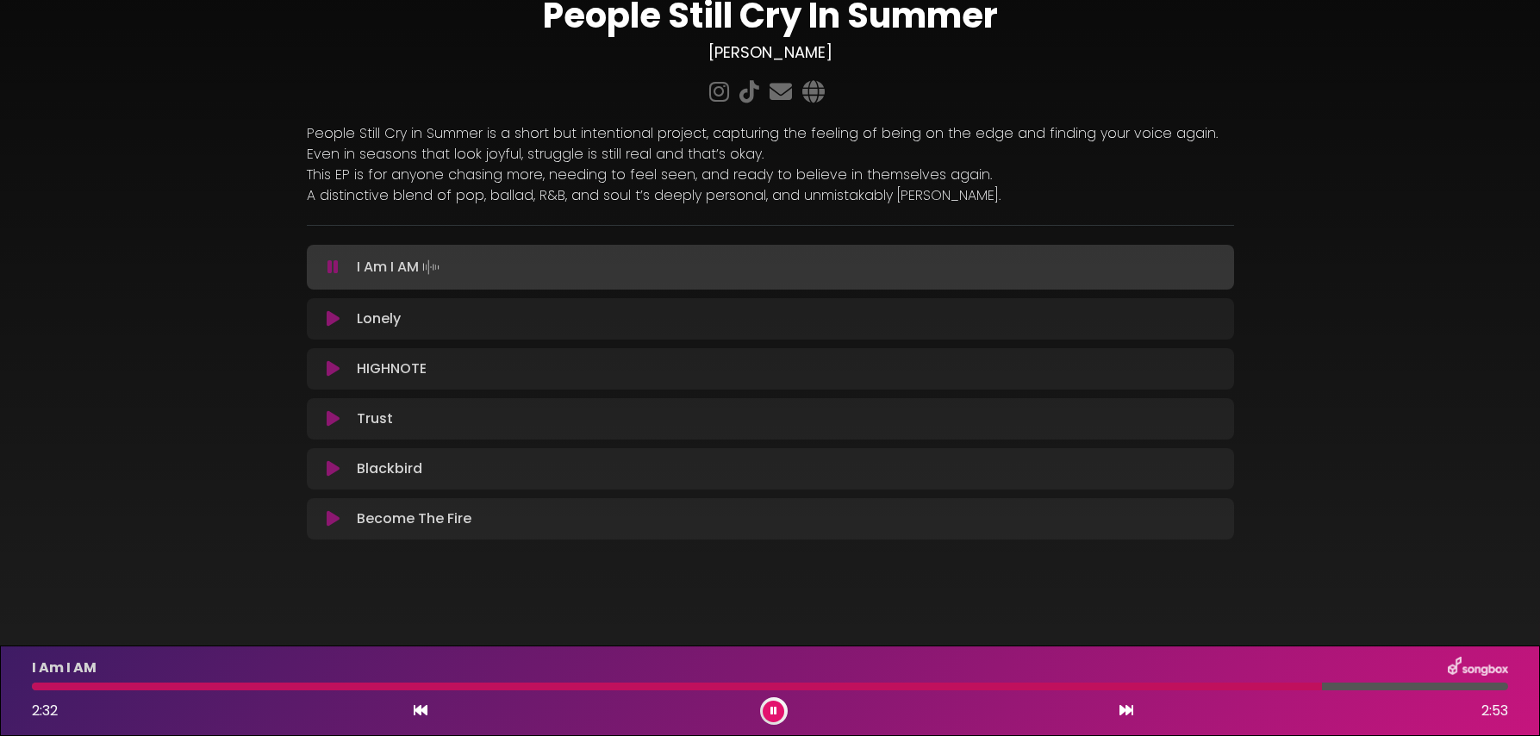
click at [763, 701] on button at bounding box center [774, 712] width 22 height 22
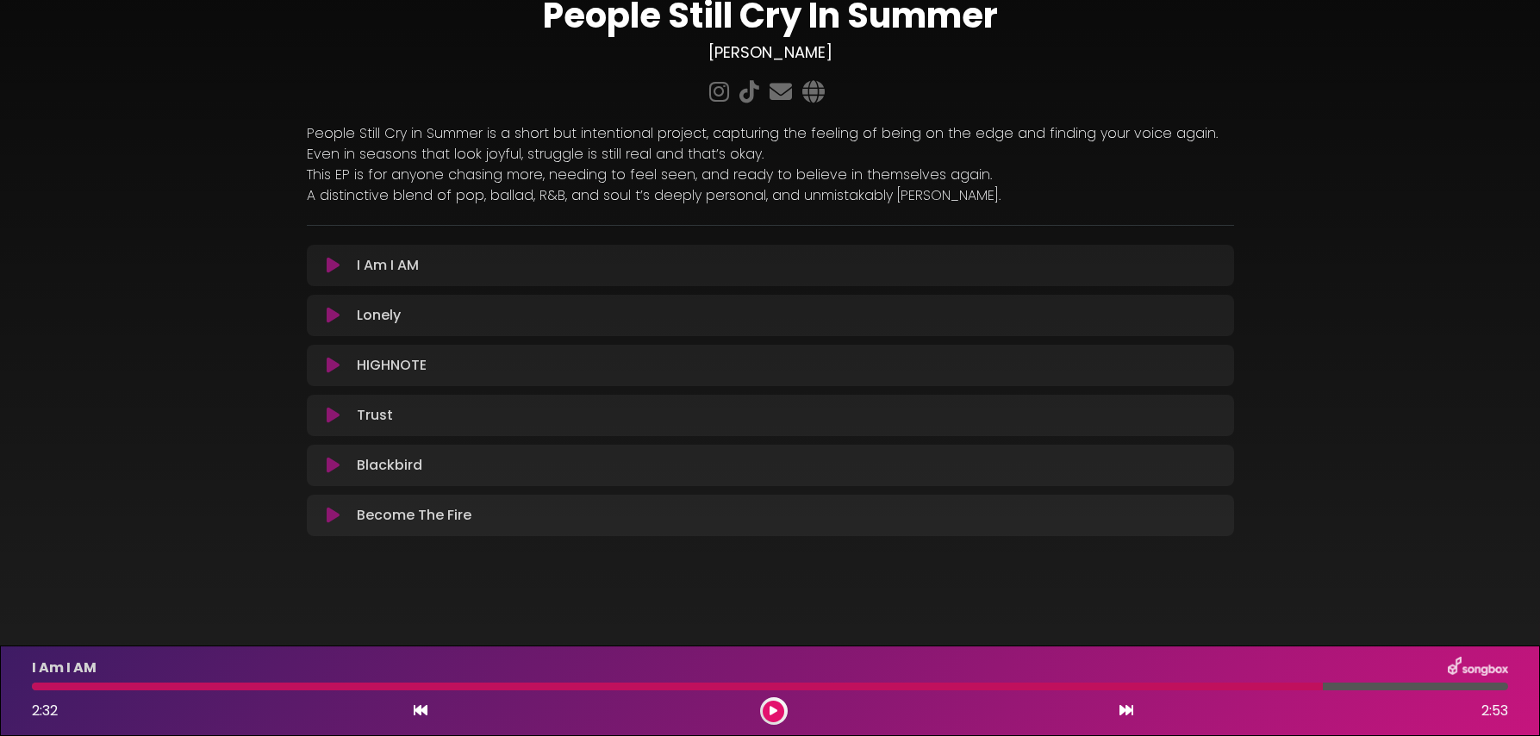
drag, startPoint x: 227, startPoint y: 688, endPoint x: 13, endPoint y: 696, distance: 213.9
click at [13, 696] on div "I Am I AM 2:32 2:53" at bounding box center [770, 691] width 1540 height 91
drag, startPoint x: 775, startPoint y: 715, endPoint x: 746, endPoint y: 712, distance: 28.6
click at [773, 715] on icon at bounding box center [774, 711] width 8 height 10
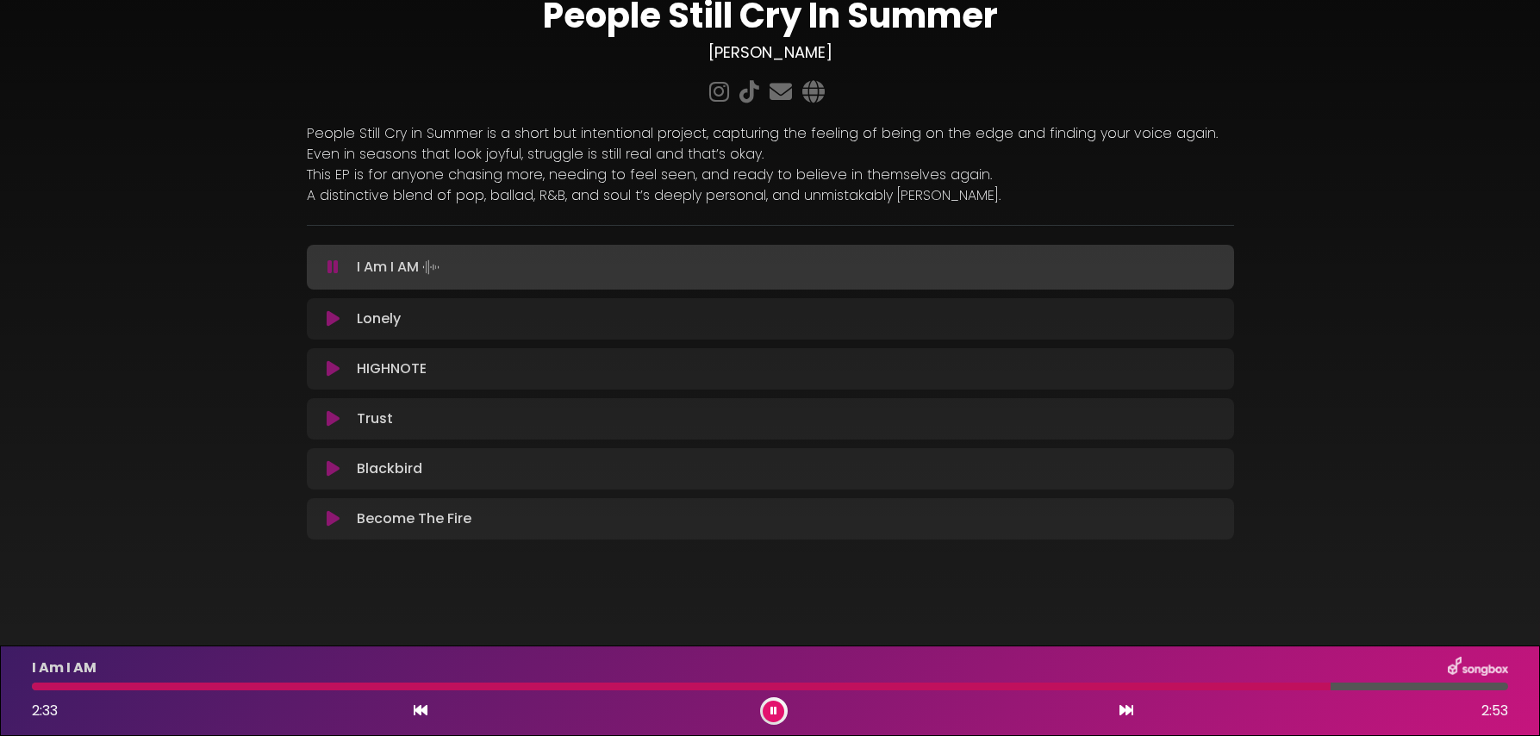
drag, startPoint x: 77, startPoint y: 686, endPoint x: 3, endPoint y: 682, distance: 73.4
click at [2, 682] on div "I Am I AM 2:33 2:53" at bounding box center [770, 691] width 1540 height 91
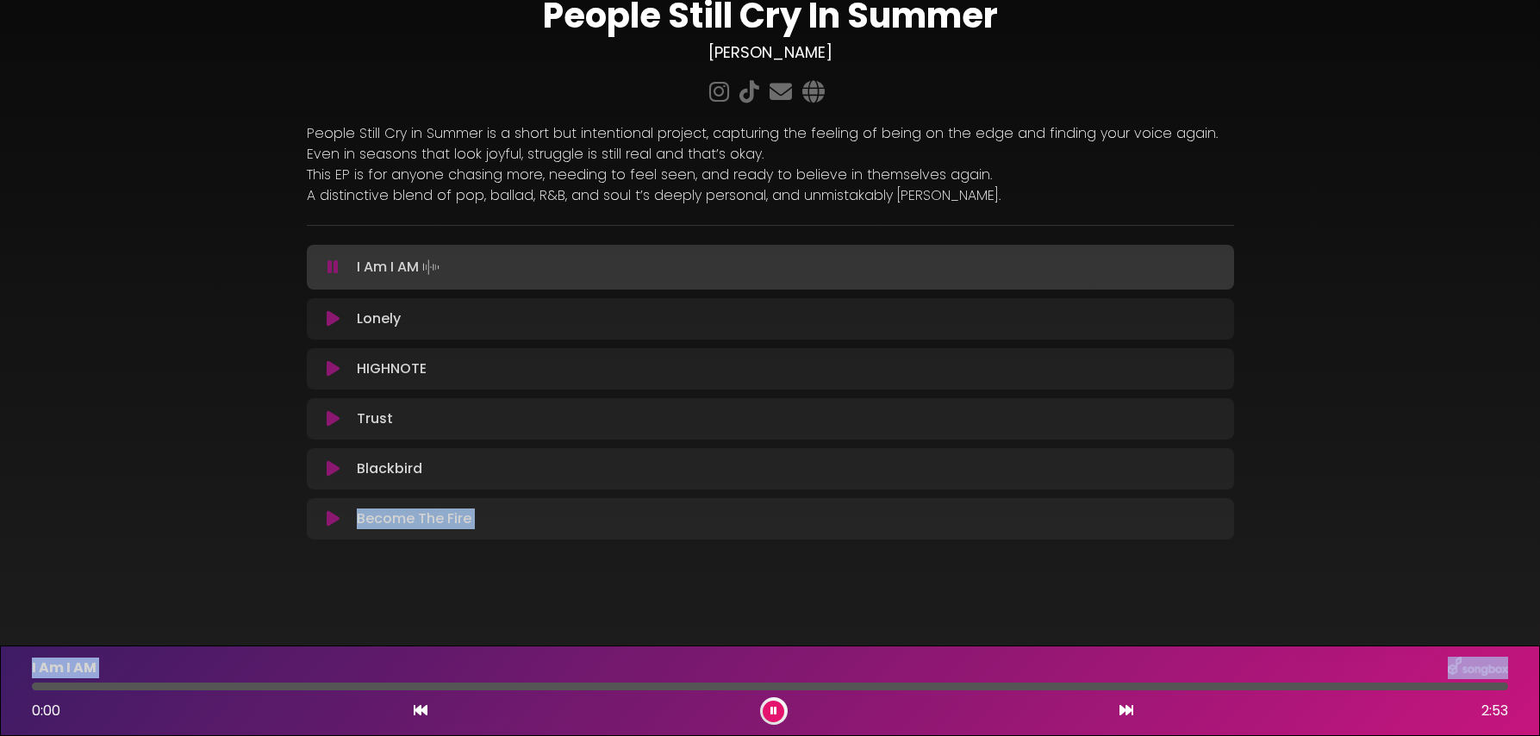
drag, startPoint x: 39, startPoint y: 688, endPoint x: -16, endPoint y: 687, distance: 54.3
click at [0, 687] on html "× People Still Cry In Summer [PERSON_NAME]" at bounding box center [770, 368] width 1540 height 736
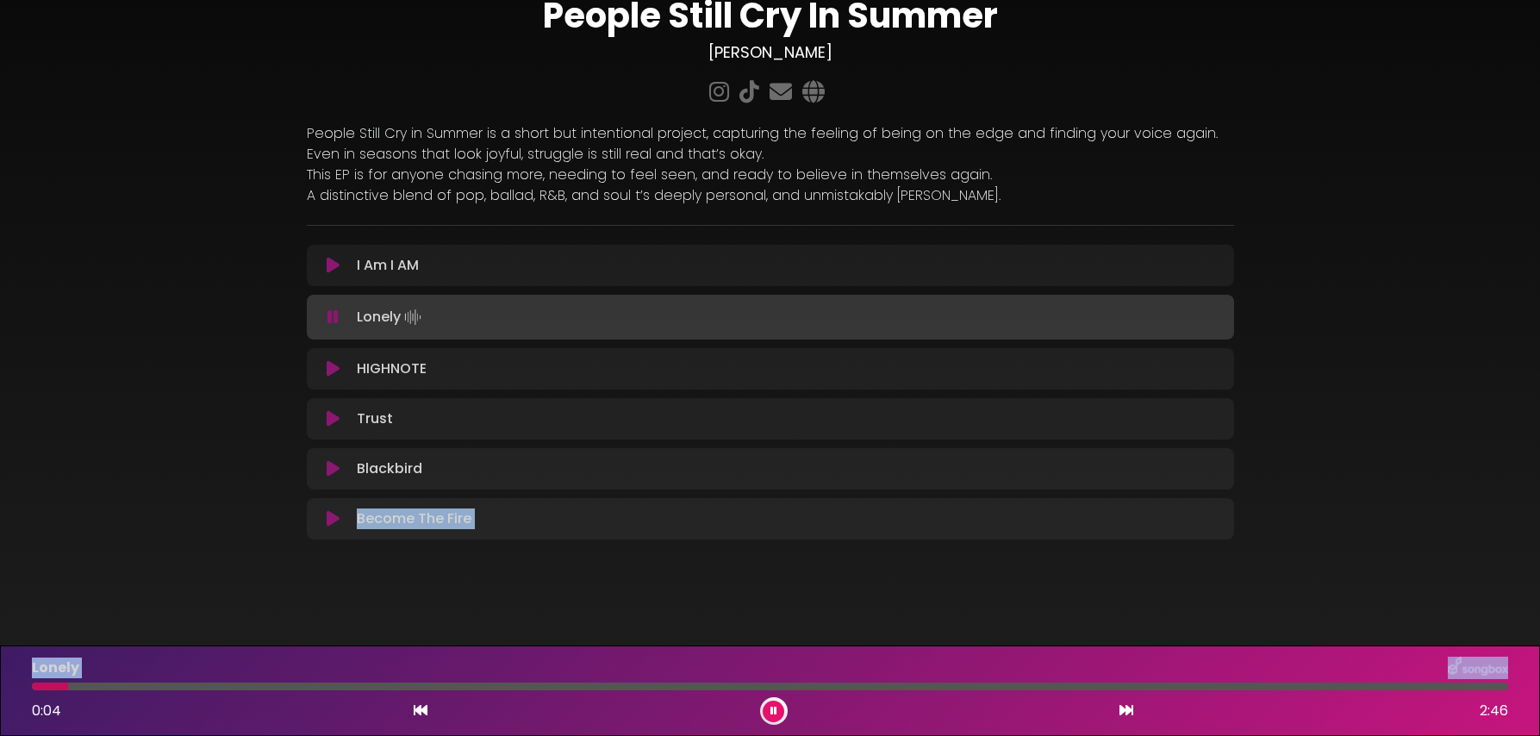
click at [778, 710] on button at bounding box center [774, 712] width 22 height 22
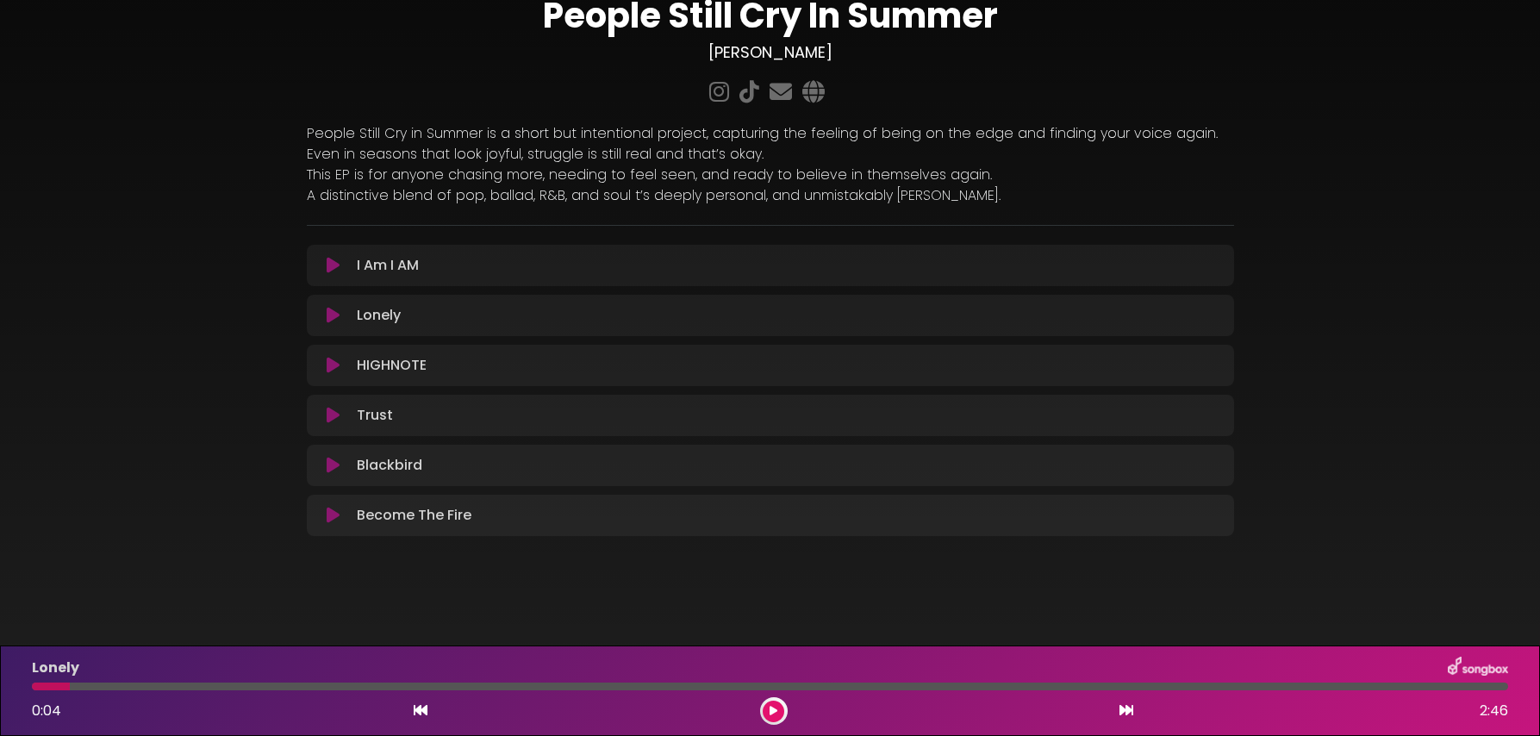
drag, startPoint x: 54, startPoint y: 690, endPoint x: 28, endPoint y: 690, distance: 25.9
click at [22, 690] on div "Lonely 0:04 2:46" at bounding box center [770, 691] width 1497 height 68
drag, startPoint x: 43, startPoint y: 688, endPoint x: 22, endPoint y: 688, distance: 20.7
click at [22, 688] on div at bounding box center [770, 687] width 1497 height 8
drag, startPoint x: 55, startPoint y: 687, endPoint x: 31, endPoint y: 687, distance: 24.1
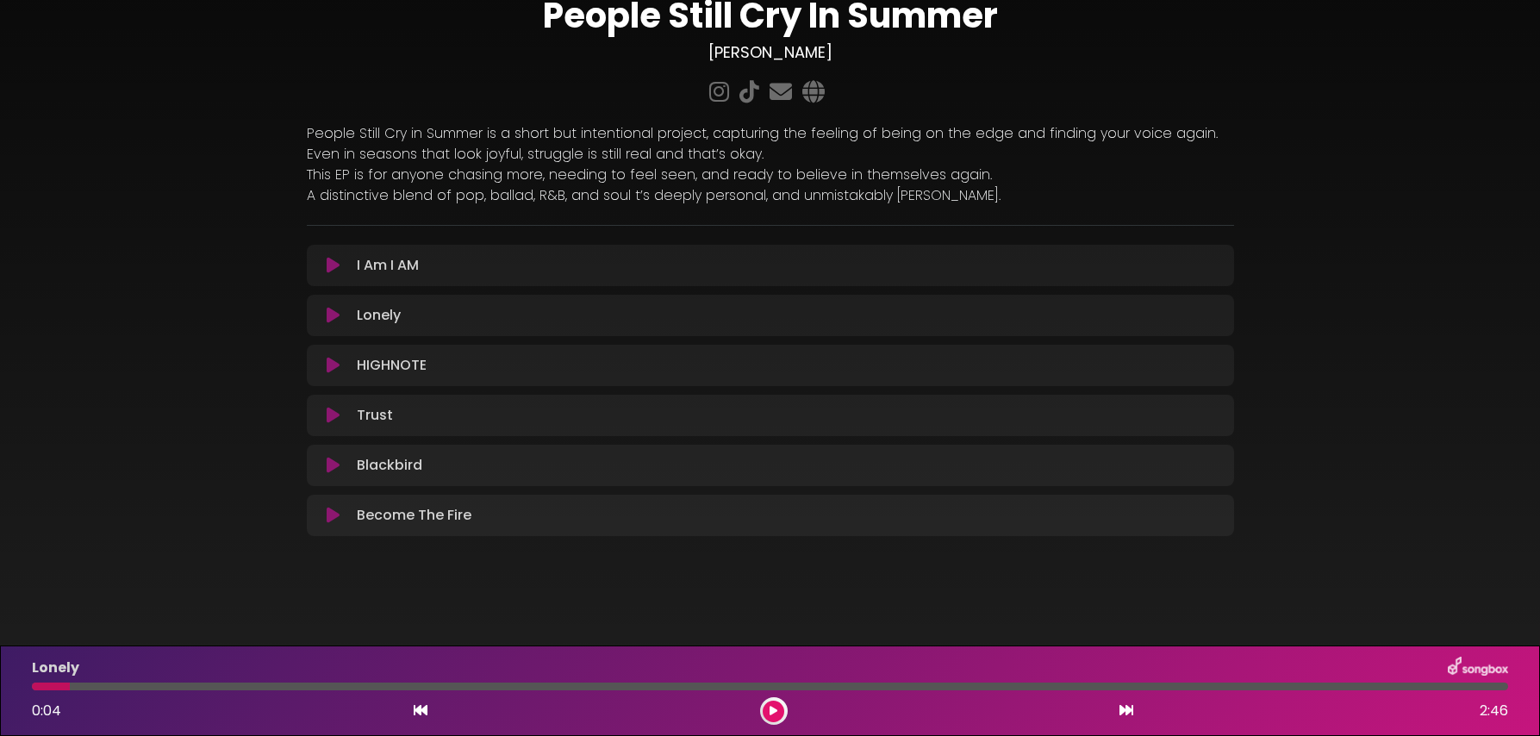
click at [27, 686] on div at bounding box center [770, 687] width 1497 height 8
click at [777, 718] on button at bounding box center [774, 712] width 22 height 22
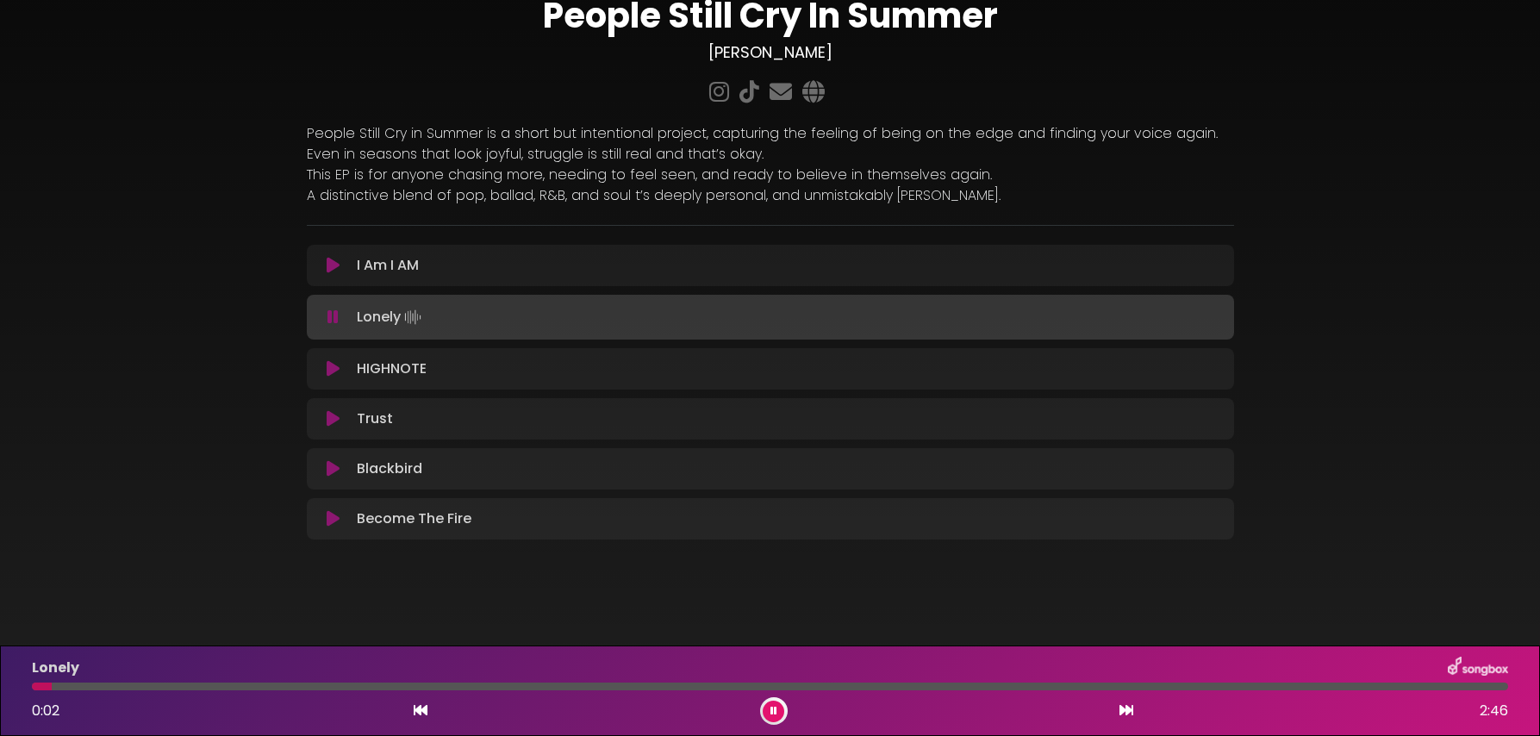
click at [328, 265] on icon at bounding box center [333, 265] width 13 height 17
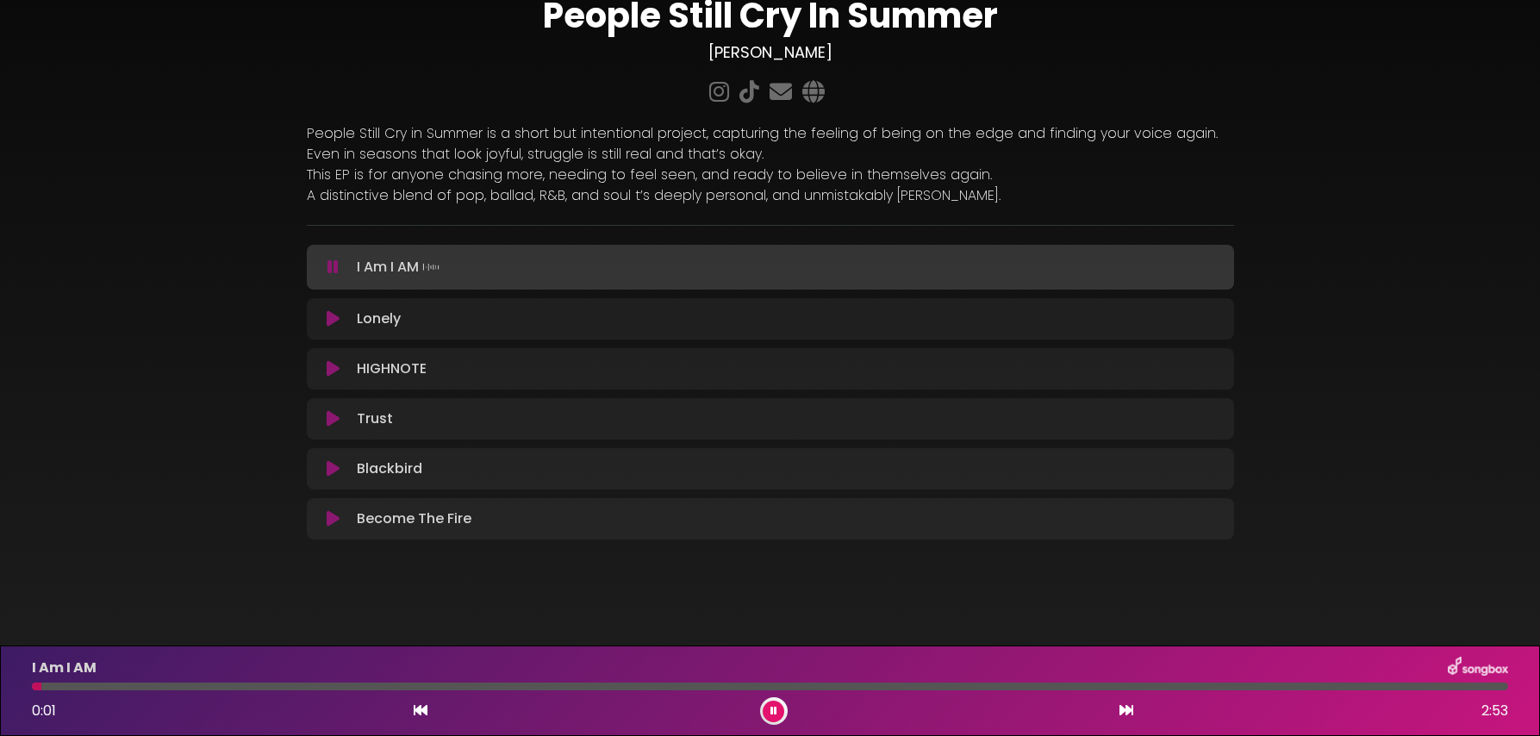
drag, startPoint x: 778, startPoint y: 711, endPoint x: 761, endPoint y: 717, distance: 18.3
click at [778, 711] on button at bounding box center [774, 712] width 22 height 22
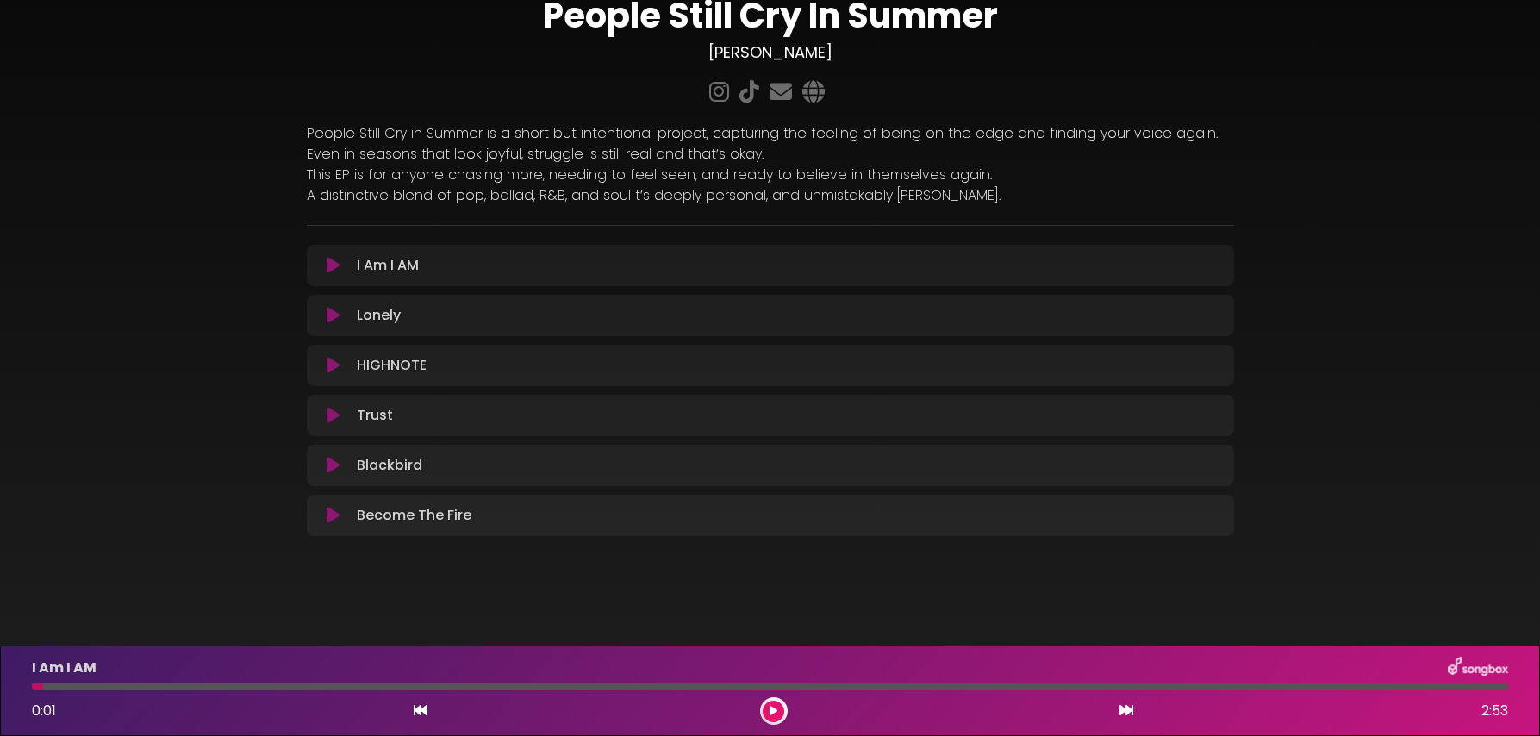
drag, startPoint x: 41, startPoint y: 689, endPoint x: 22, endPoint y: 690, distance: 19.0
click at [16, 689] on div "I Am I AM 0:01 2:53" at bounding box center [770, 691] width 1540 height 91
click at [27, 690] on div at bounding box center [770, 687] width 1497 height 8
click at [9, 684] on div "I Am I AM 0:01 2:53" at bounding box center [770, 691] width 1540 height 91
click at [778, 713] on button at bounding box center [774, 712] width 22 height 22
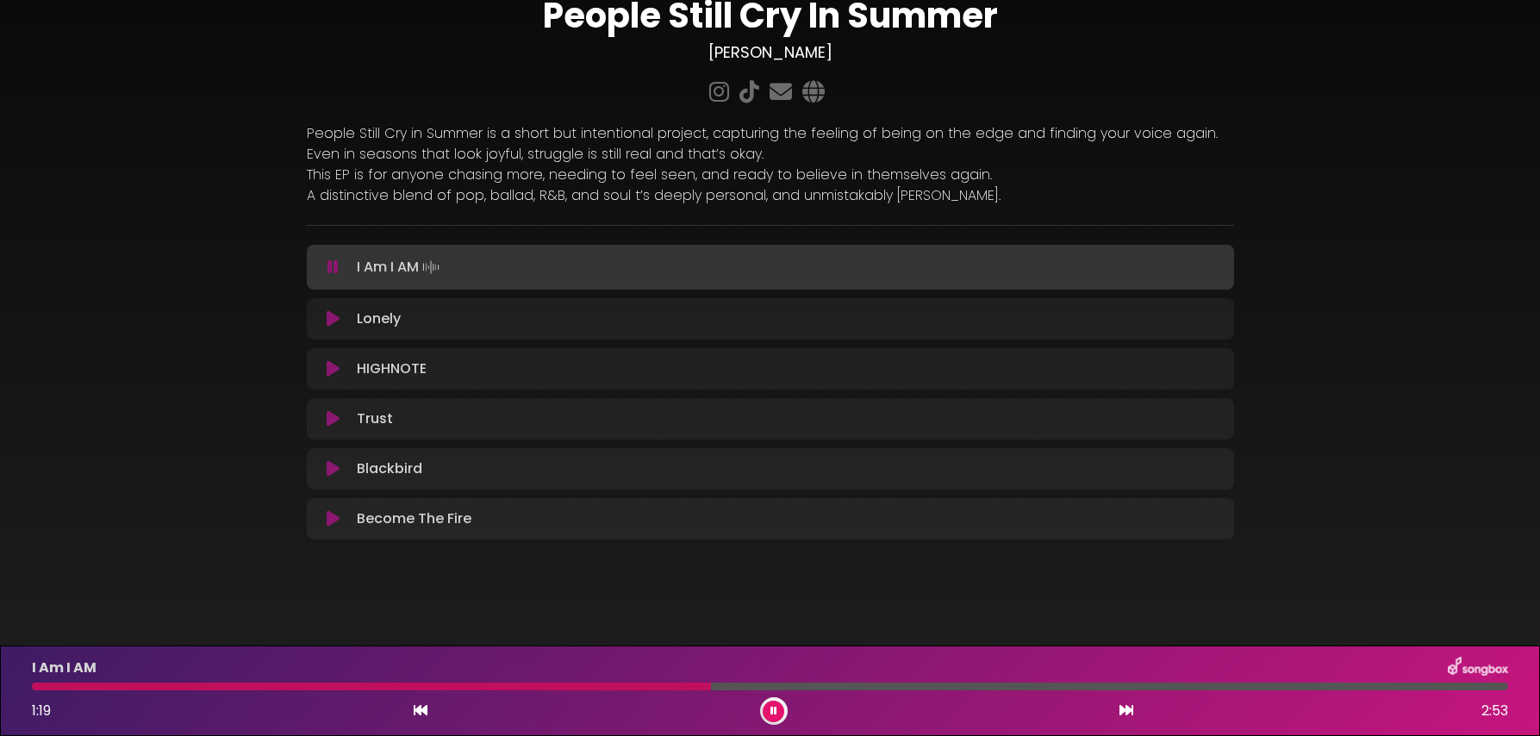
click at [763, 701] on button at bounding box center [774, 712] width 22 height 22
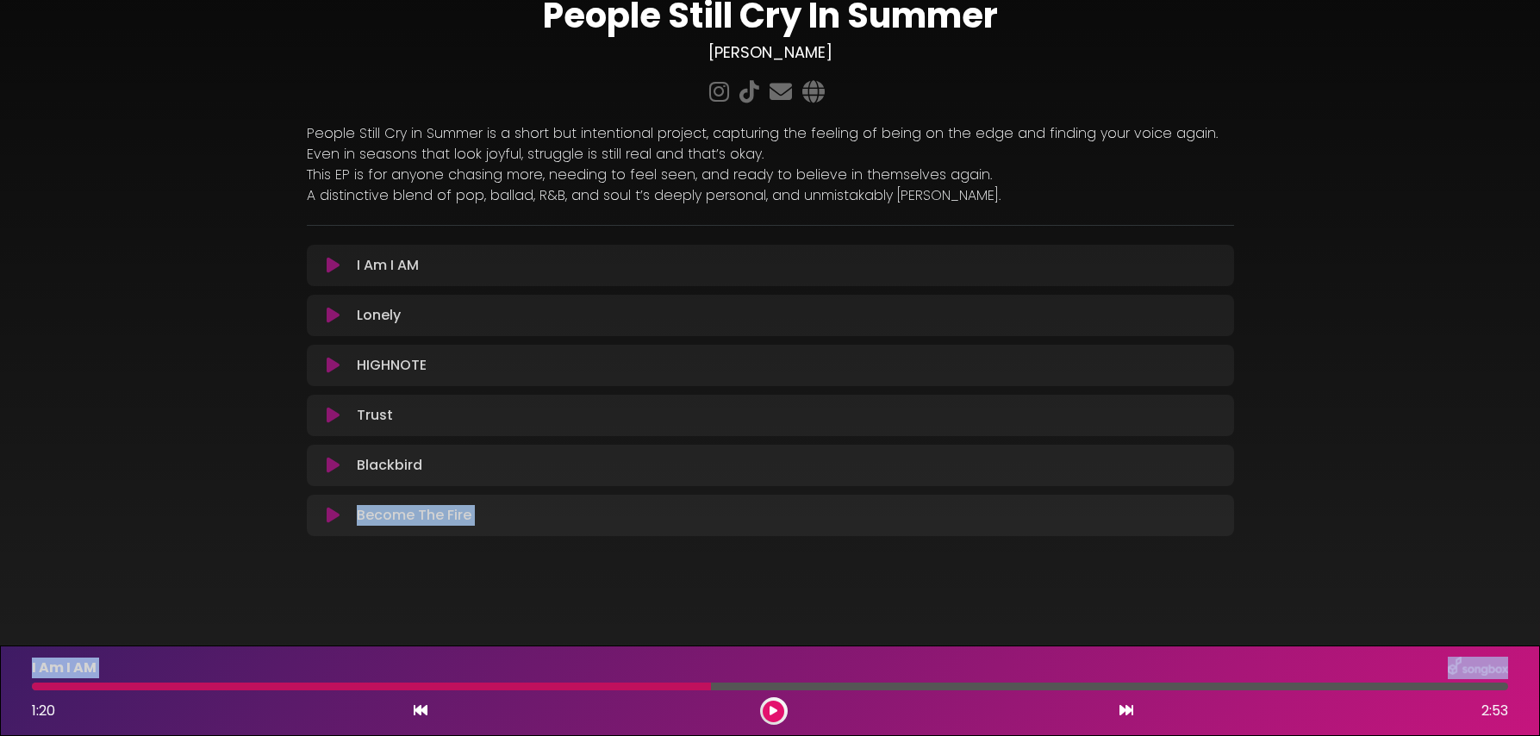
drag, startPoint x: 645, startPoint y: 687, endPoint x: 16, endPoint y: 683, distance: 628.4
click at [5, 682] on div "I Am I AM 1:20 2:53" at bounding box center [770, 691] width 1540 height 91
drag, startPoint x: 34, startPoint y: 686, endPoint x: 26, endPoint y: 688, distance: 8.8
click at [26, 688] on div at bounding box center [770, 687] width 1497 height 8
click at [771, 716] on button at bounding box center [774, 712] width 22 height 22
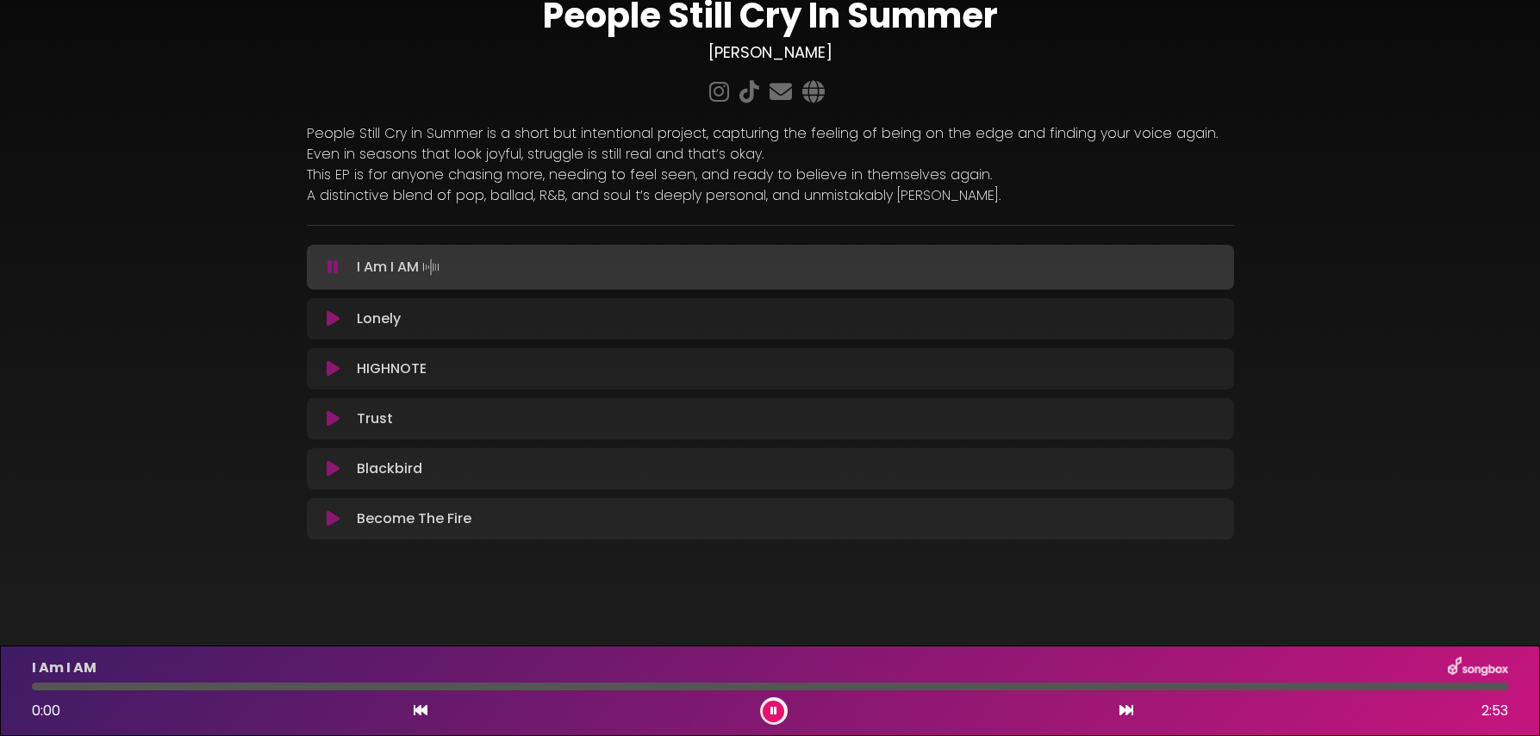
drag, startPoint x: 38, startPoint y: 685, endPoint x: 26, endPoint y: 685, distance: 12.1
click at [22, 685] on div at bounding box center [770, 687] width 1497 height 8
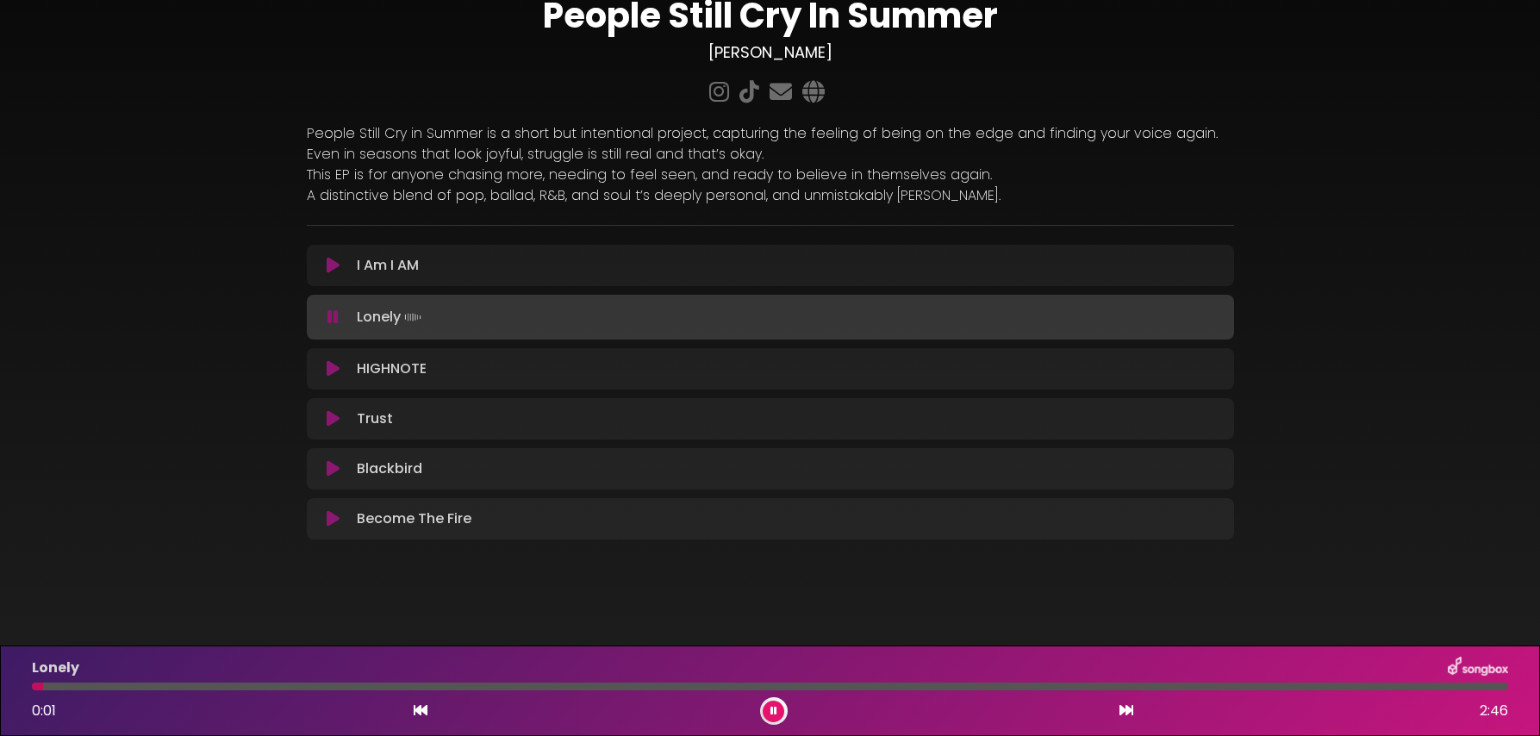
click at [779, 716] on button at bounding box center [774, 712] width 22 height 22
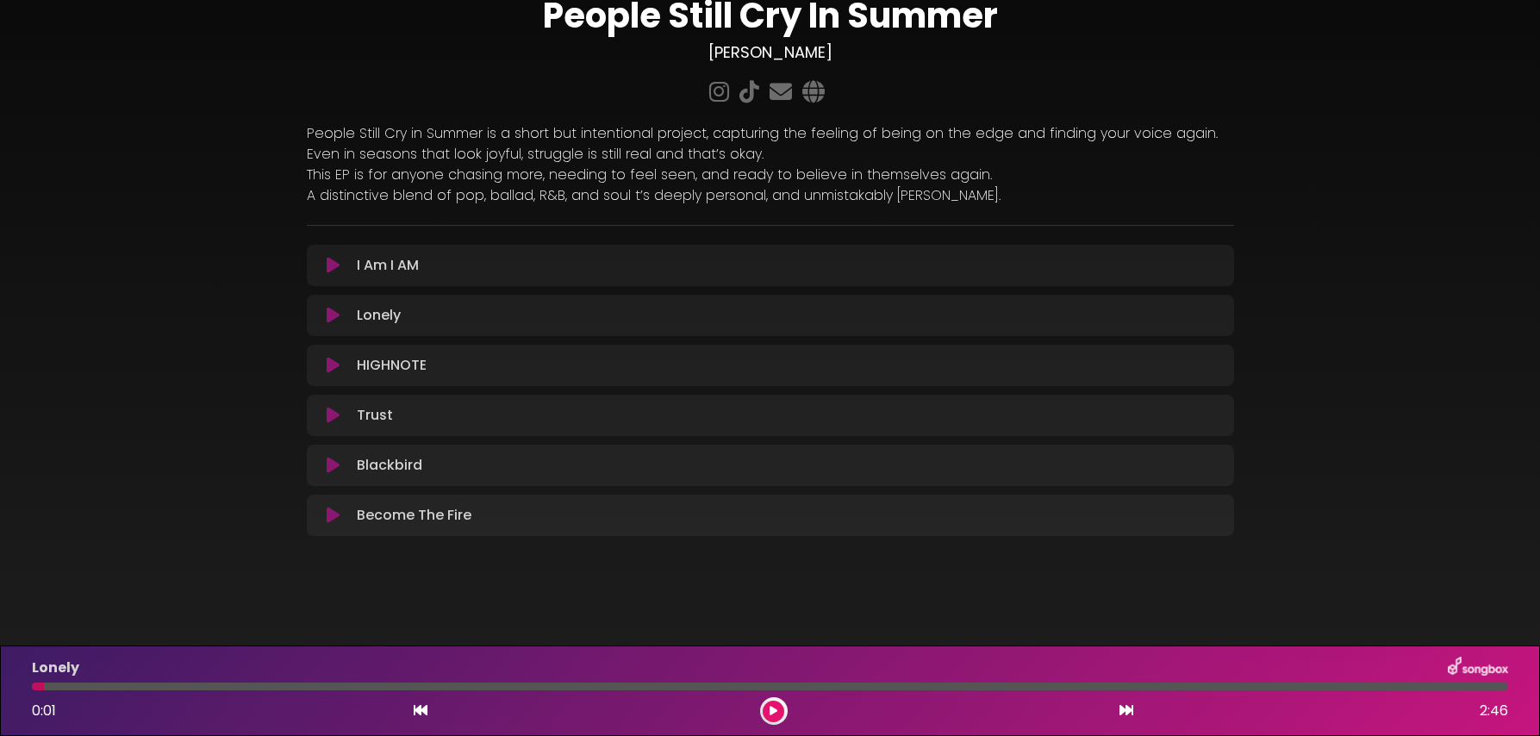
click at [329, 417] on icon at bounding box center [333, 415] width 13 height 17
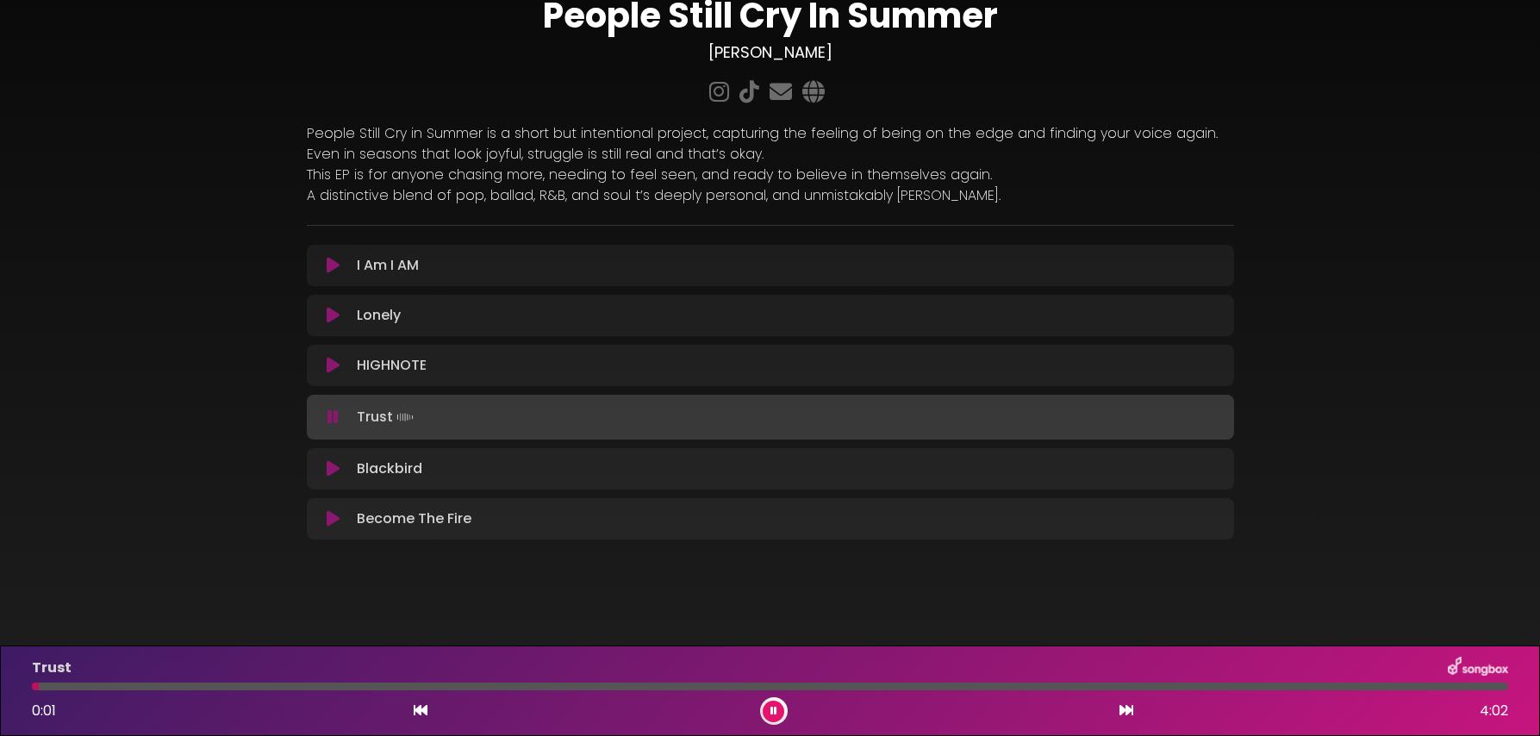
click at [774, 689] on div at bounding box center [770, 687] width 1477 height 8
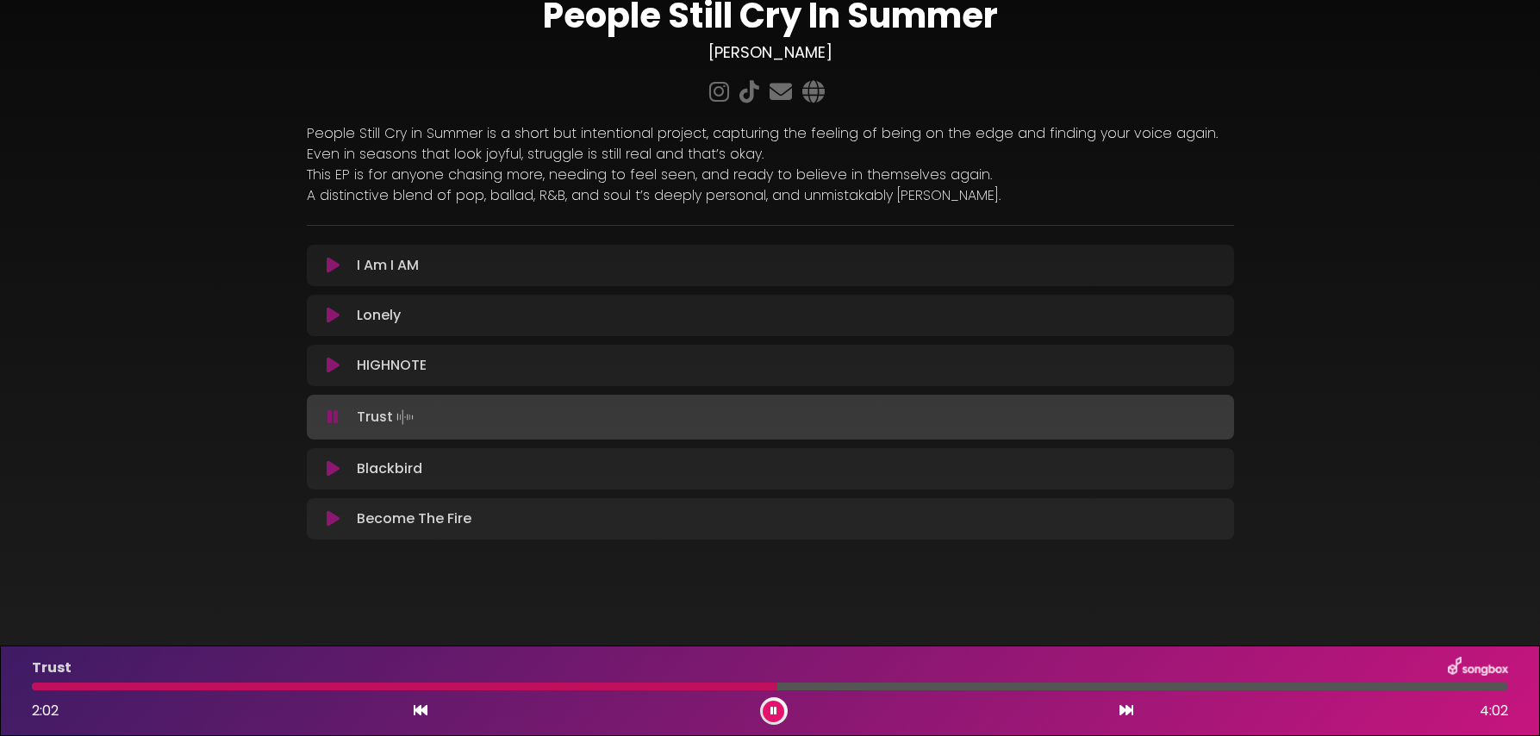
click at [810, 687] on div at bounding box center [770, 687] width 1477 height 8
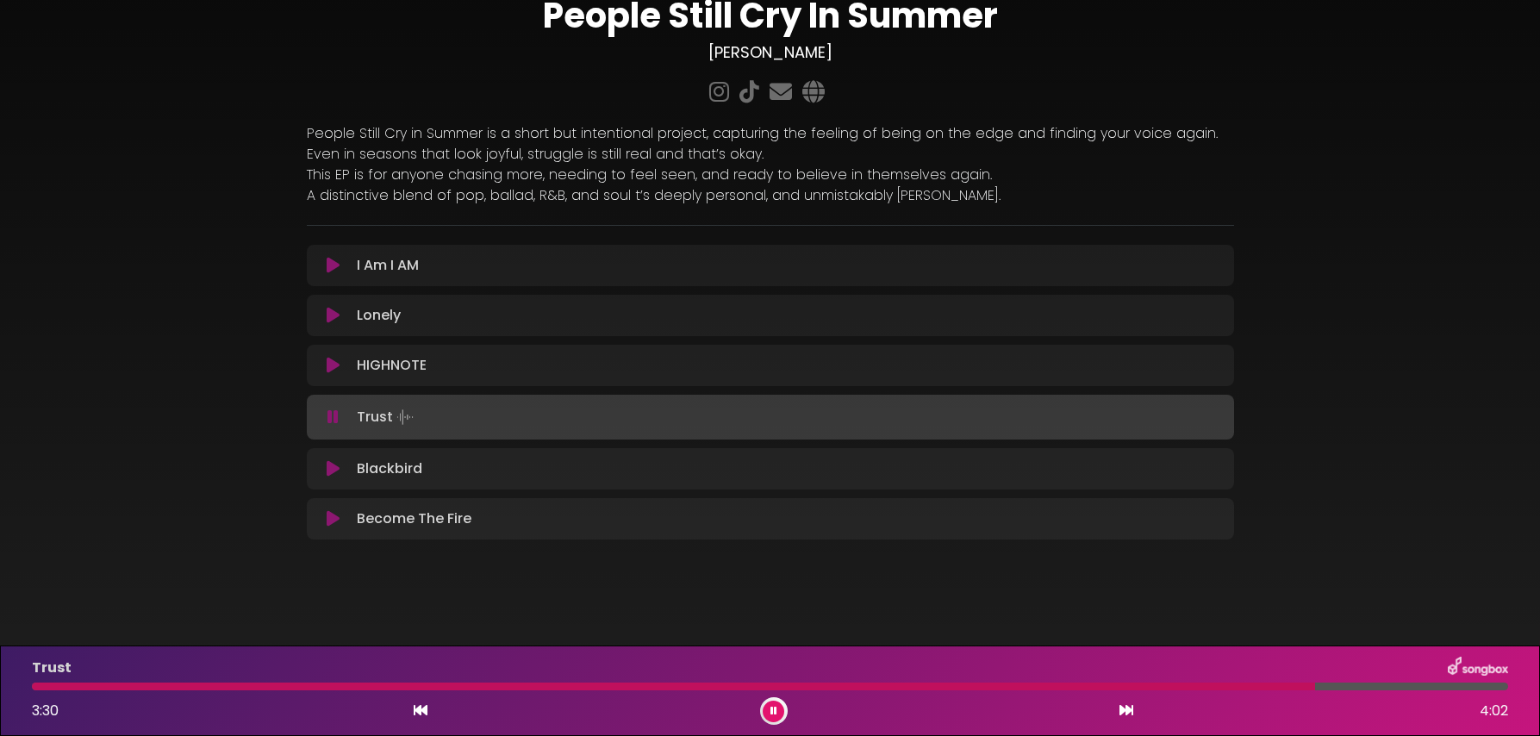
click at [760, 711] on div at bounding box center [774, 711] width 28 height 28
click at [775, 710] on icon at bounding box center [774, 711] width 7 height 10
